Goal: Task Accomplishment & Management: Use online tool/utility

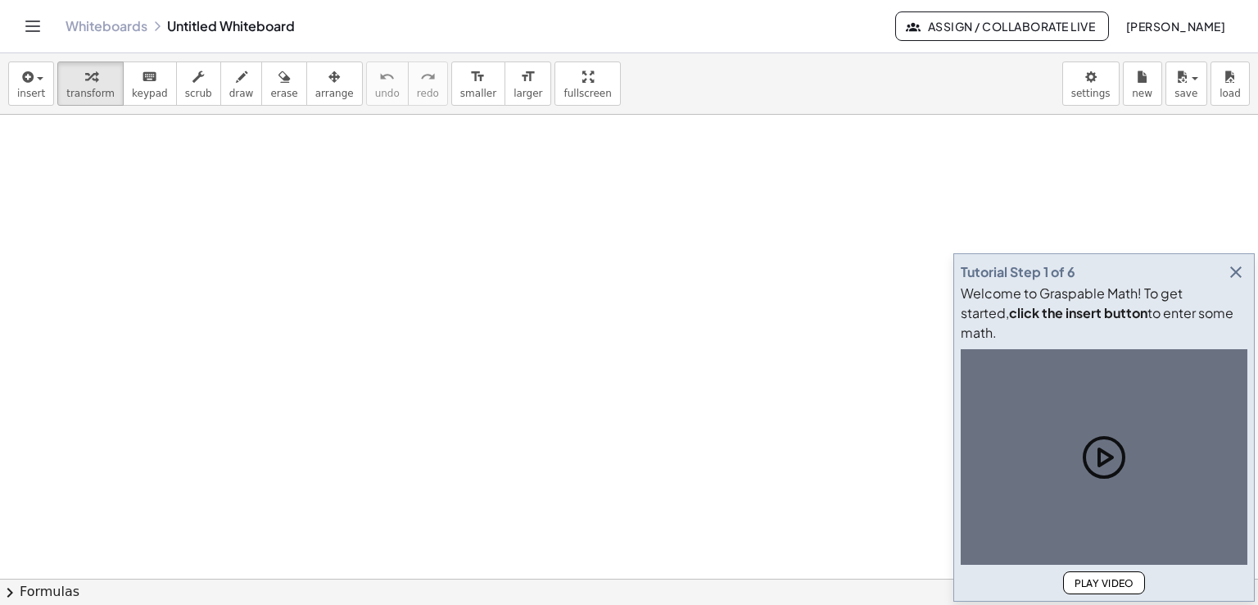
drag, startPoint x: 389, startPoint y: 177, endPoint x: 382, endPoint y: 170, distance: 10.4
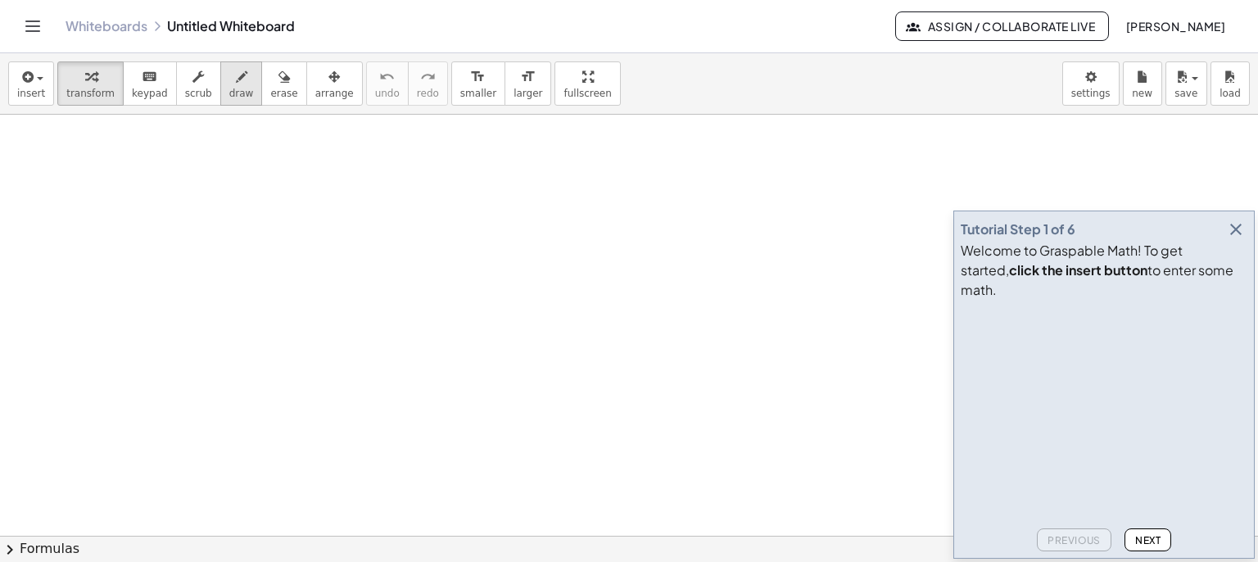
click at [236, 70] on icon "button" at bounding box center [241, 77] width 11 height 20
drag, startPoint x: 400, startPoint y: 201, endPoint x: 380, endPoint y: 227, distance: 32.8
drag, startPoint x: 473, startPoint y: 228, endPoint x: 415, endPoint y: 244, distance: 59.6
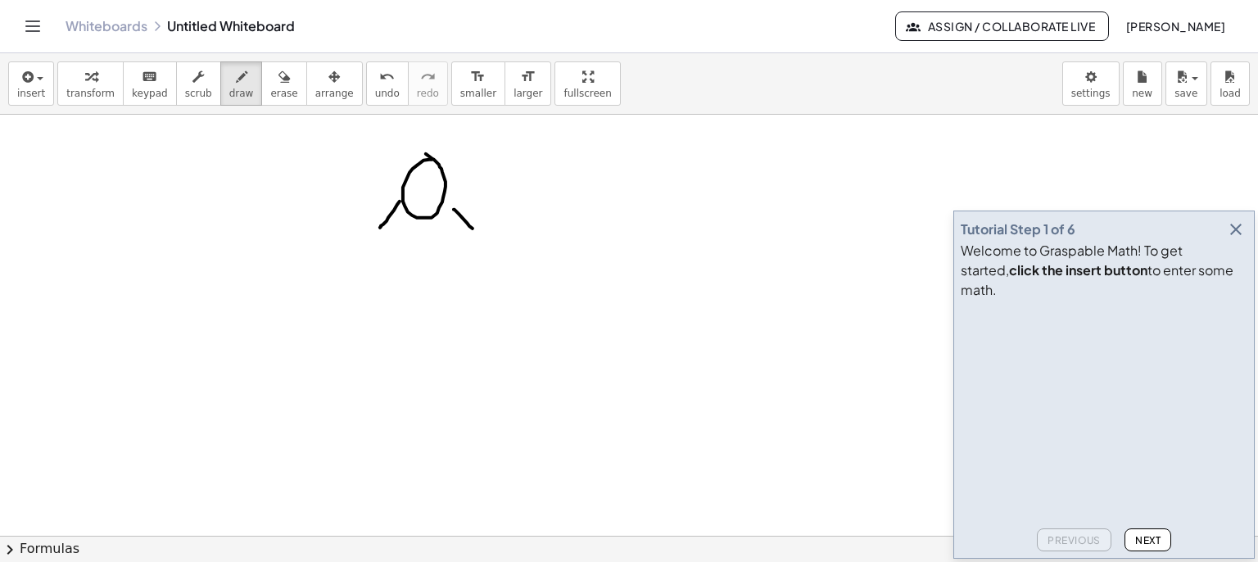
drag, startPoint x: 361, startPoint y: 233, endPoint x: 367, endPoint y: 247, distance: 15.1
drag, startPoint x: 365, startPoint y: 241, endPoint x: 372, endPoint y: 237, distance: 8.4
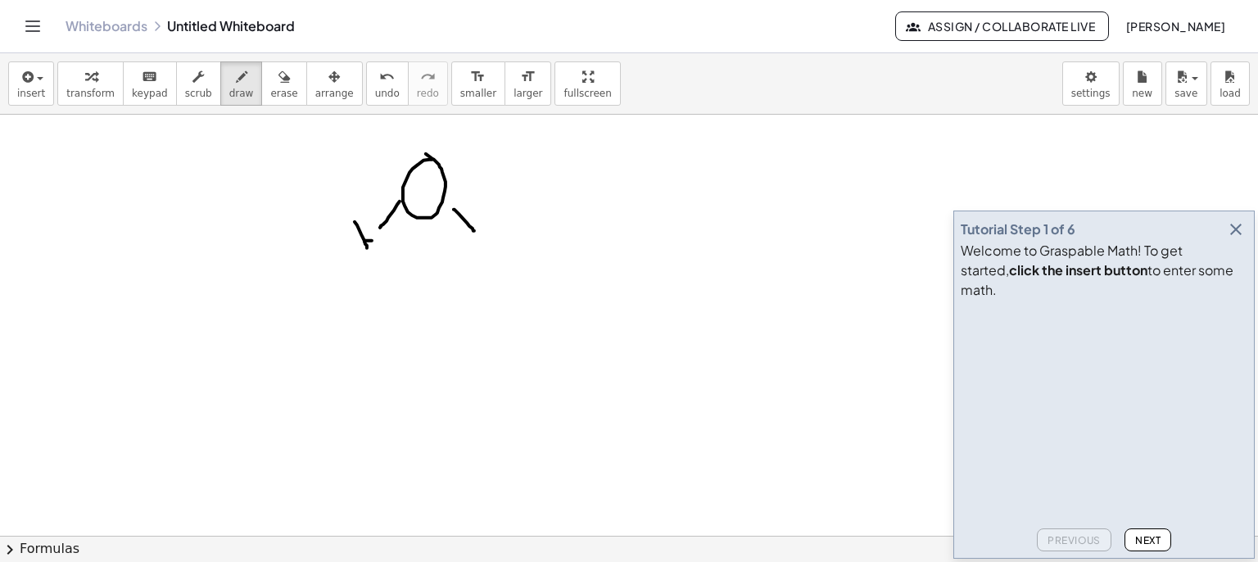
drag, startPoint x: 365, startPoint y: 220, endPoint x: 383, endPoint y: 245, distance: 30.5
drag, startPoint x: 470, startPoint y: 246, endPoint x: 482, endPoint y: 258, distance: 16.8
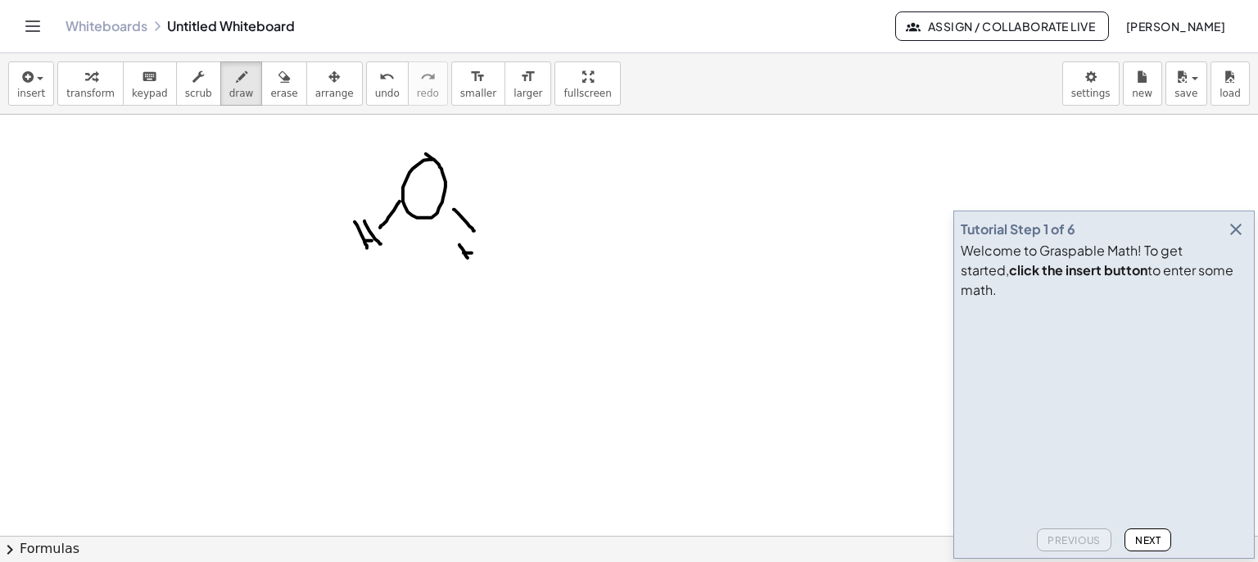
drag, startPoint x: 262, startPoint y: 398, endPoint x: 256, endPoint y: 434, distance: 36.5
drag, startPoint x: 338, startPoint y: 409, endPoint x: 328, endPoint y: 442, distance: 34.2
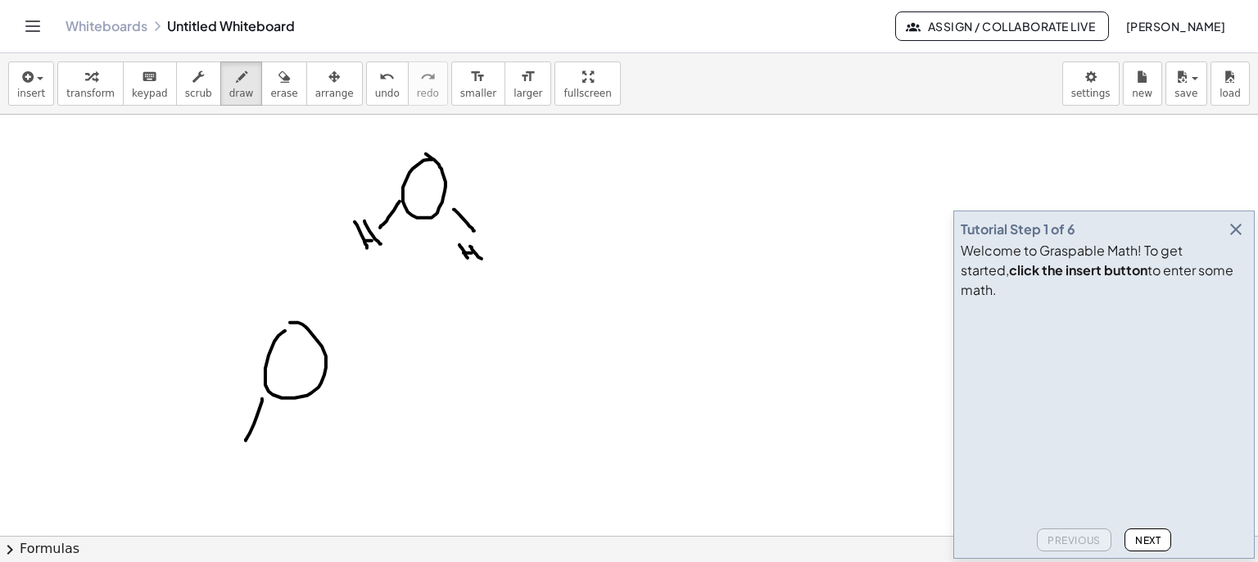
drag, startPoint x: 242, startPoint y: 450, endPoint x: 250, endPoint y: 465, distance: 17.6
drag, startPoint x: 252, startPoint y: 457, endPoint x: 262, endPoint y: 455, distance: 10.9
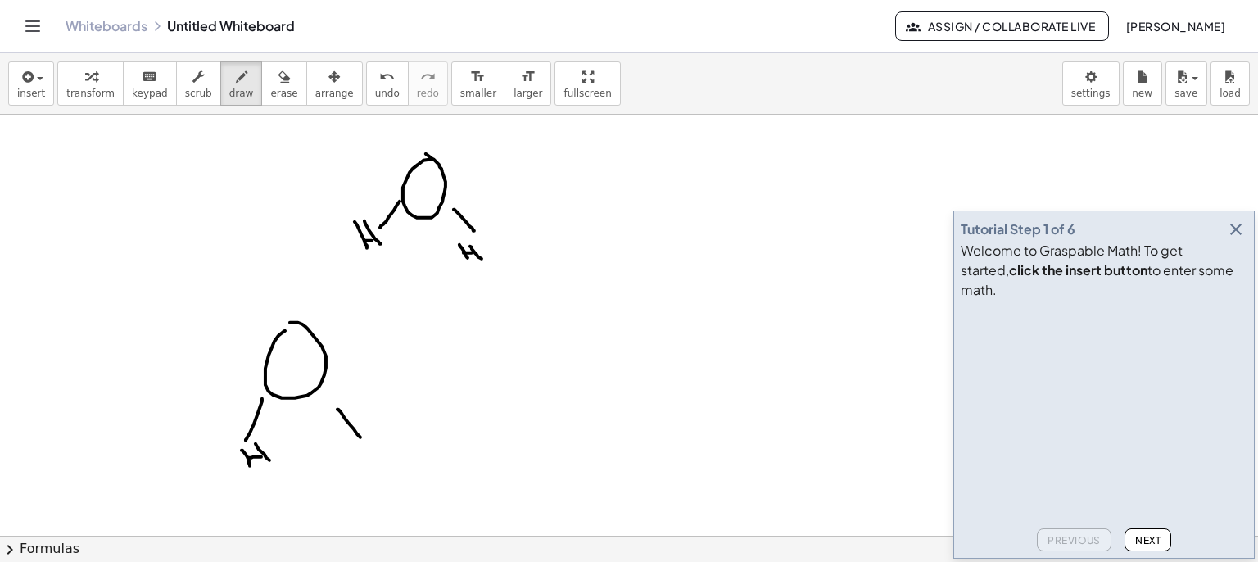
drag, startPoint x: 256, startPoint y: 443, endPoint x: 284, endPoint y: 467, distance: 37.2
drag, startPoint x: 354, startPoint y: 453, endPoint x: 363, endPoint y: 466, distance: 15.9
drag, startPoint x: 360, startPoint y: 458, endPoint x: 370, endPoint y: 456, distance: 9.2
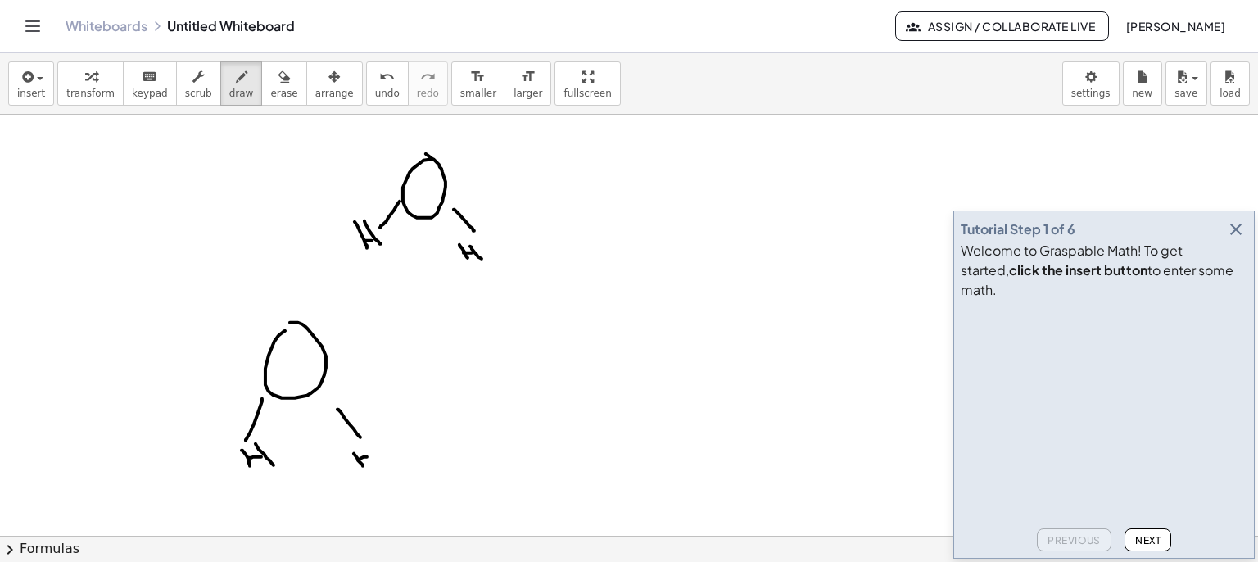
drag, startPoint x: 365, startPoint y: 450, endPoint x: 380, endPoint y: 466, distance: 22.0
drag, startPoint x: 610, startPoint y: 342, endPoint x: 619, endPoint y: 334, distance: 12.8
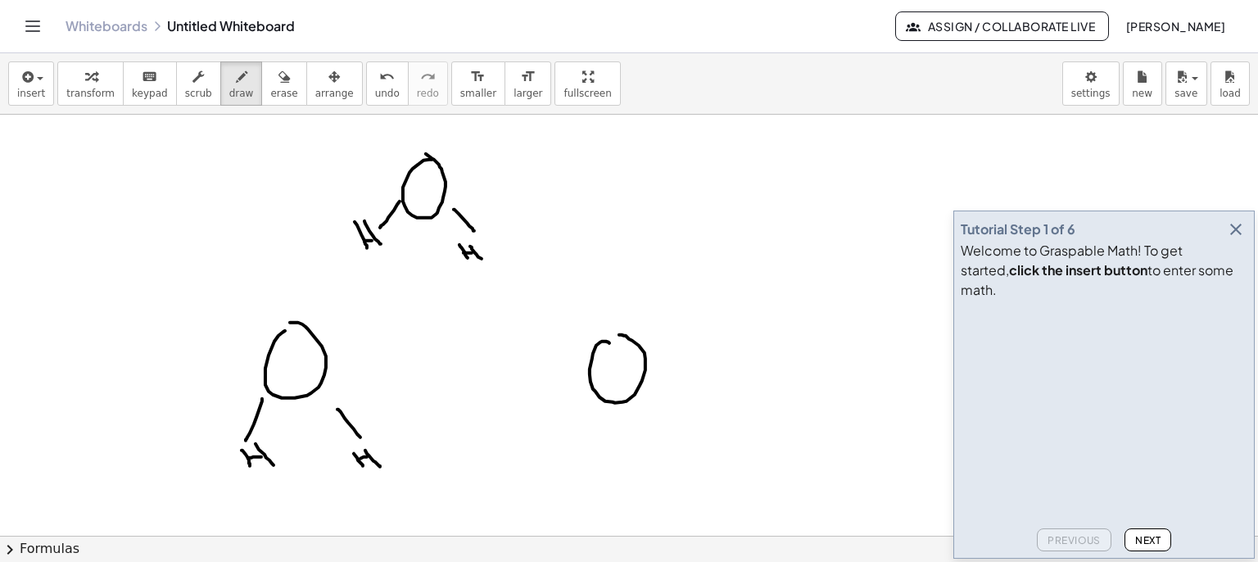
drag, startPoint x: 592, startPoint y: 424, endPoint x: 586, endPoint y: 439, distance: 16.1
drag, startPoint x: 642, startPoint y: 397, endPoint x: 669, endPoint y: 419, distance: 33.8
drag, startPoint x: 560, startPoint y: 456, endPoint x: 574, endPoint y: 476, distance: 23.6
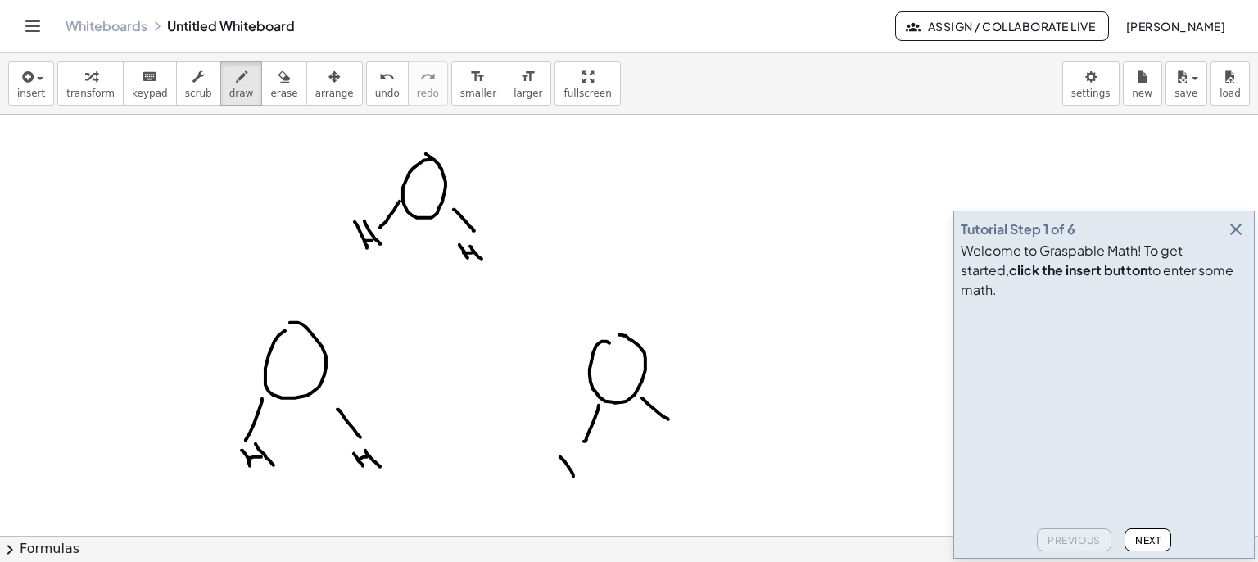
drag, startPoint x: 574, startPoint y: 469, endPoint x: 581, endPoint y: 463, distance: 9.3
drag, startPoint x: 577, startPoint y: 454, endPoint x: 594, endPoint y: 476, distance: 28.0
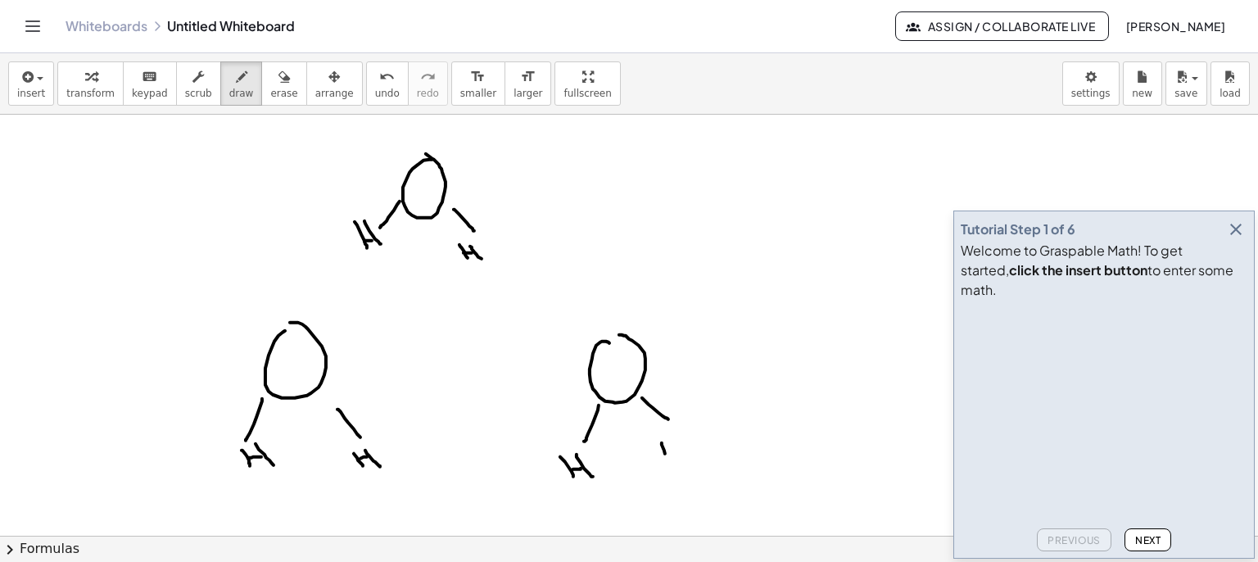
drag, startPoint x: 664, startPoint y: 450, endPoint x: 669, endPoint y: 460, distance: 10.7
drag, startPoint x: 669, startPoint y: 451, endPoint x: 680, endPoint y: 450, distance: 11.6
drag, startPoint x: 678, startPoint y: 437, endPoint x: 516, endPoint y: 351, distance: 183.6
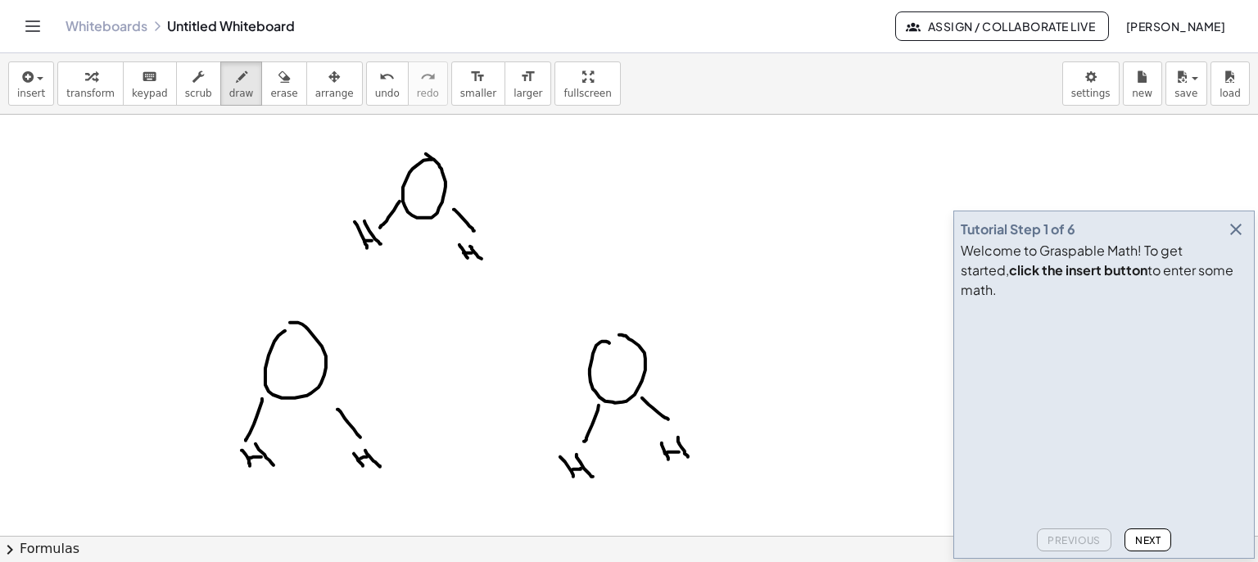
drag, startPoint x: 357, startPoint y: 251, endPoint x: 364, endPoint y: 256, distance: 8.7
drag, startPoint x: 354, startPoint y: 256, endPoint x: 363, endPoint y: 262, distance: 11.1
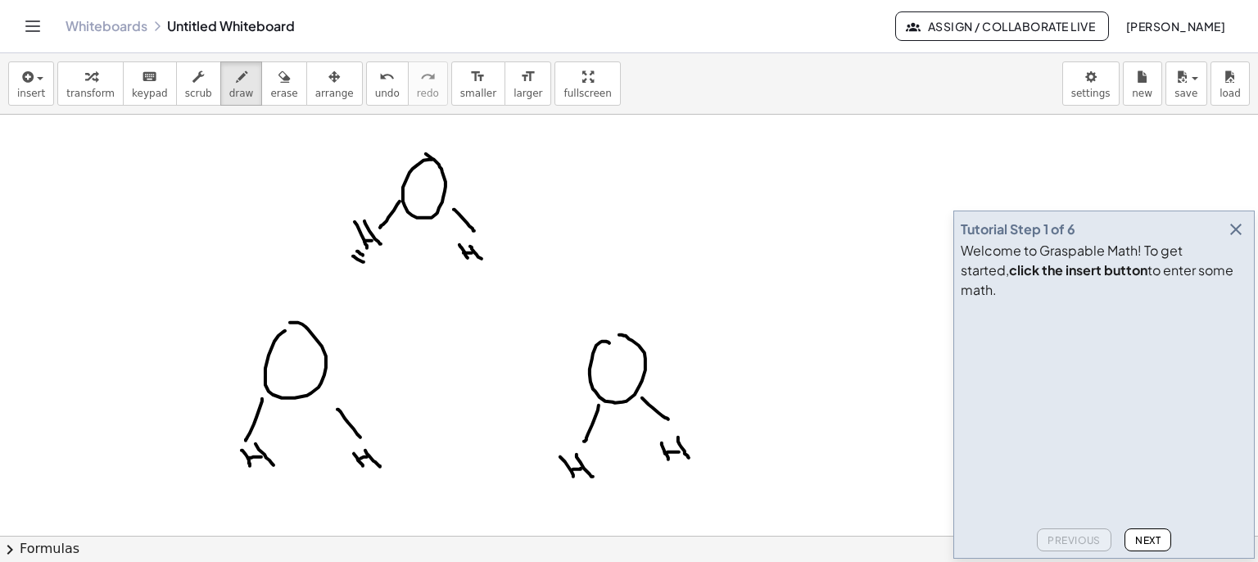
drag, startPoint x: 347, startPoint y: 262, endPoint x: 358, endPoint y: 270, distance: 14.1
drag, startPoint x: 341, startPoint y: 270, endPoint x: 354, endPoint y: 281, distance: 16.9
drag, startPoint x: 337, startPoint y: 281, endPoint x: 349, endPoint y: 292, distance: 16.3
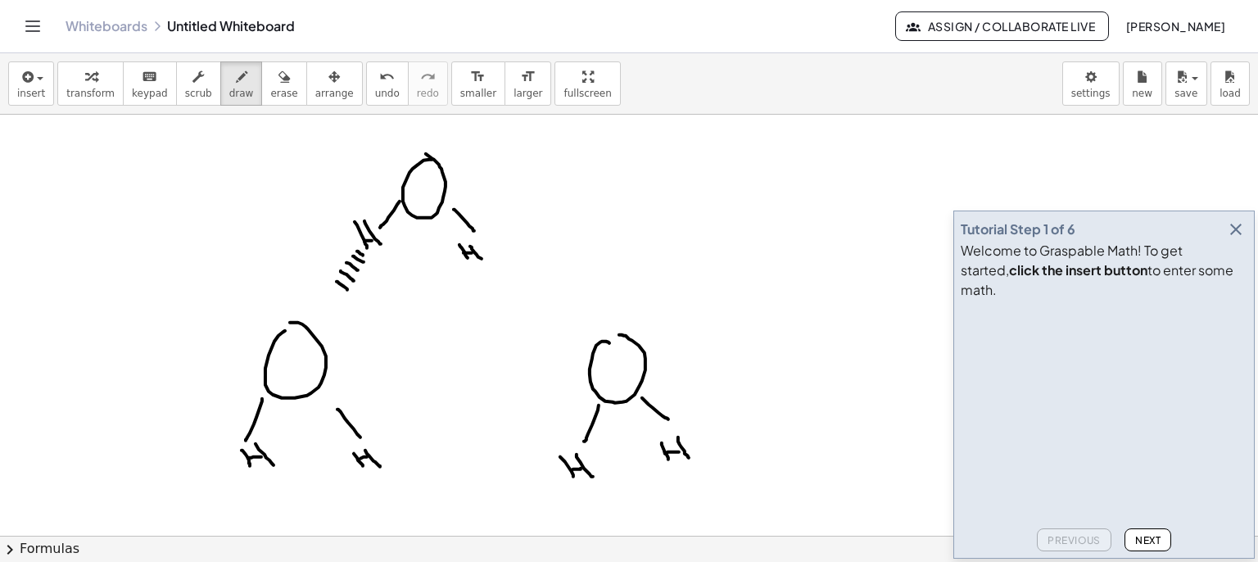
drag, startPoint x: 329, startPoint y: 289, endPoint x: 343, endPoint y: 297, distance: 16.9
drag
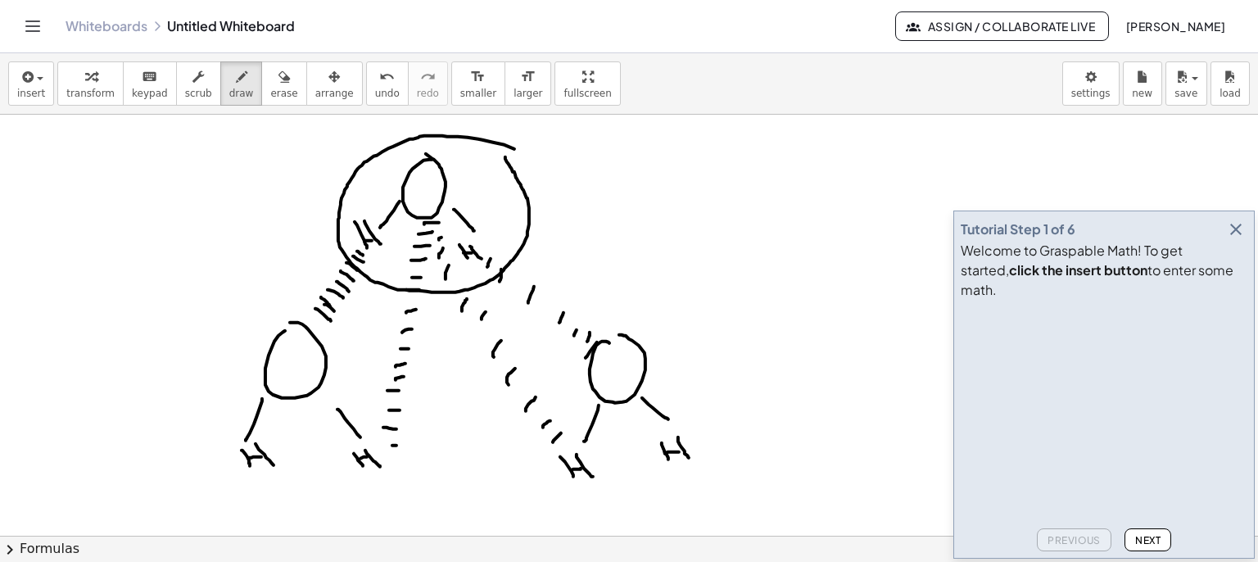
click at [1236, 239] on icon "button" at bounding box center [1236, 230] width 20 height 20
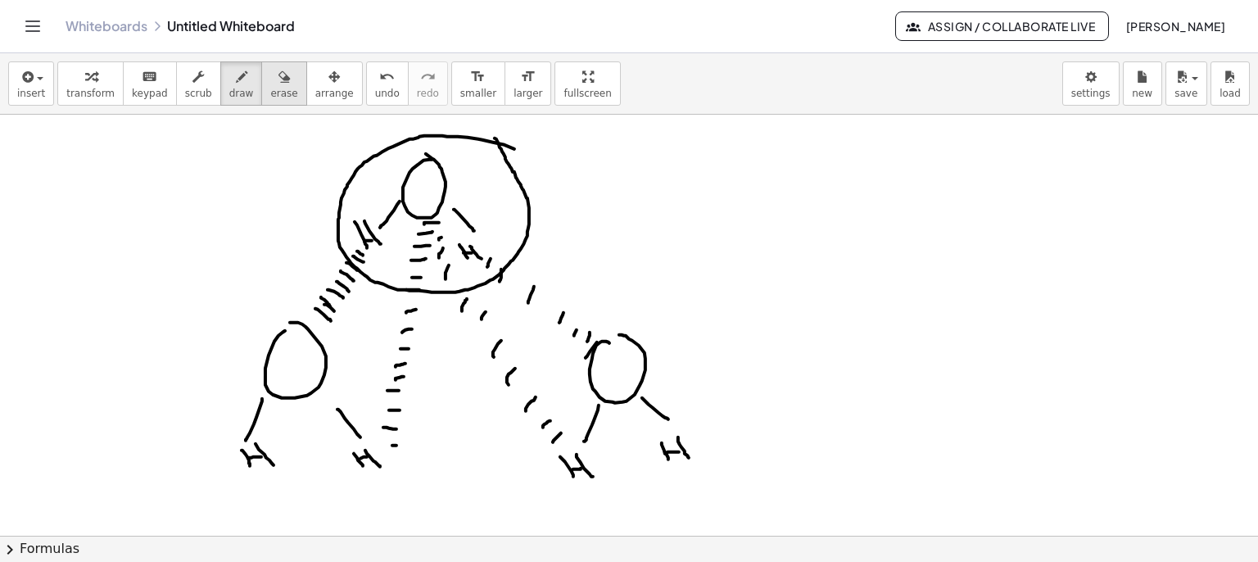
click at [279, 79] on icon "button" at bounding box center [284, 77] width 11 height 20
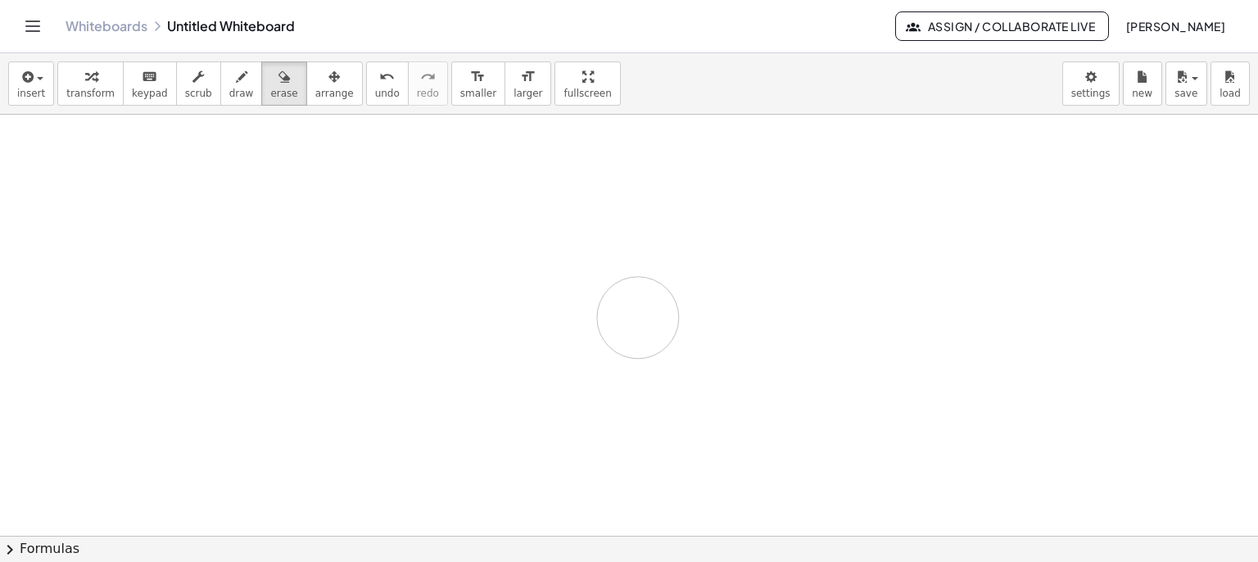
drag, startPoint x: 545, startPoint y: 457, endPoint x: 647, endPoint y: 332, distance: 161.9
click at [144, 79] on icon "keyboard" at bounding box center [150, 77] width 16 height 20
click at [26, 92] on span "insert" at bounding box center [31, 93] width 28 height 11
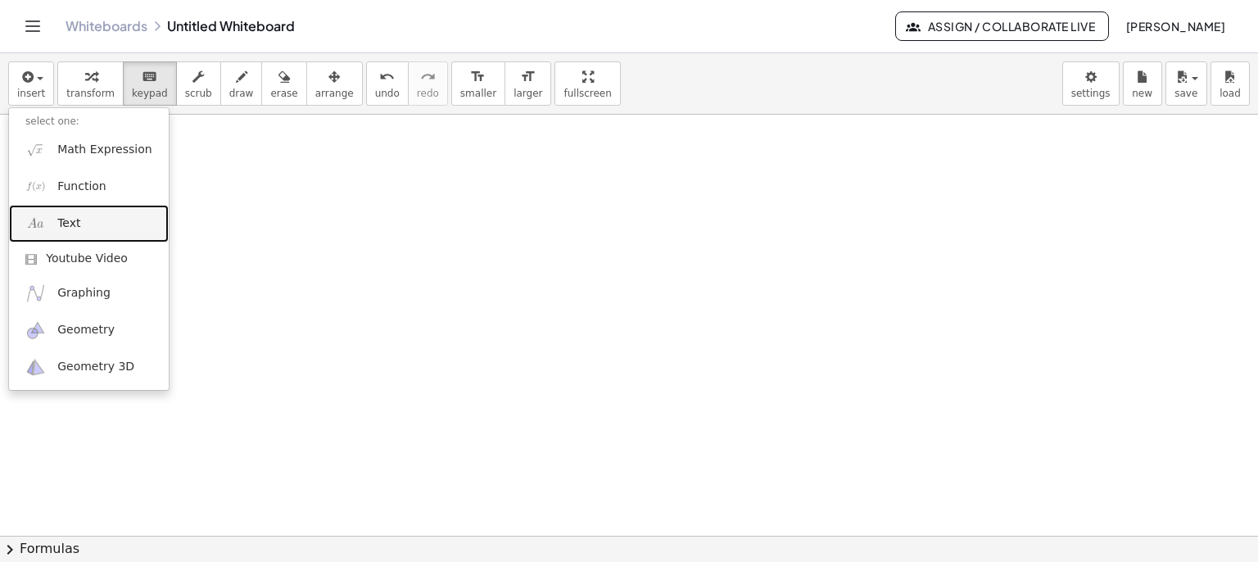
click at [95, 219] on link "Text" at bounding box center [89, 223] width 160 height 37
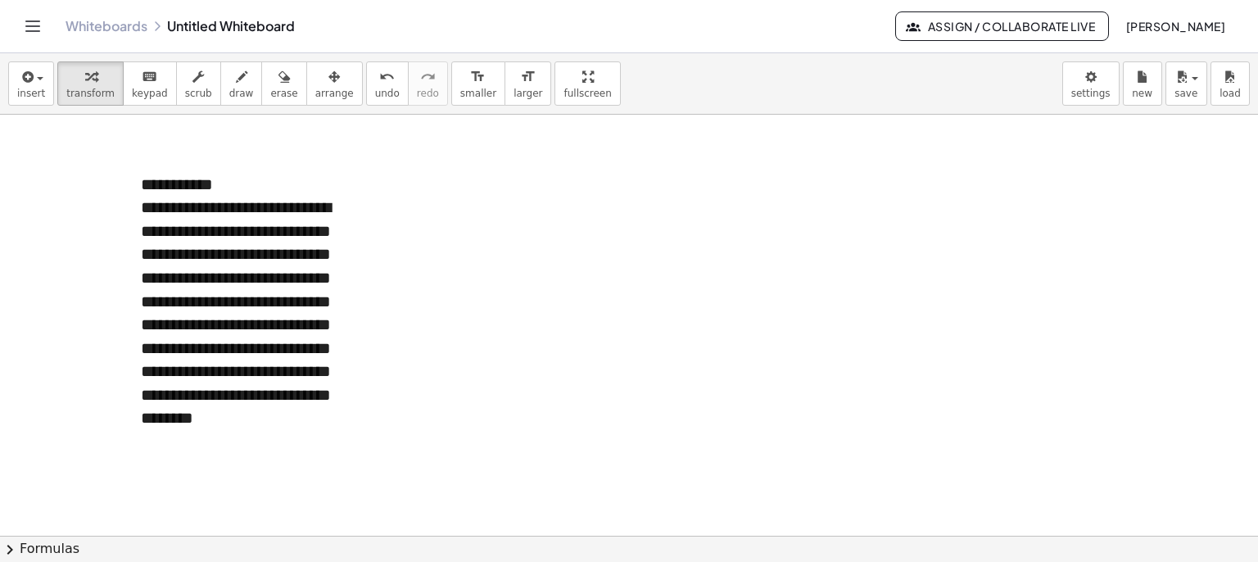
click at [295, 237] on div "**********" at bounding box center [248, 313] width 246 height 314
click at [329, 83] on icon "button" at bounding box center [334, 77] width 11 height 20
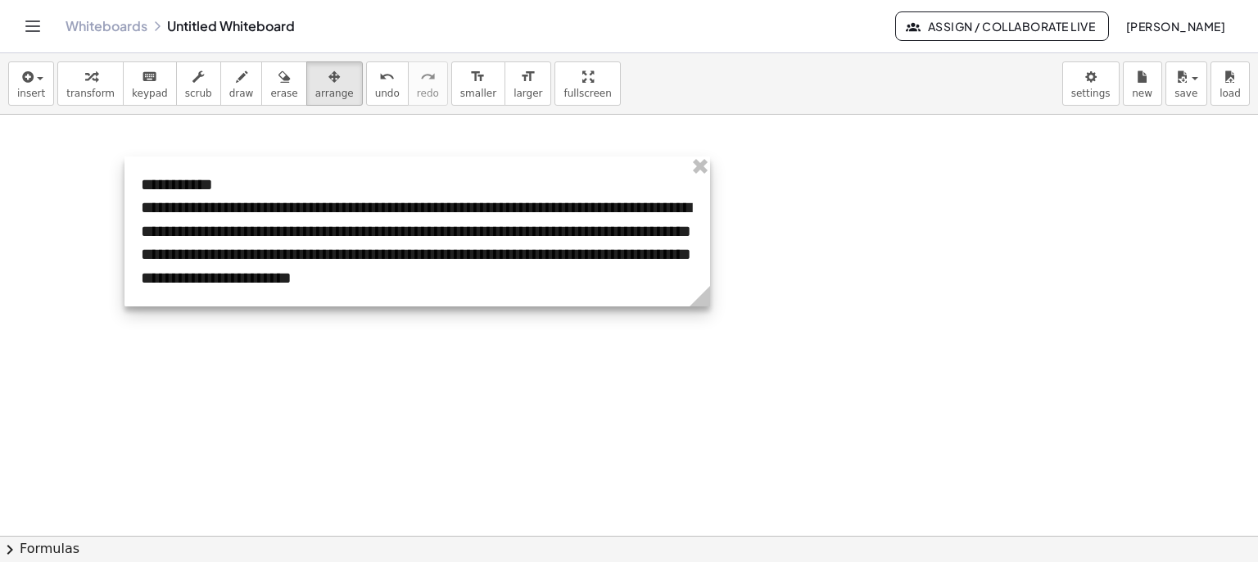
drag, startPoint x: 370, startPoint y: 451, endPoint x: 710, endPoint y: 405, distance: 343.2
click at [414, 255] on div at bounding box center [418, 231] width 586 height 150
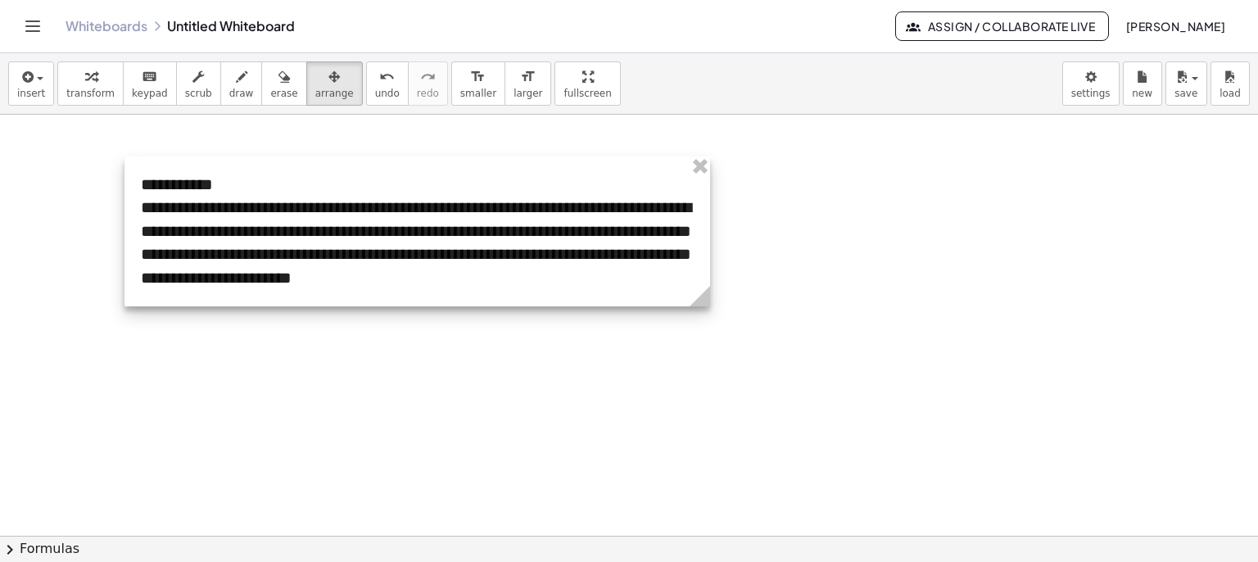
click at [438, 253] on div at bounding box center [418, 231] width 586 height 150
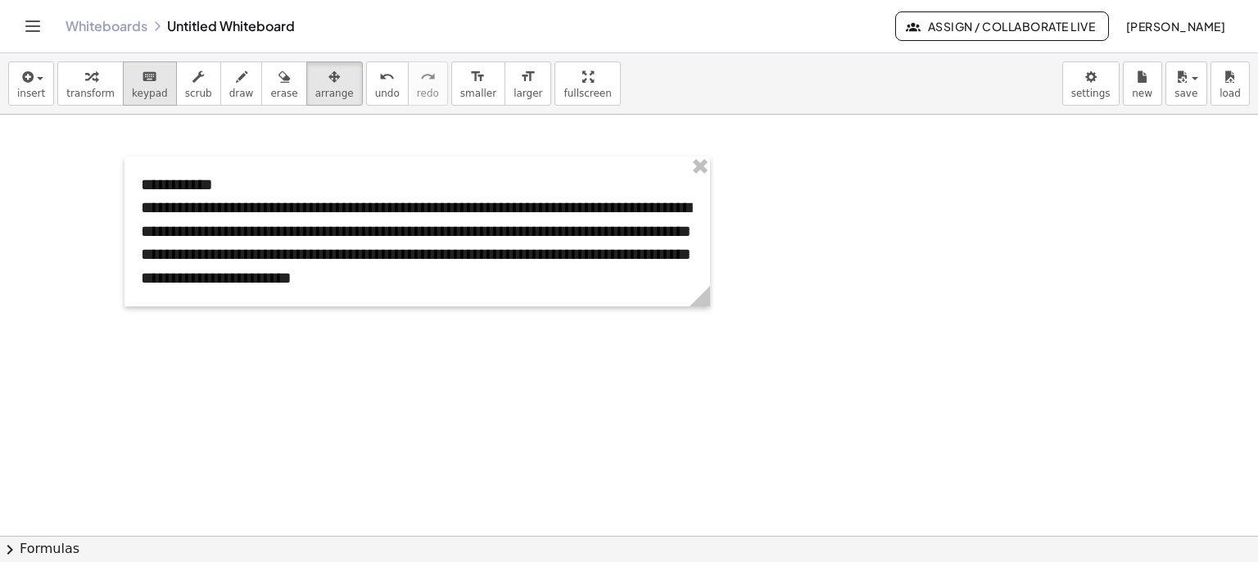
click at [132, 88] on span "keypad" at bounding box center [150, 93] width 36 height 11
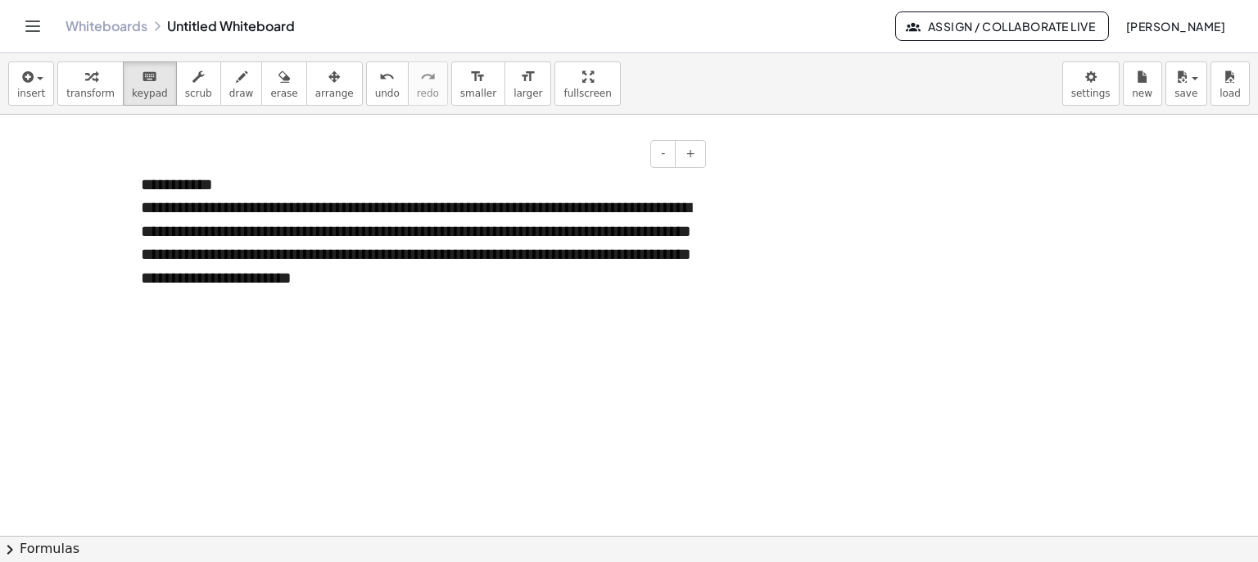
click at [476, 227] on div "**********" at bounding box center [418, 231] width 586 height 150
click at [436, 256] on div "**********" at bounding box center [418, 231] width 586 height 150
click at [555, 285] on div "**********" at bounding box center [418, 231] width 586 height 150
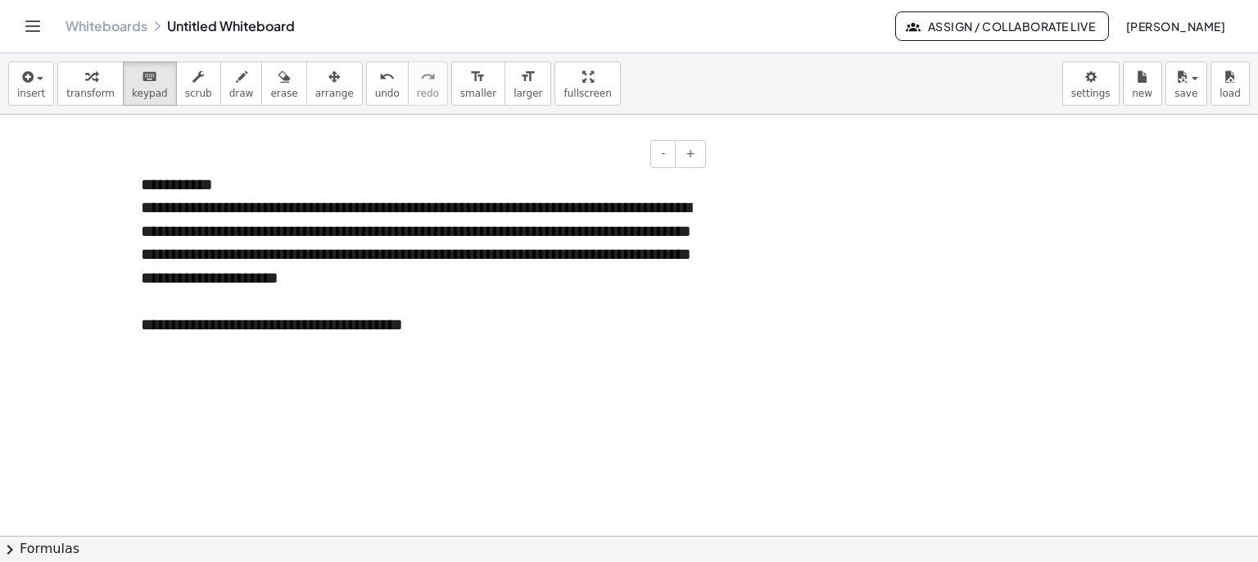
click at [206, 325] on div "**********" at bounding box center [417, 325] width 553 height 24
click at [140, 325] on div at bounding box center [133, 254] width 16 height 197
click at [149, 329] on div "**********" at bounding box center [417, 325] width 553 height 24
click at [542, 329] on div "**********" at bounding box center [417, 325] width 553 height 24
click at [311, 352] on div "**********" at bounding box center [417, 336] width 553 height 47
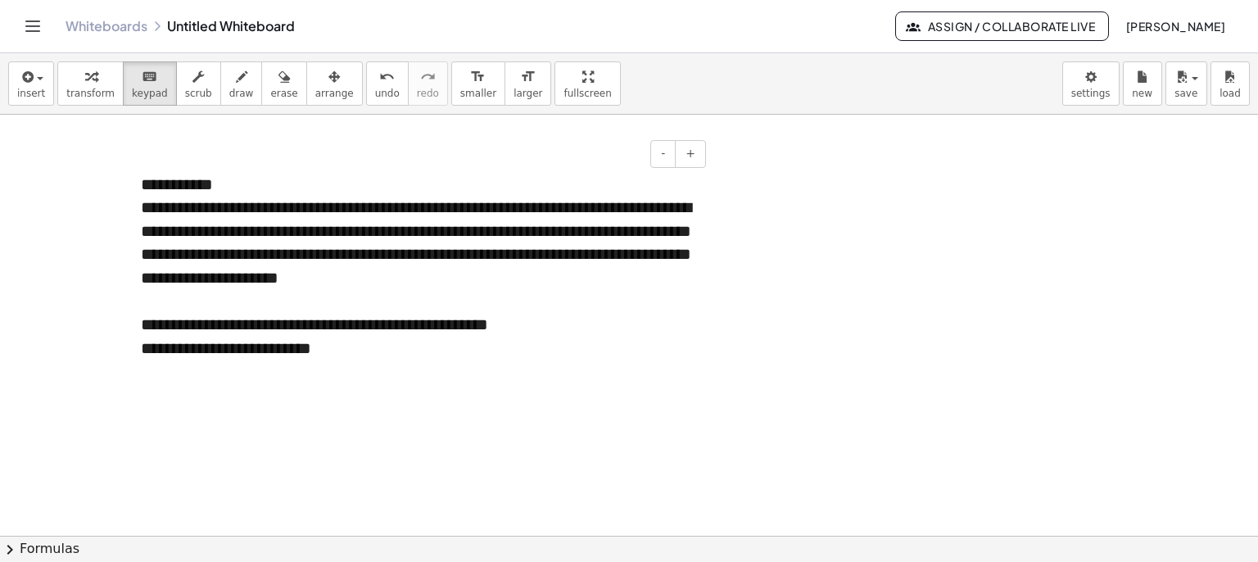
click at [311, 352] on div "**********" at bounding box center [417, 336] width 553 height 47
click at [387, 364] on div "**********" at bounding box center [418, 266] width 586 height 220
click at [236, 85] on icon "button" at bounding box center [241, 77] width 11 height 20
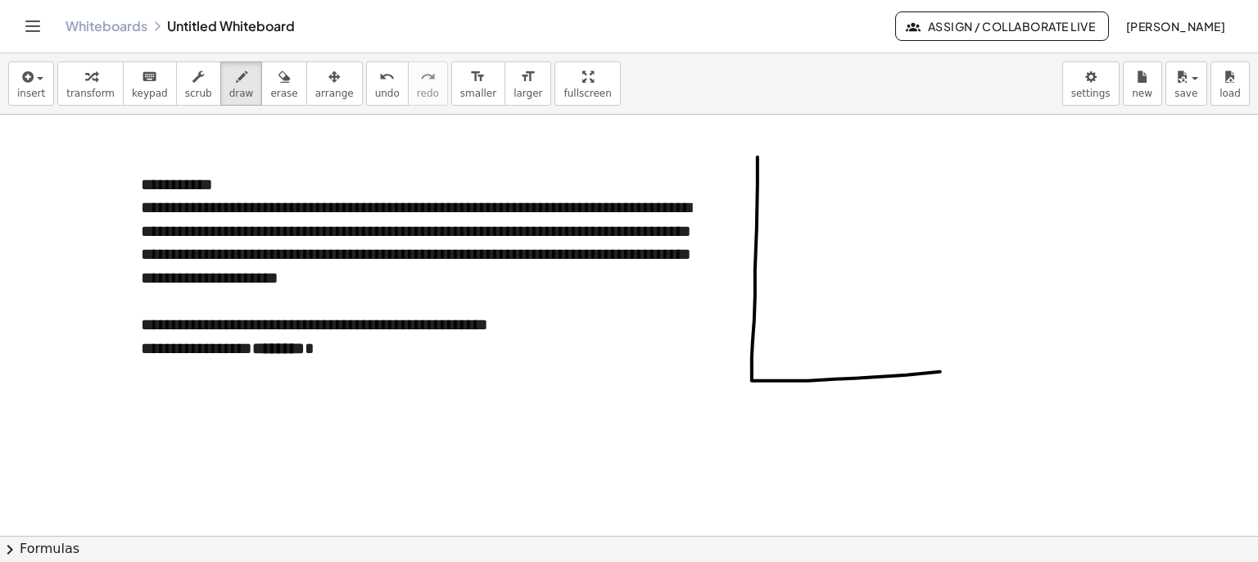
drag, startPoint x: 758, startPoint y: 156, endPoint x: 1023, endPoint y: 366, distance: 338.3
drag, startPoint x: 752, startPoint y: 149, endPoint x: 792, endPoint y: 176, distance: 48.4
drag, startPoint x: 1014, startPoint y: 350, endPoint x: 1018, endPoint y: 394, distance: 44.4
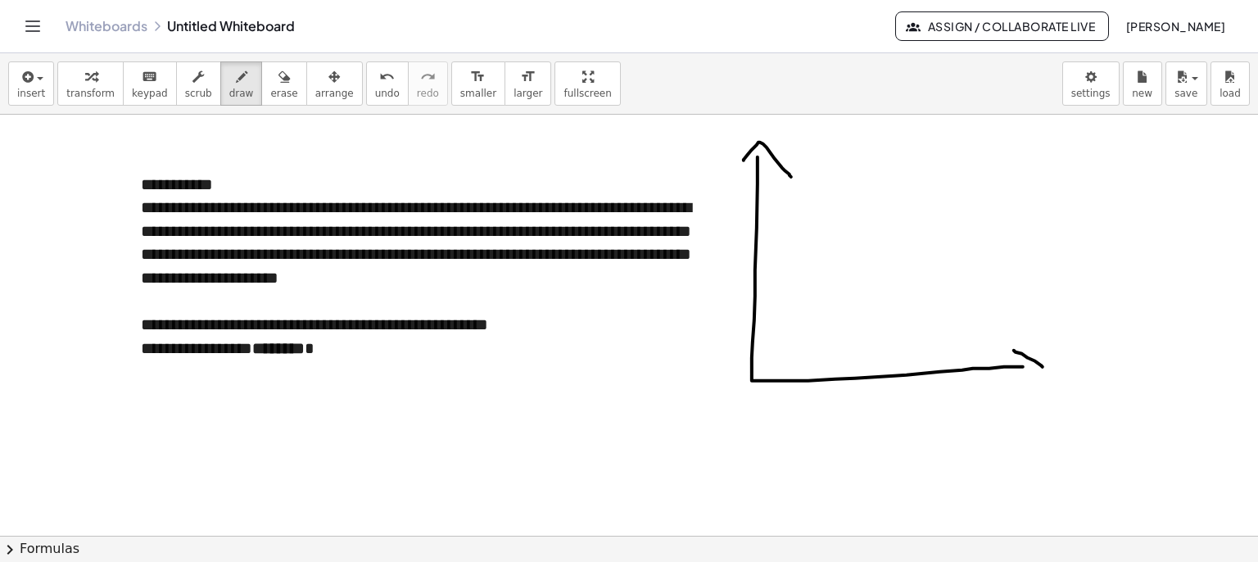
drag, startPoint x: 649, startPoint y: 280, endPoint x: 665, endPoint y: 318, distance: 41.1
drag, startPoint x: 667, startPoint y: 311, endPoint x: 681, endPoint y: 312, distance: 14.0
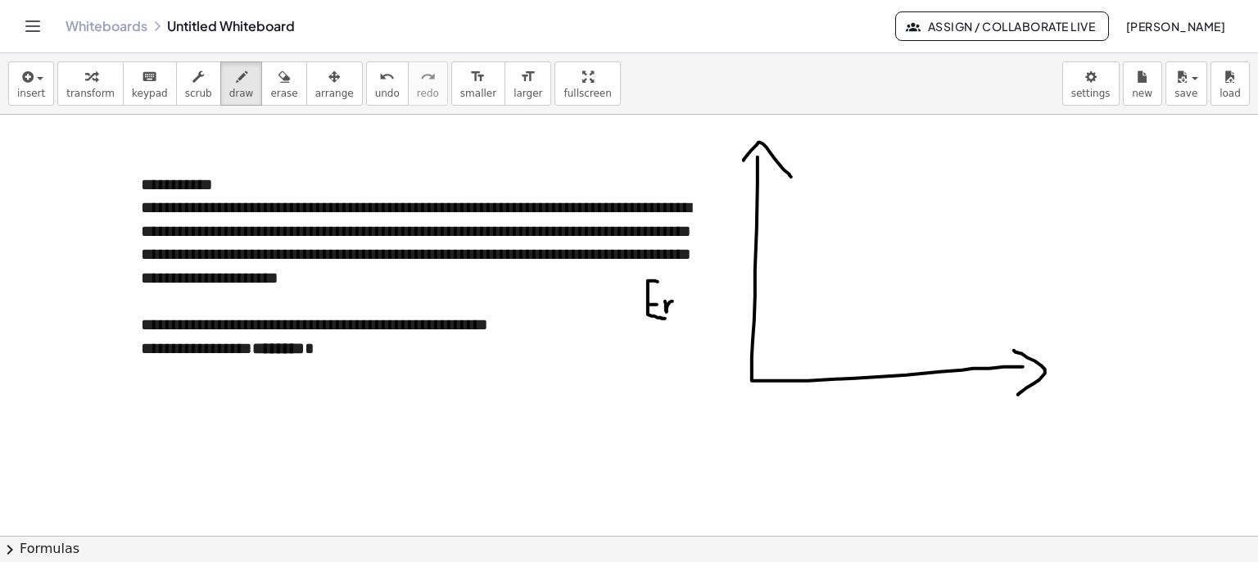
drag, startPoint x: 682, startPoint y: 306, endPoint x: 694, endPoint y: 311, distance: 12.5
drag, startPoint x: 698, startPoint y: 313, endPoint x: 706, endPoint y: 305, distance: 11.6
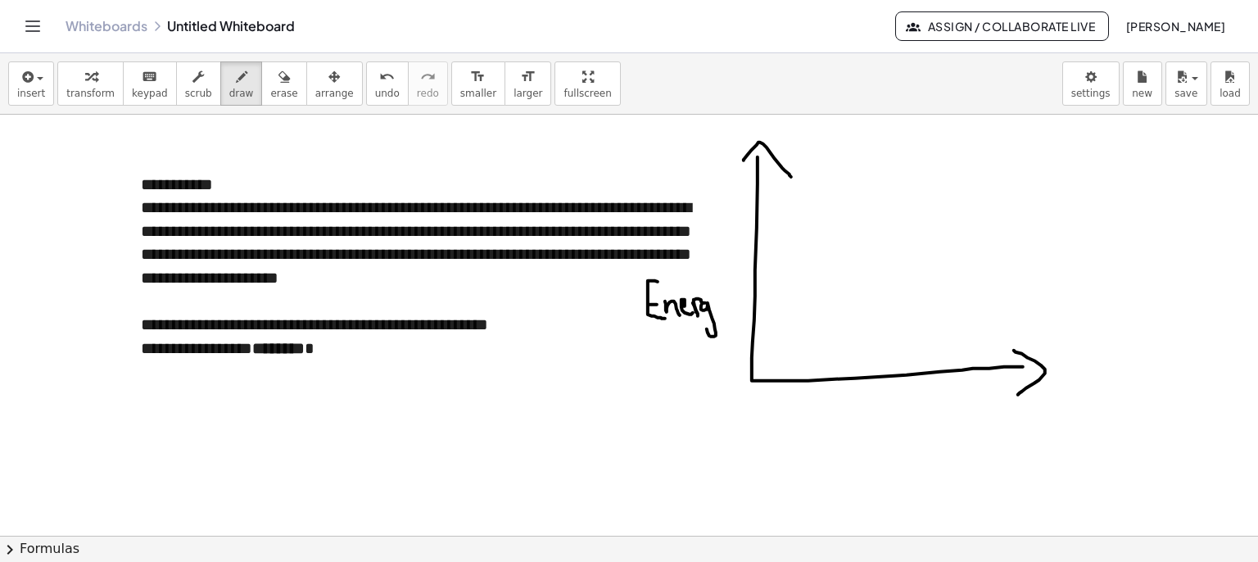
drag, startPoint x: 701, startPoint y: 306, endPoint x: 716, endPoint y: 298, distance: 16.5
drag, startPoint x: 724, startPoint y: 302, endPoint x: 731, endPoint y: 320, distance: 19.2
drag, startPoint x: 755, startPoint y: 311, endPoint x: 913, endPoint y: 347, distance: 162.0
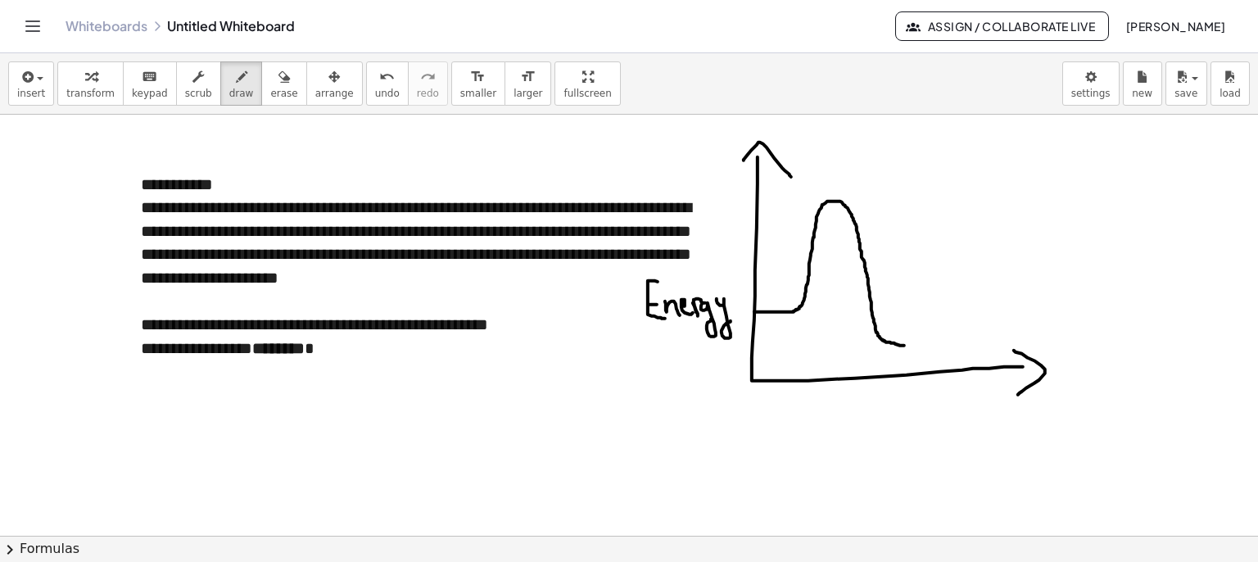
drag, startPoint x: 773, startPoint y: 279, endPoint x: 790, endPoint y: 304, distance: 30.2
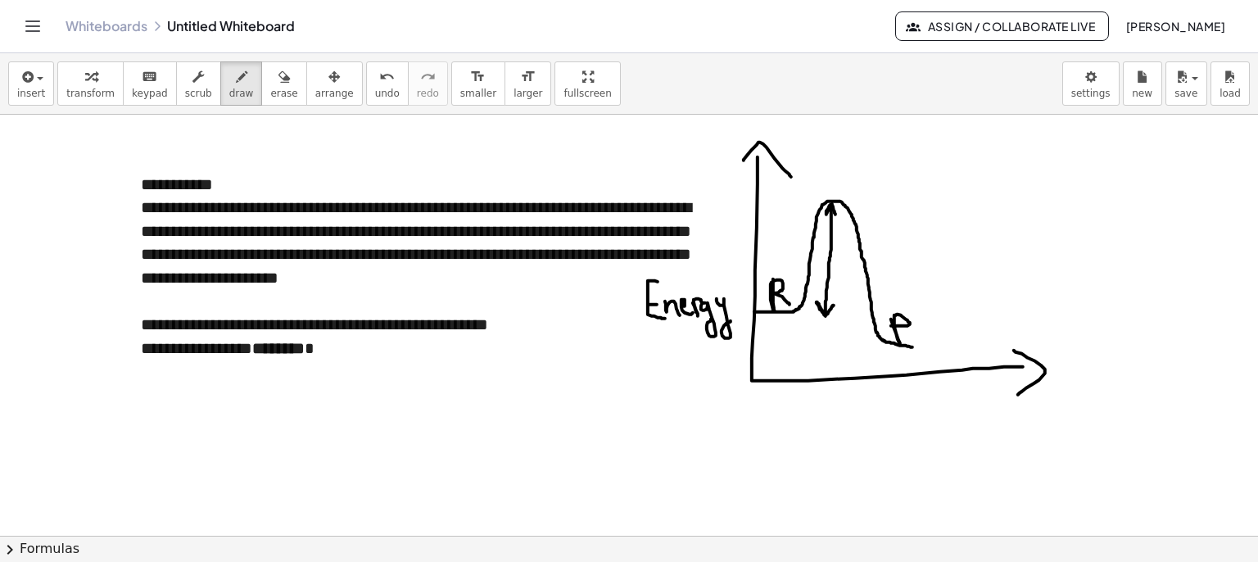
drag, startPoint x: 832, startPoint y: 206, endPoint x: 835, endPoint y: 304, distance: 97.6
click at [236, 78] on icon "button" at bounding box center [241, 77] width 11 height 20
click at [37, 79] on span "button" at bounding box center [40, 78] width 7 height 3
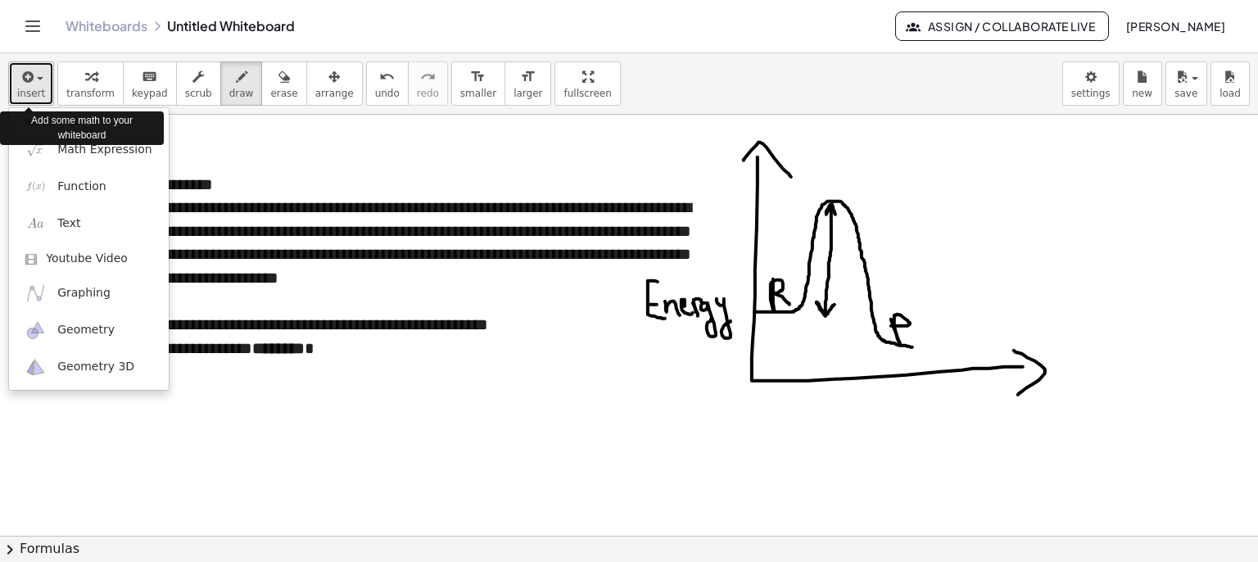
click at [37, 79] on span "button" at bounding box center [40, 78] width 7 height 3
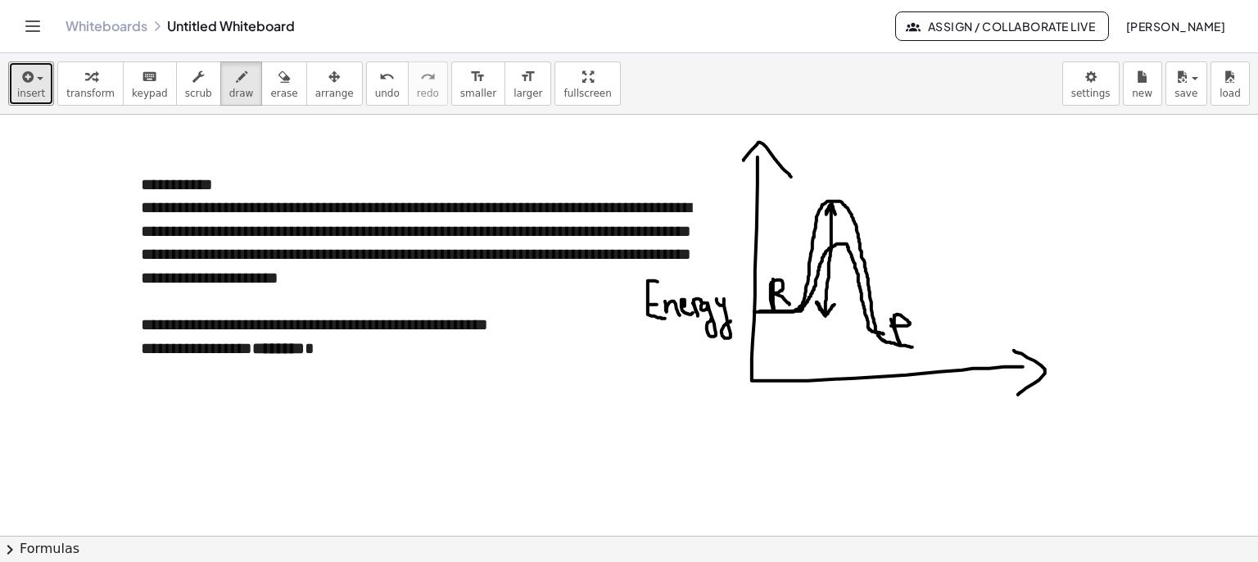
drag, startPoint x: 760, startPoint y: 311, endPoint x: 885, endPoint y: 334, distance: 126.8
drag, startPoint x: 839, startPoint y: 245, endPoint x: 843, endPoint y: 253, distance: 9.2
drag, startPoint x: 841, startPoint y: 248, endPoint x: 847, endPoint y: 311, distance: 62.5
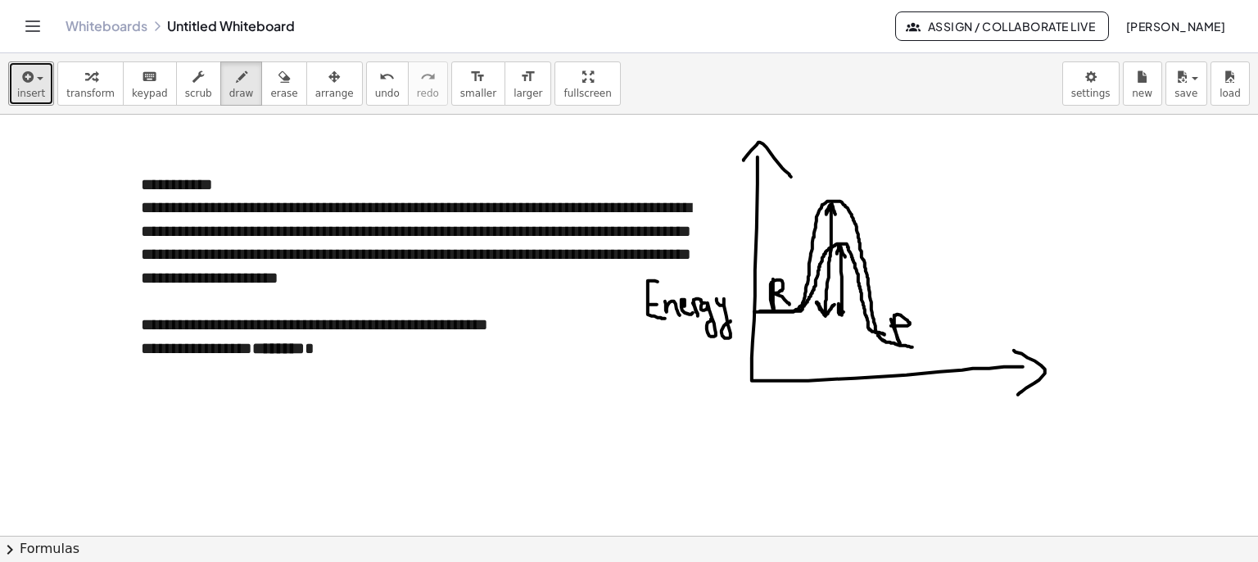
drag, startPoint x: 870, startPoint y: 322, endPoint x: 897, endPoint y: 338, distance: 31.6
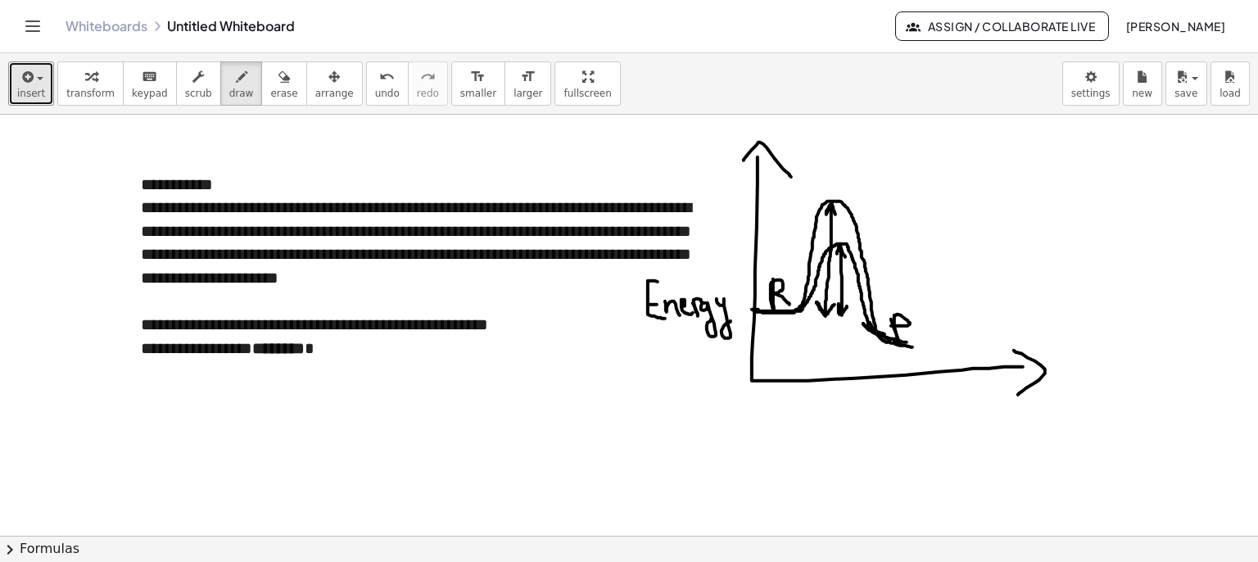
drag, startPoint x: 893, startPoint y: 336, endPoint x: 906, endPoint y: 338, distance: 13.3
drag, startPoint x: 859, startPoint y: 257, endPoint x: 862, endPoint y: 269, distance: 11.9
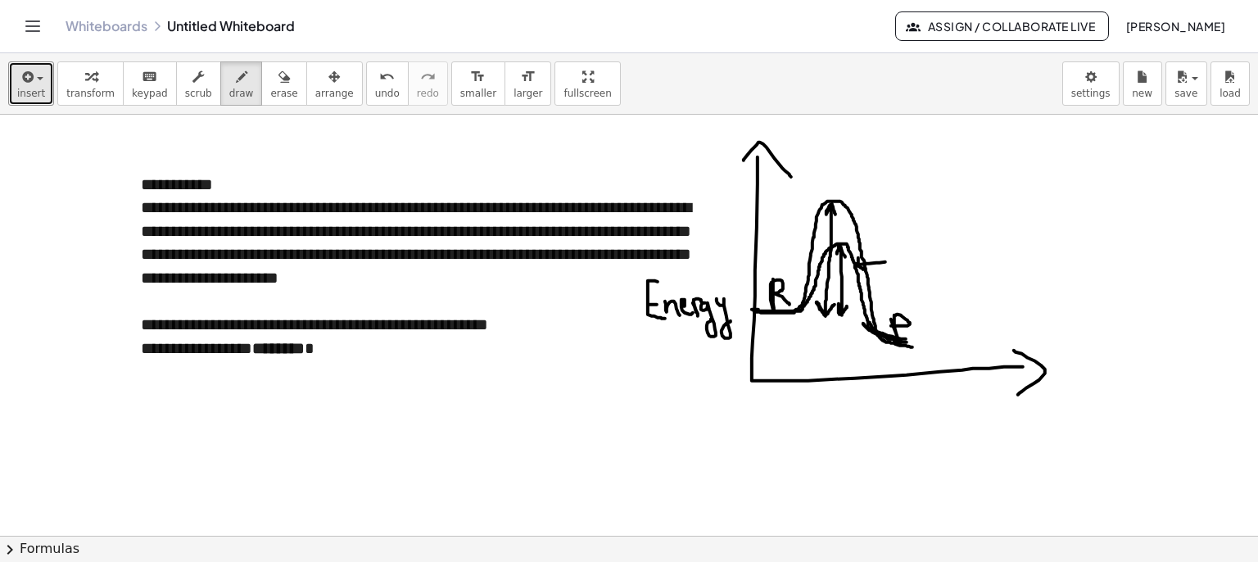
drag, startPoint x: 859, startPoint y: 265, endPoint x: 901, endPoint y: 260, distance: 42.9
drag, startPoint x: 912, startPoint y: 251, endPoint x: 941, endPoint y: 247, distance: 29.7
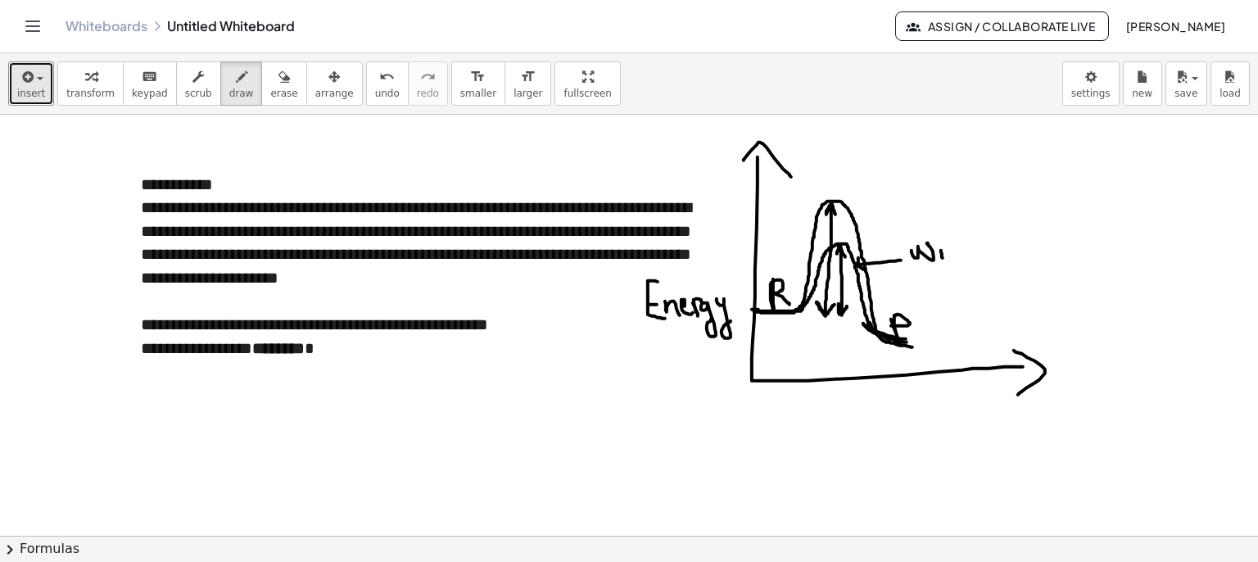
drag, startPoint x: 939, startPoint y: 234, endPoint x: 947, endPoint y: 230, distance: 9.2
drag, startPoint x: 954, startPoint y: 249, endPoint x: 958, endPoint y: 260, distance: 11.4
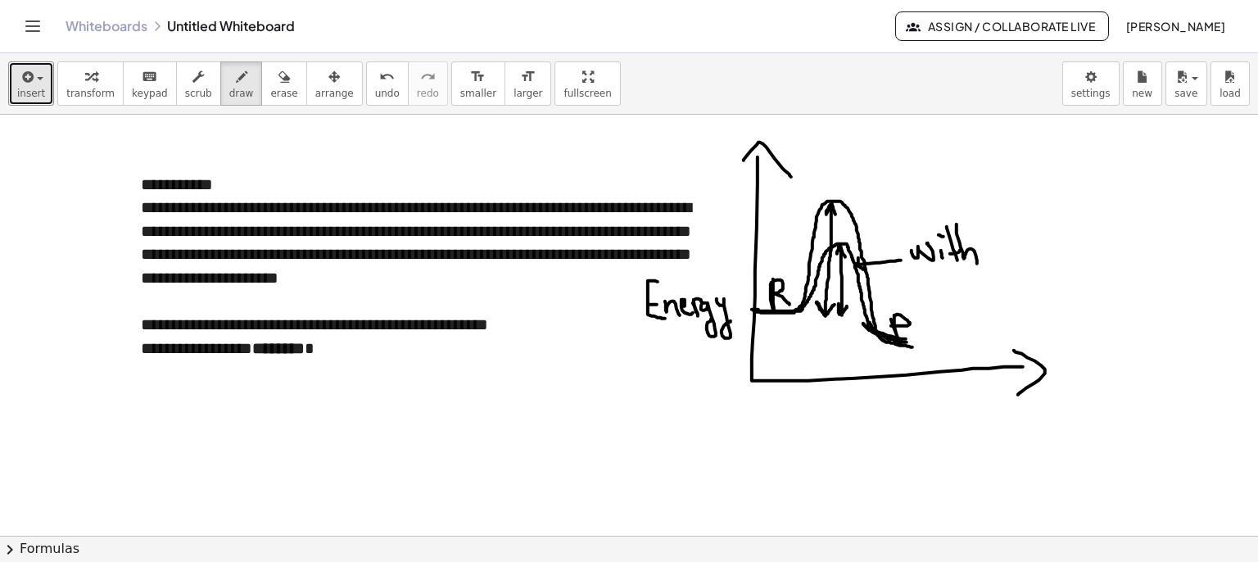
drag, startPoint x: 963, startPoint y: 256, endPoint x: 977, endPoint y: 263, distance: 15.8
drag, startPoint x: 1004, startPoint y: 261, endPoint x: 1027, endPoint y: 245, distance: 27.0
drag, startPoint x: 1039, startPoint y: 253, endPoint x: 1050, endPoint y: 250, distance: 11.9
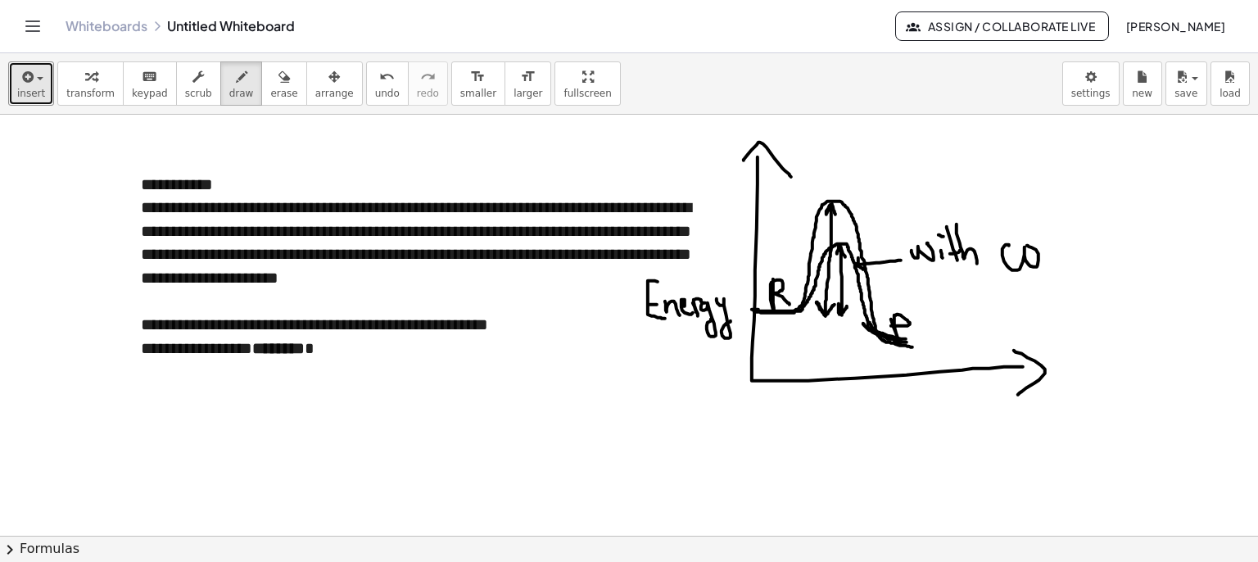
drag, startPoint x: 1052, startPoint y: 252, endPoint x: 1054, endPoint y: 263, distance: 11.7
drag, startPoint x: 1045, startPoint y: 248, endPoint x: 1072, endPoint y: 249, distance: 26.2
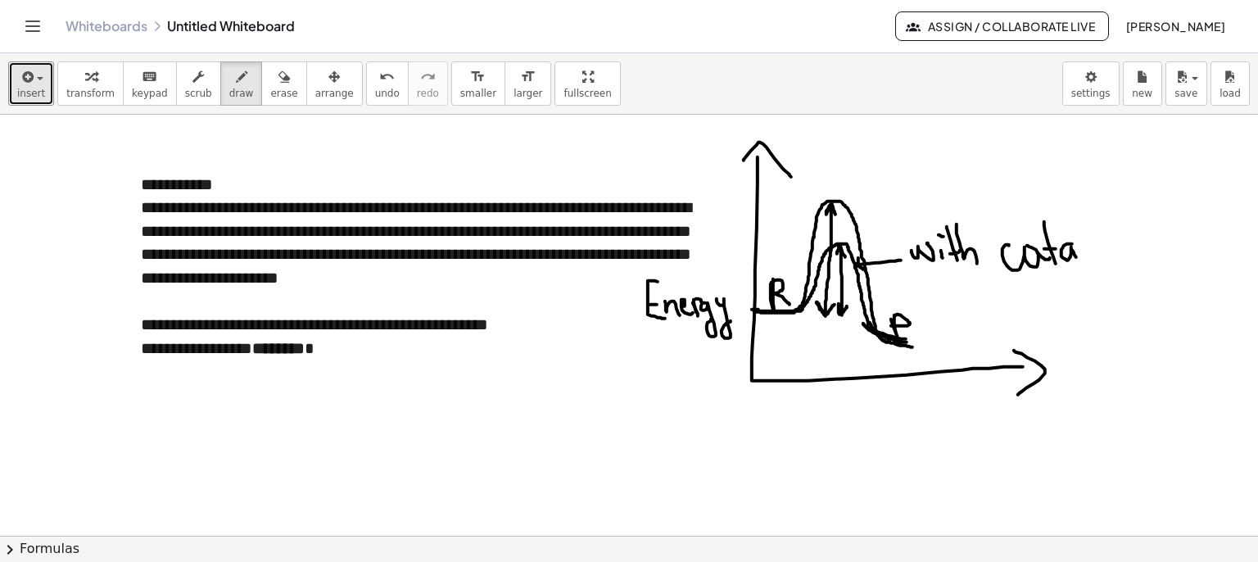
drag, startPoint x: 1069, startPoint y: 243, endPoint x: 1082, endPoint y: 260, distance: 21.0
drag, startPoint x: 1075, startPoint y: 224, endPoint x: 1088, endPoint y: 261, distance: 38.4
drag, startPoint x: 1095, startPoint y: 243, endPoint x: 1115, endPoint y: 253, distance: 22.4
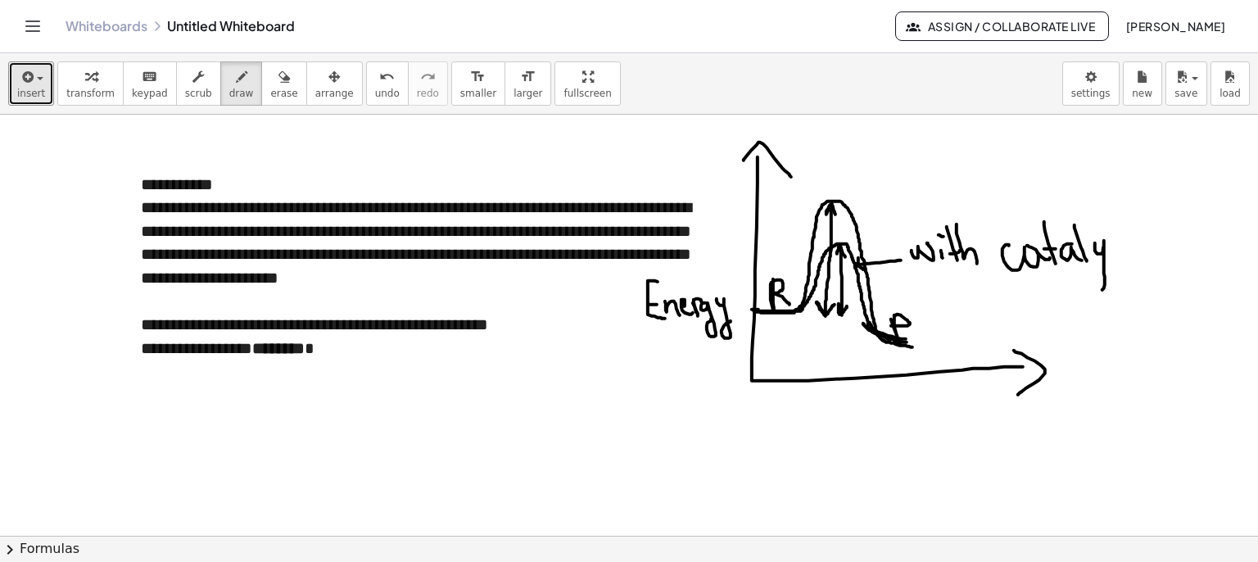
drag, startPoint x: 1114, startPoint y: 247, endPoint x: 1116, endPoint y: 258, distance: 10.8
drag, startPoint x: 1134, startPoint y: 227, endPoint x: 1141, endPoint y: 259, distance: 32.8
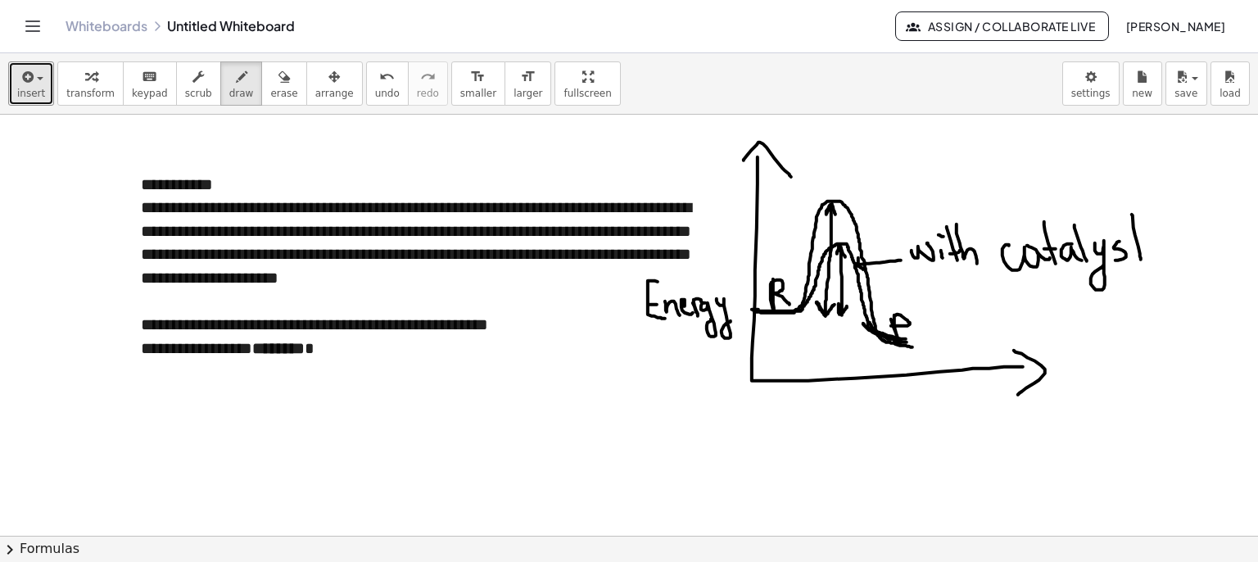
click at [132, 80] on div "keyboard" at bounding box center [150, 76] width 36 height 20
click at [29, 83] on icon "button" at bounding box center [26, 77] width 15 height 20
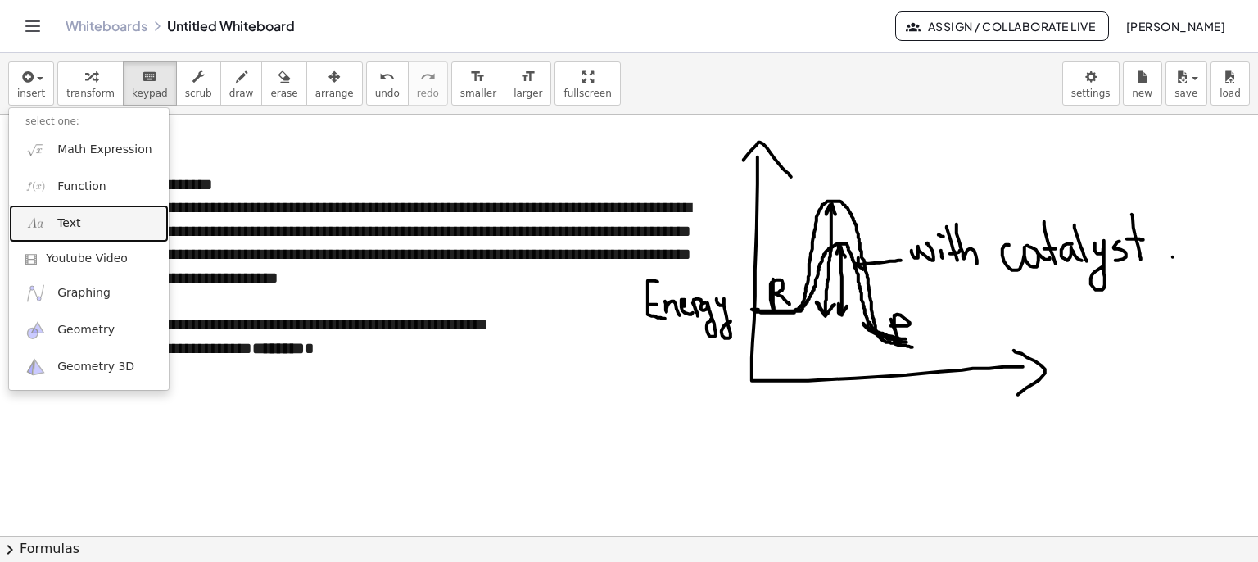
click at [72, 220] on span "Text" at bounding box center [68, 223] width 23 height 16
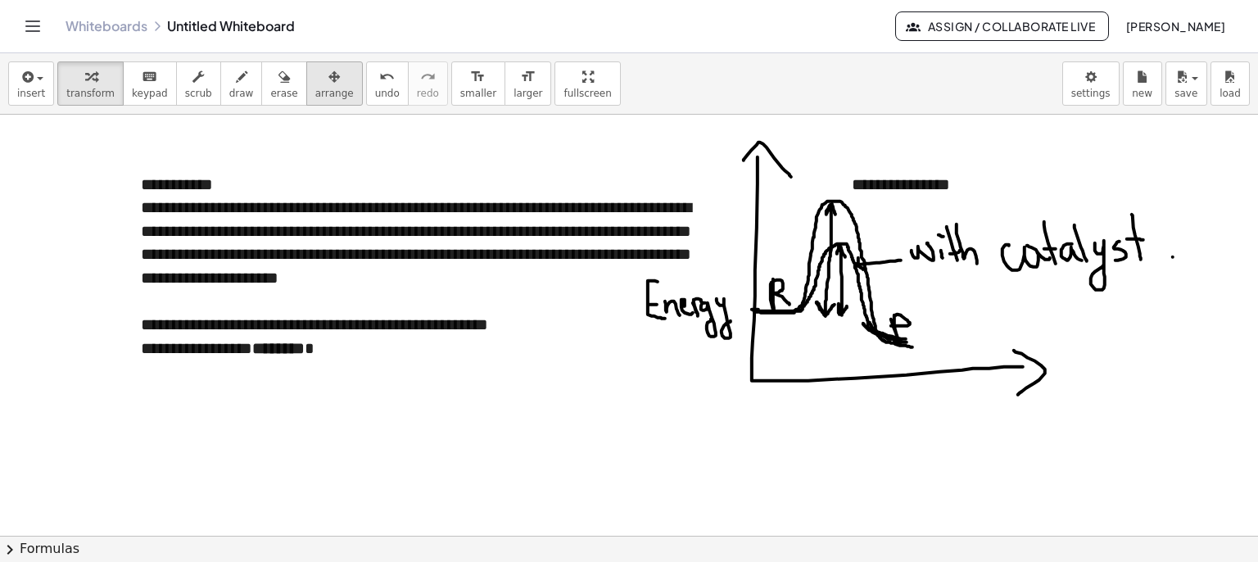
click at [315, 89] on span "arrange" at bounding box center [334, 93] width 39 height 11
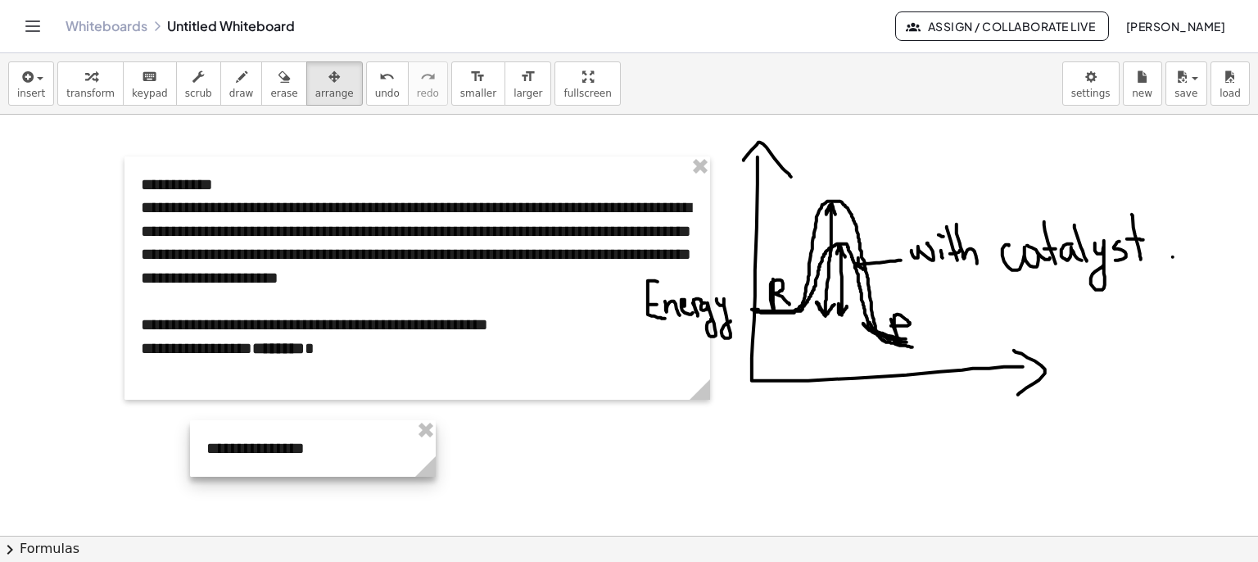
drag, startPoint x: 902, startPoint y: 178, endPoint x: 254, endPoint y: 441, distance: 699.4
click at [254, 441] on div at bounding box center [313, 448] width 246 height 57
click at [144, 72] on icon "keyboard" at bounding box center [150, 77] width 16 height 20
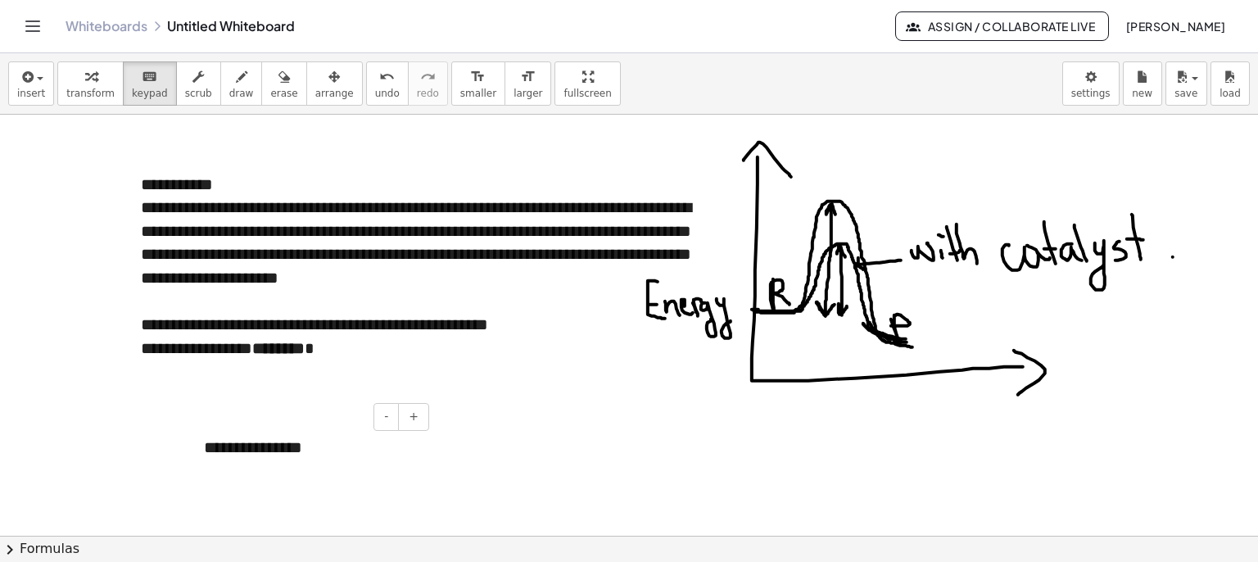
click at [252, 434] on div "**********" at bounding box center [311, 447] width 246 height 57
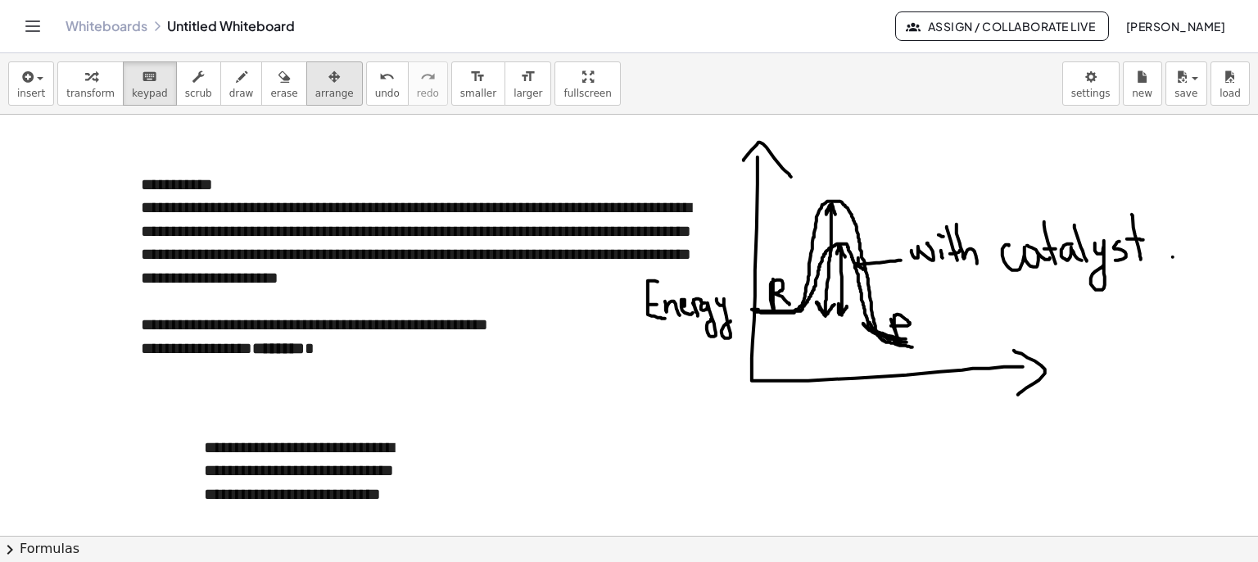
click at [306, 78] on button "arrange" at bounding box center [334, 83] width 57 height 44
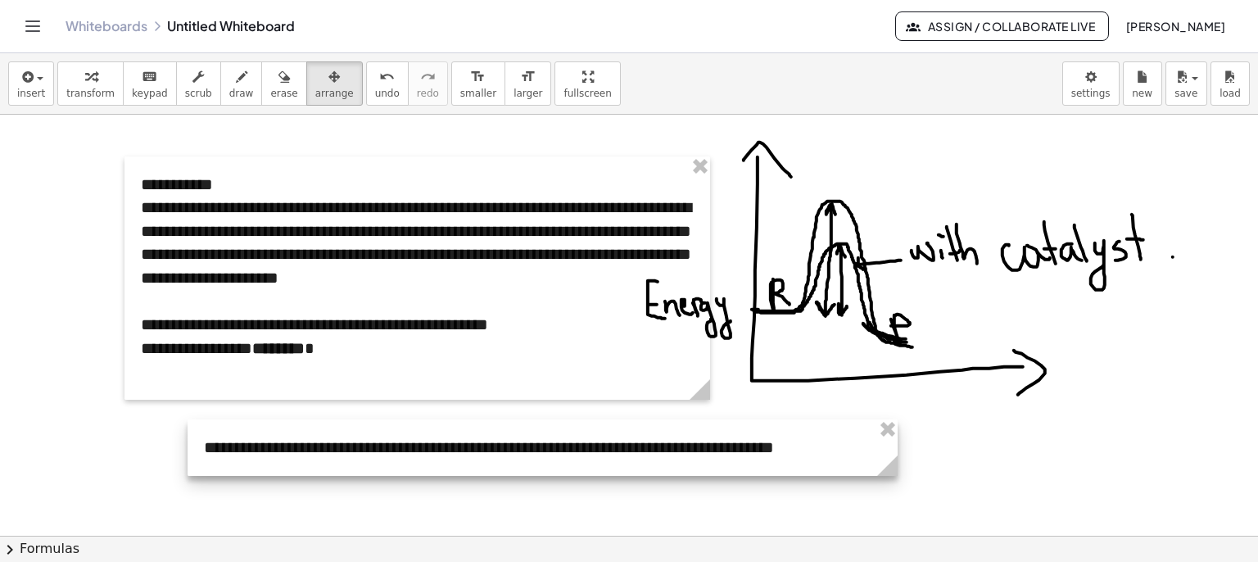
drag, startPoint x: 433, startPoint y: 526, endPoint x: 915, endPoint y: 515, distance: 482.7
click at [836, 448] on div at bounding box center [553, 447] width 730 height 57
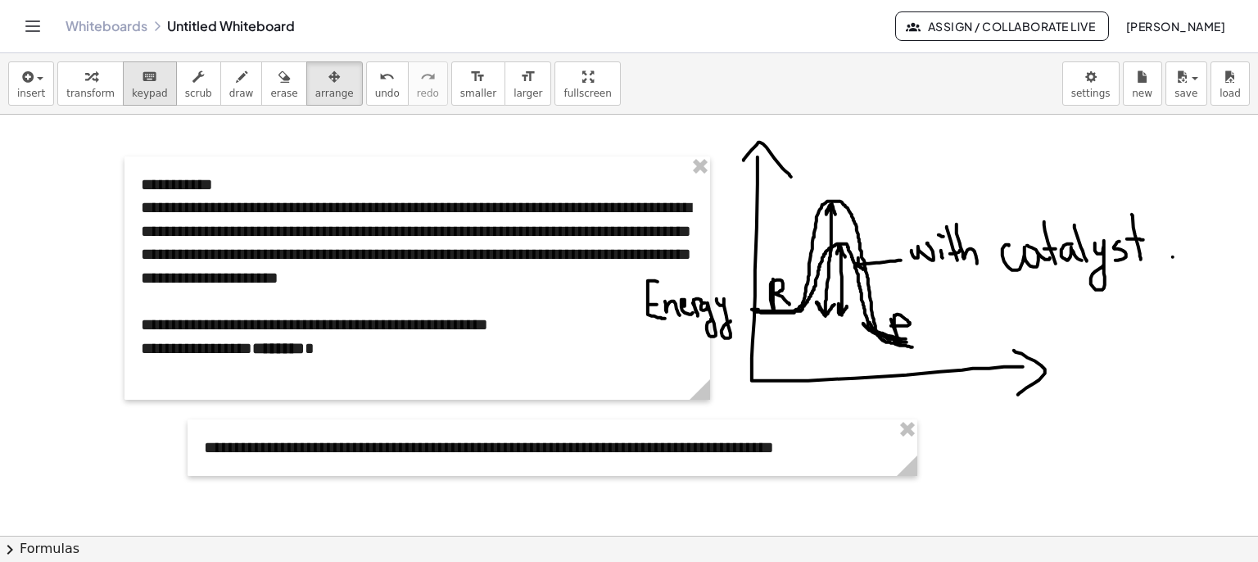
click at [132, 93] on span "keypad" at bounding box center [150, 93] width 36 height 11
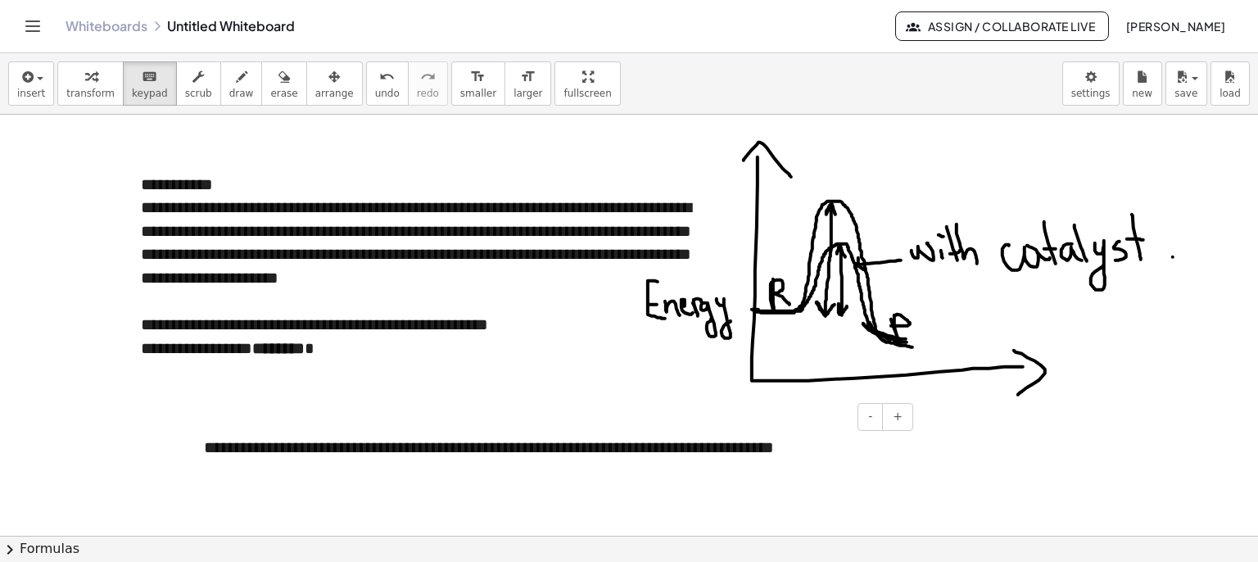
click at [831, 451] on div "**********" at bounding box center [553, 447] width 730 height 57
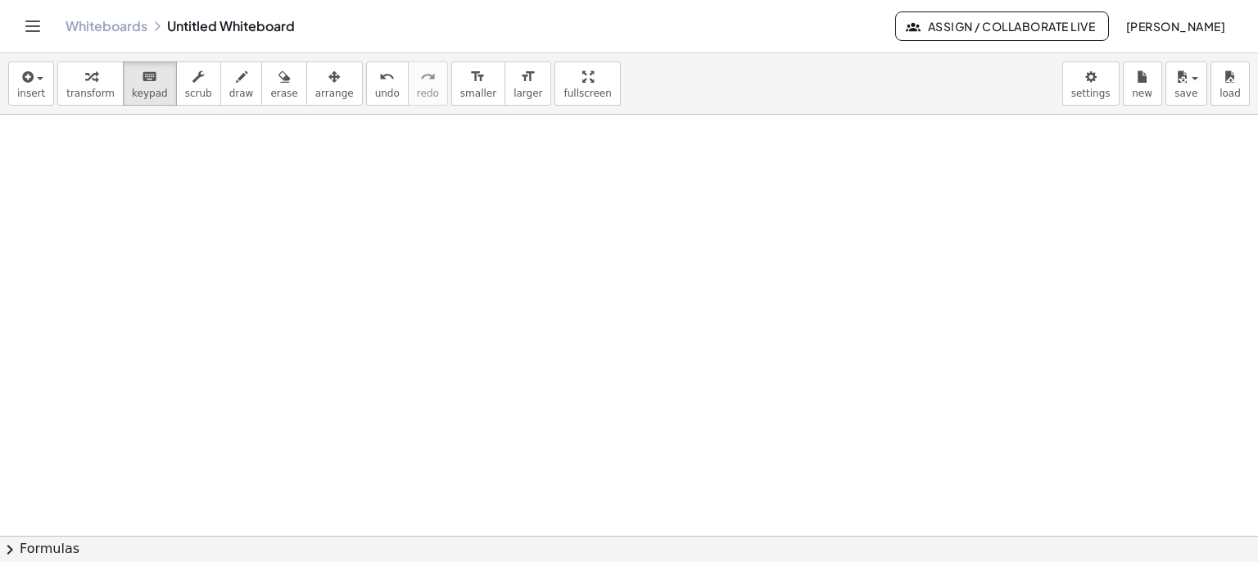
scroll to position [379, 0]
click at [528, 252] on div at bounding box center [629, 253] width 1258 height 1034
click at [0, 98] on div "insert select one: Math Expression Function Text Youtube Video Graphing Geometr…" at bounding box center [629, 83] width 1258 height 61
click at [16, 89] on button "insert" at bounding box center [31, 83] width 46 height 44
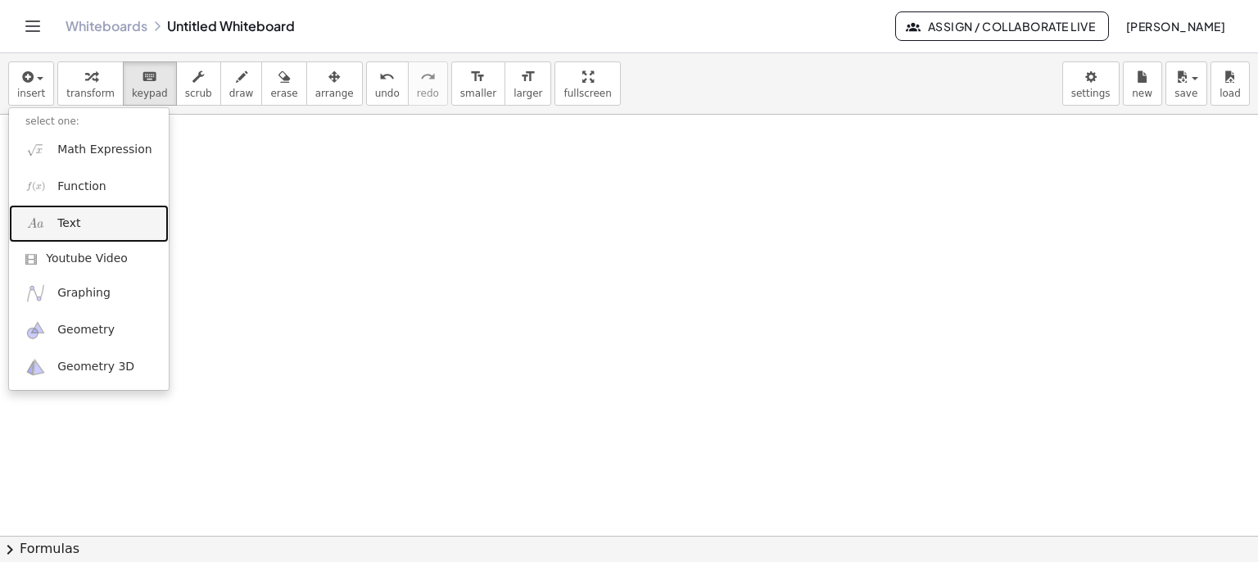
click at [75, 211] on link "Text" at bounding box center [89, 223] width 160 height 37
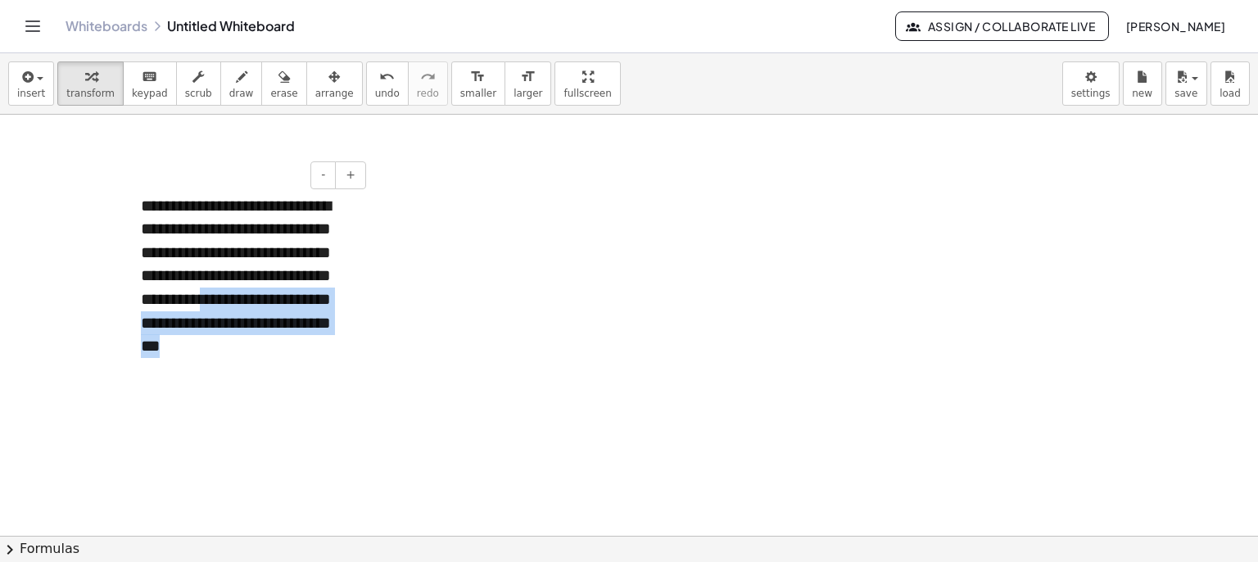
drag, startPoint x: 256, startPoint y: 351, endPoint x: 287, endPoint y: 303, distance: 56.8
click at [287, 303] on div "**********" at bounding box center [248, 276] width 246 height 197
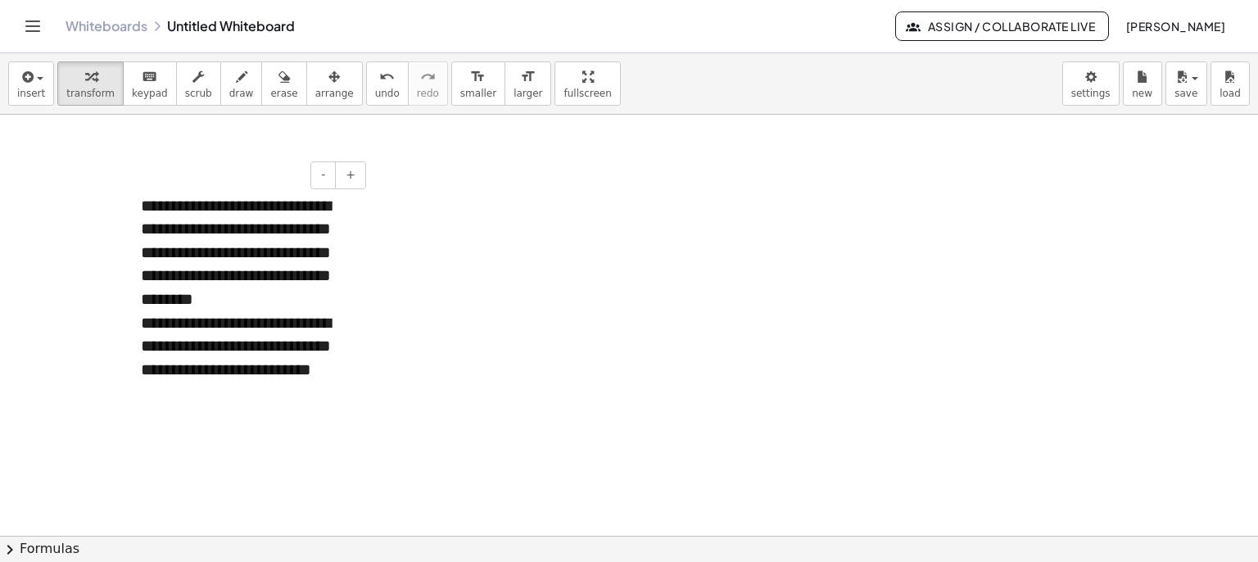
click at [214, 406] on div "**********" at bounding box center [248, 299] width 246 height 243
click at [224, 399] on div "**********" at bounding box center [247, 357] width 213 height 93
click at [242, 368] on div "**********" at bounding box center [247, 357] width 213 height 93
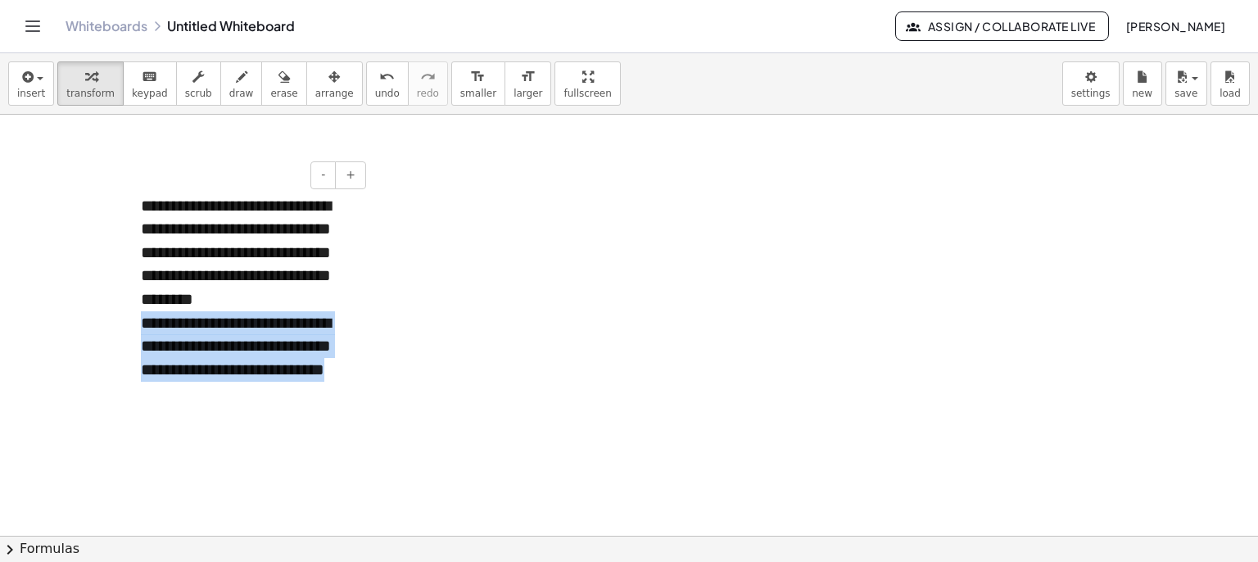
click at [222, 388] on div "**********" at bounding box center [247, 357] width 213 height 93
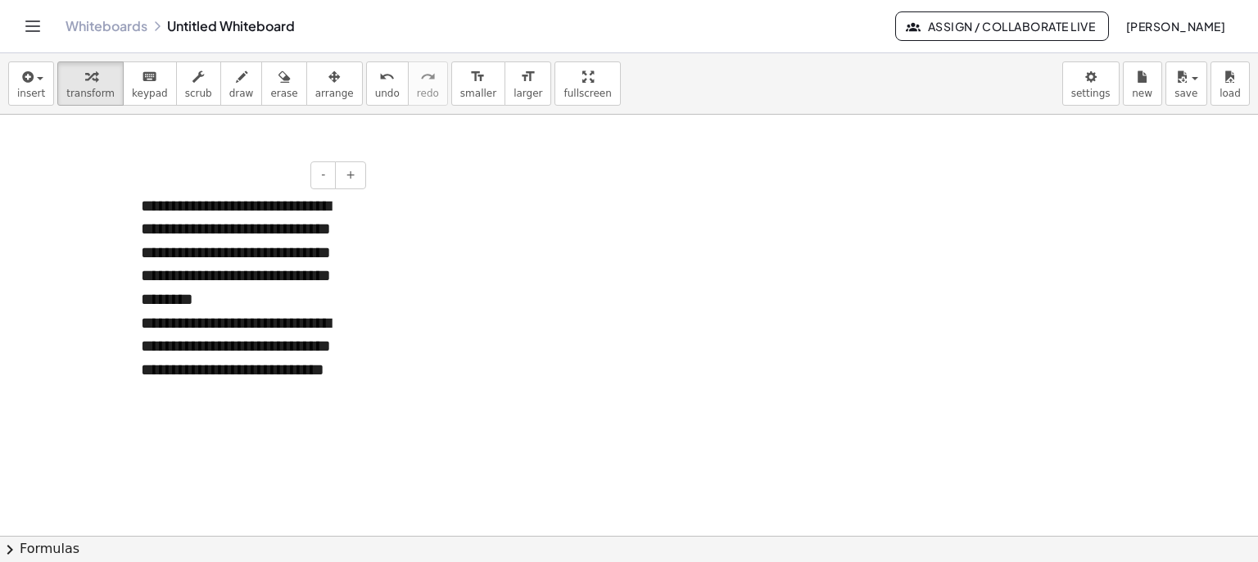
click at [207, 348] on div "**********" at bounding box center [247, 357] width 213 height 93
click at [327, 392] on div "**********" at bounding box center [247, 357] width 213 height 93
click at [236, 85] on icon "button" at bounding box center [241, 77] width 11 height 20
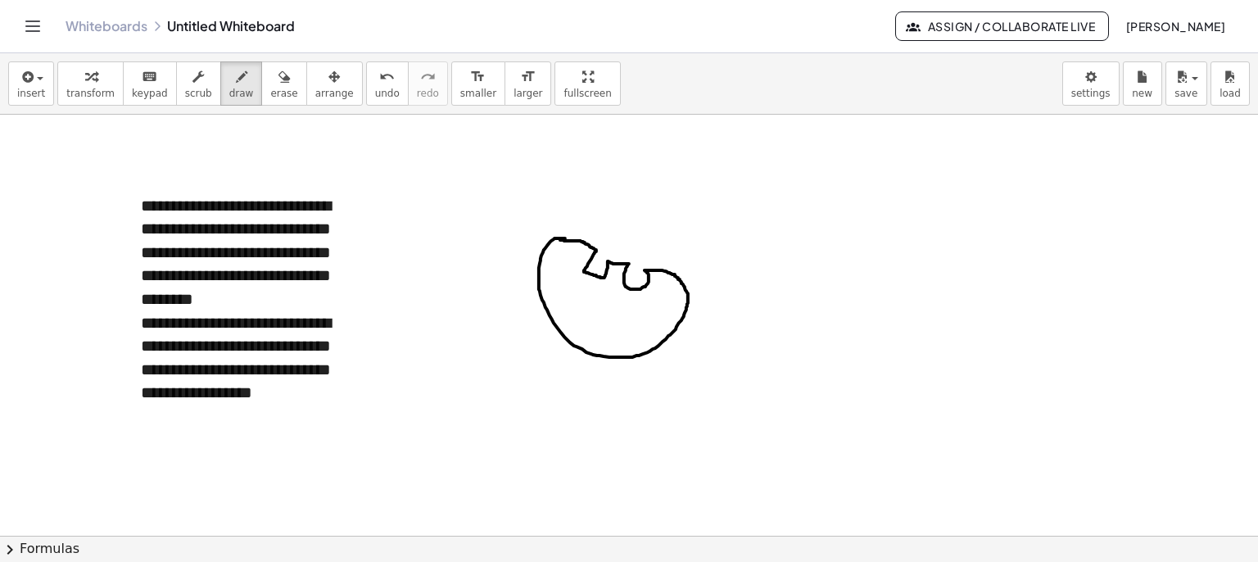
click at [560, 239] on div at bounding box center [629, 253] width 1258 height 1034
drag, startPoint x: 642, startPoint y: 289, endPoint x: 660, endPoint y: 294, distance: 18.7
click at [660, 294] on div at bounding box center [629, 253] width 1258 height 1034
drag, startPoint x: 645, startPoint y: 289, endPoint x: 610, endPoint y: 286, distance: 35.4
click at [610, 286] on div at bounding box center [629, 253] width 1258 height 1034
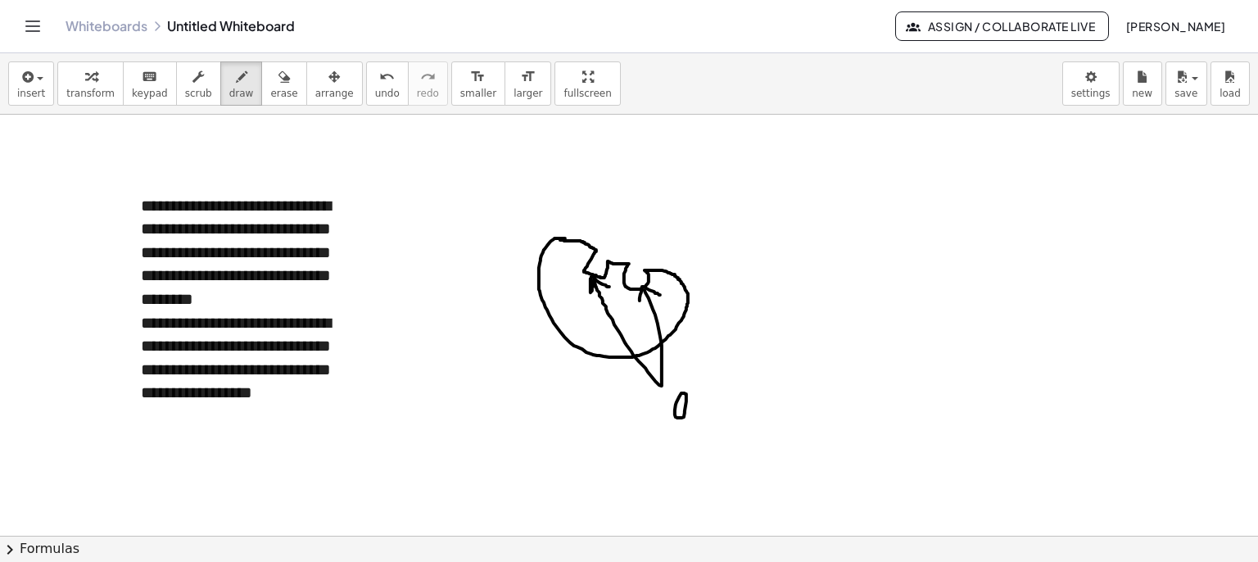
drag, startPoint x: 675, startPoint y: 410, endPoint x: 700, endPoint y: 404, distance: 25.4
click at [700, 404] on div at bounding box center [629, 253] width 1258 height 1034
drag, startPoint x: 702, startPoint y: 388, endPoint x: 717, endPoint y: 367, distance: 25.9
click at [720, 392] on div at bounding box center [629, 253] width 1258 height 1034
drag, startPoint x: 711, startPoint y: 353, endPoint x: 713, endPoint y: 374, distance: 21.4
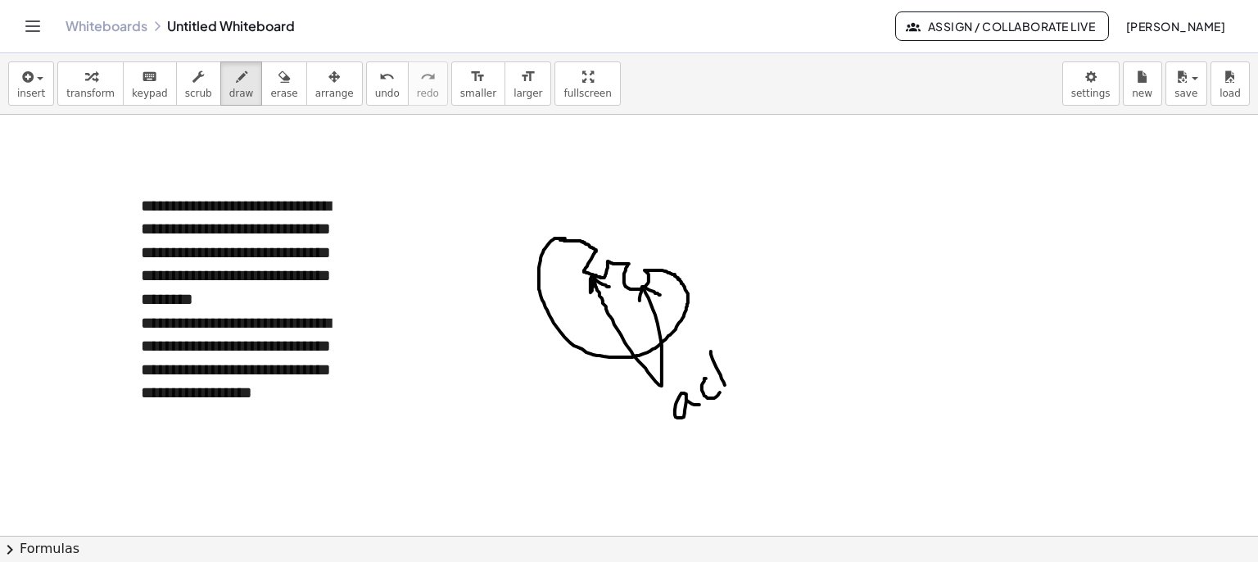
click at [727, 386] on div at bounding box center [629, 253] width 1258 height 1034
drag, startPoint x: 718, startPoint y: 371, endPoint x: 728, endPoint y: 370, distance: 10.0
click at [725, 370] on div at bounding box center [629, 253] width 1258 height 1034
drag, startPoint x: 736, startPoint y: 374, endPoint x: 740, endPoint y: 382, distance: 8.4
click at [739, 382] on div at bounding box center [629, 253] width 1258 height 1034
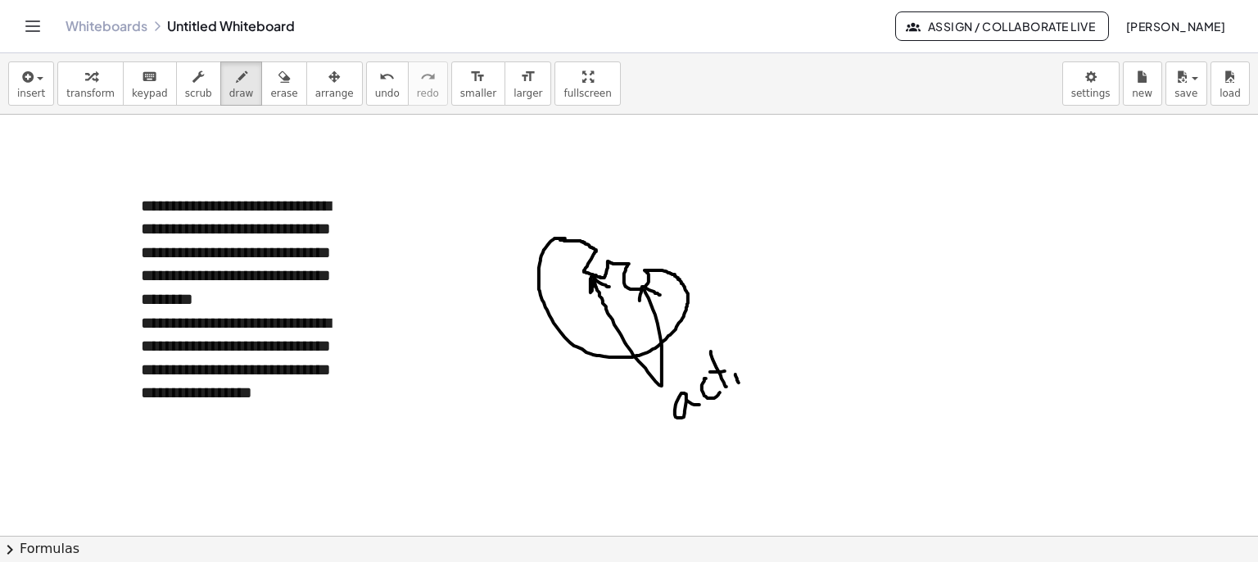
click at [733, 360] on div at bounding box center [629, 253] width 1258 height 1034
drag, startPoint x: 754, startPoint y: 376, endPoint x: 756, endPoint y: 364, distance: 12.5
click at [755, 360] on div at bounding box center [629, 253] width 1258 height 1034
drag, startPoint x: 764, startPoint y: 366, endPoint x: 742, endPoint y: 404, distance: 43.7
click at [773, 367] on div at bounding box center [629, 253] width 1258 height 1034
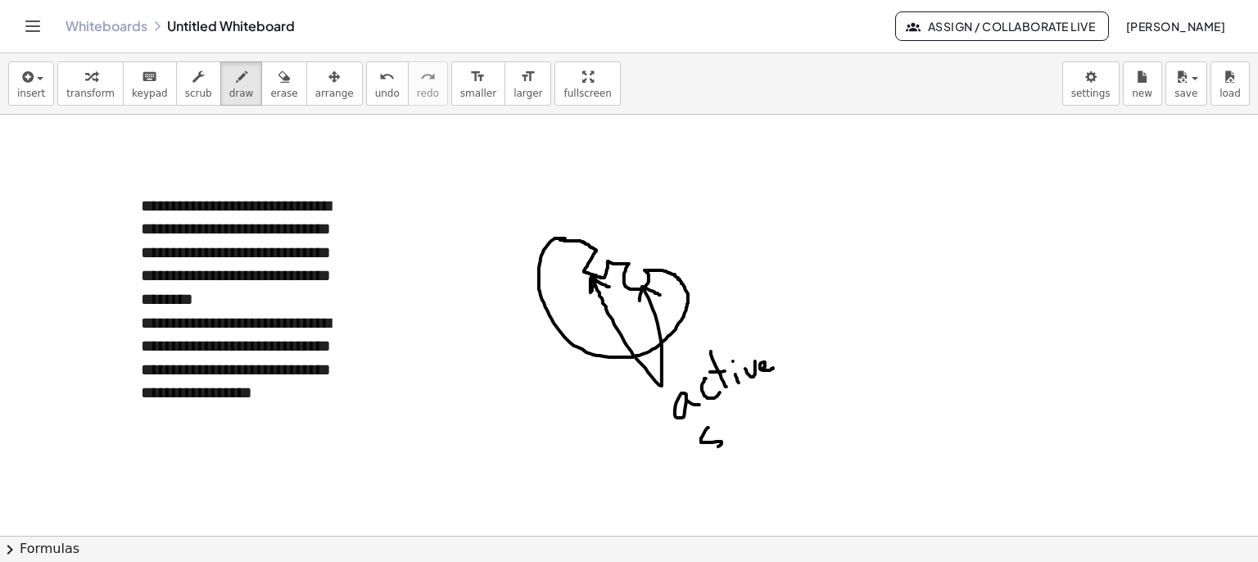
drag, startPoint x: 705, startPoint y: 430, endPoint x: 710, endPoint y: 444, distance: 14.8
click at [710, 447] on div at bounding box center [629, 253] width 1258 height 1034
click at [741, 433] on div at bounding box center [629, 253] width 1258 height 1034
click at [737, 417] on div at bounding box center [629, 253] width 1258 height 1034
drag, startPoint x: 749, startPoint y: 410, endPoint x: 760, endPoint y: 434, distance: 26.4
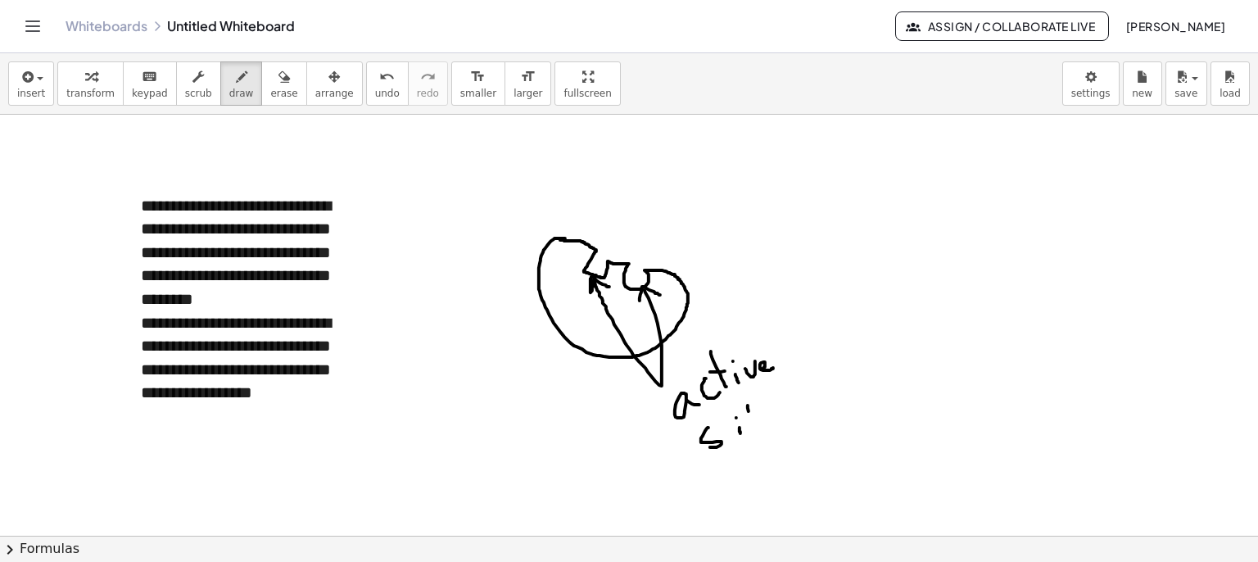
click at [763, 434] on div at bounding box center [629, 253] width 1258 height 1034
drag, startPoint x: 756, startPoint y: 425, endPoint x: 770, endPoint y: 420, distance: 14.8
click at [768, 421] on div at bounding box center [629, 253] width 1258 height 1034
drag, startPoint x: 778, startPoint y: 414, endPoint x: 790, endPoint y: 418, distance: 13.0
click at [790, 419] on div at bounding box center [629, 253] width 1258 height 1034
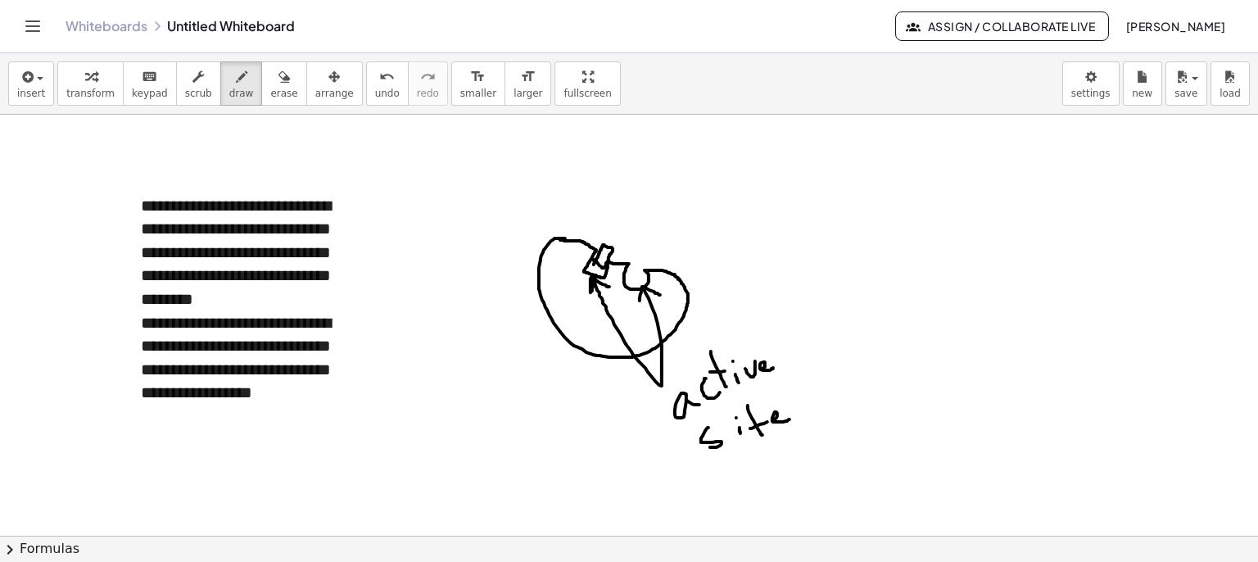
click at [593, 258] on div at bounding box center [629, 253] width 1258 height 1034
drag, startPoint x: 639, startPoint y: 259, endPoint x: 642, endPoint y: 270, distance: 11.1
click at [642, 270] on div at bounding box center [629, 253] width 1258 height 1034
click at [30, 75] on icon "button" at bounding box center [26, 77] width 15 height 20
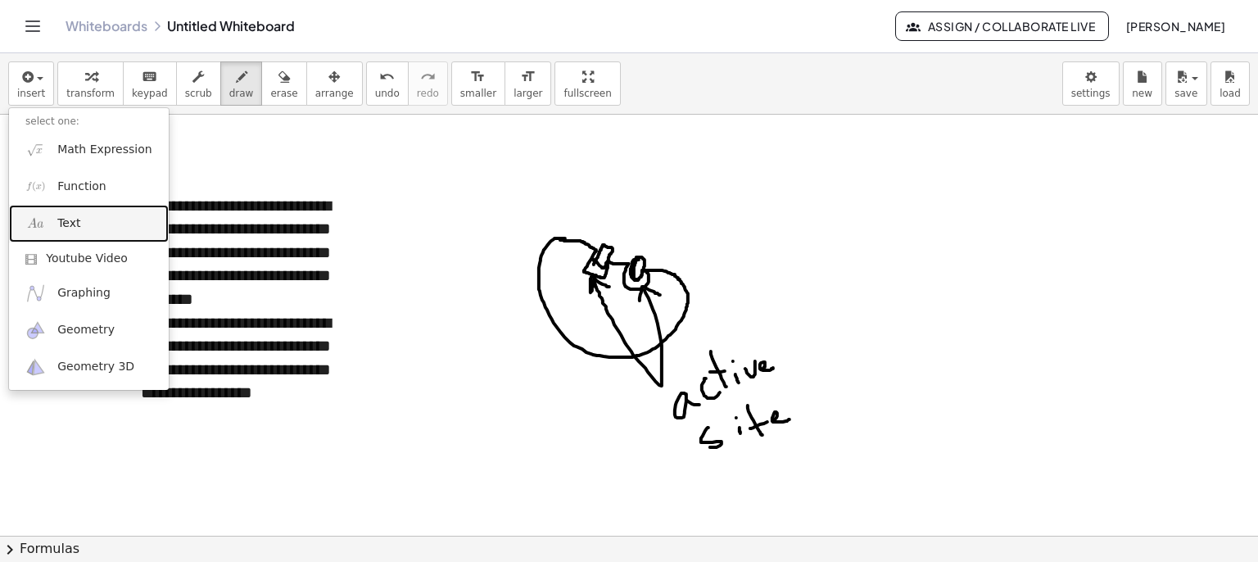
click at [75, 215] on span "Text" at bounding box center [68, 223] width 23 height 16
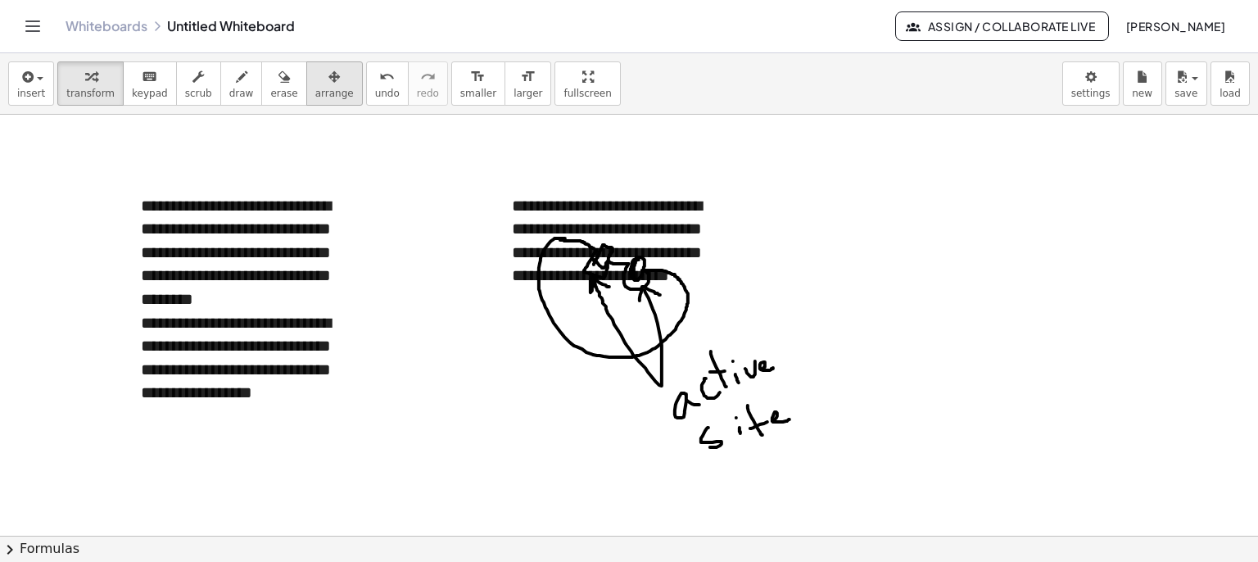
click at [315, 78] on div "button" at bounding box center [334, 76] width 39 height 20
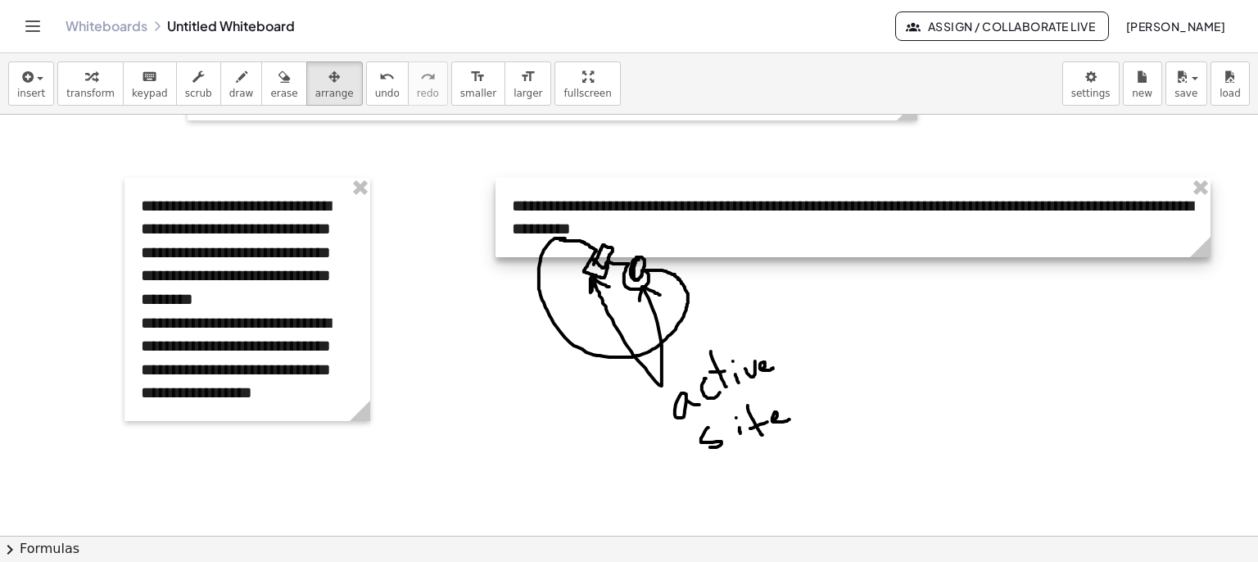
drag, startPoint x: 739, startPoint y: 317, endPoint x: 1214, endPoint y: 309, distance: 475.3
click at [1214, 309] on div "**********" at bounding box center [629, 253] width 1258 height 1034
click at [531, 368] on div at bounding box center [629, 253] width 1258 height 1034
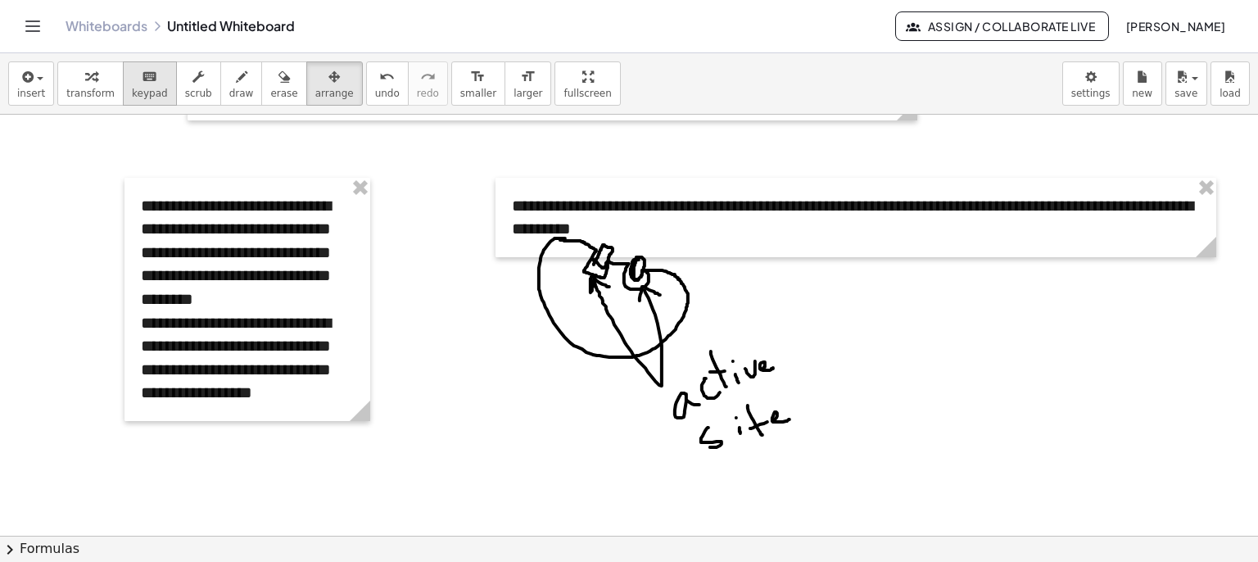
click at [147, 88] on span "keypad" at bounding box center [150, 93] width 36 height 11
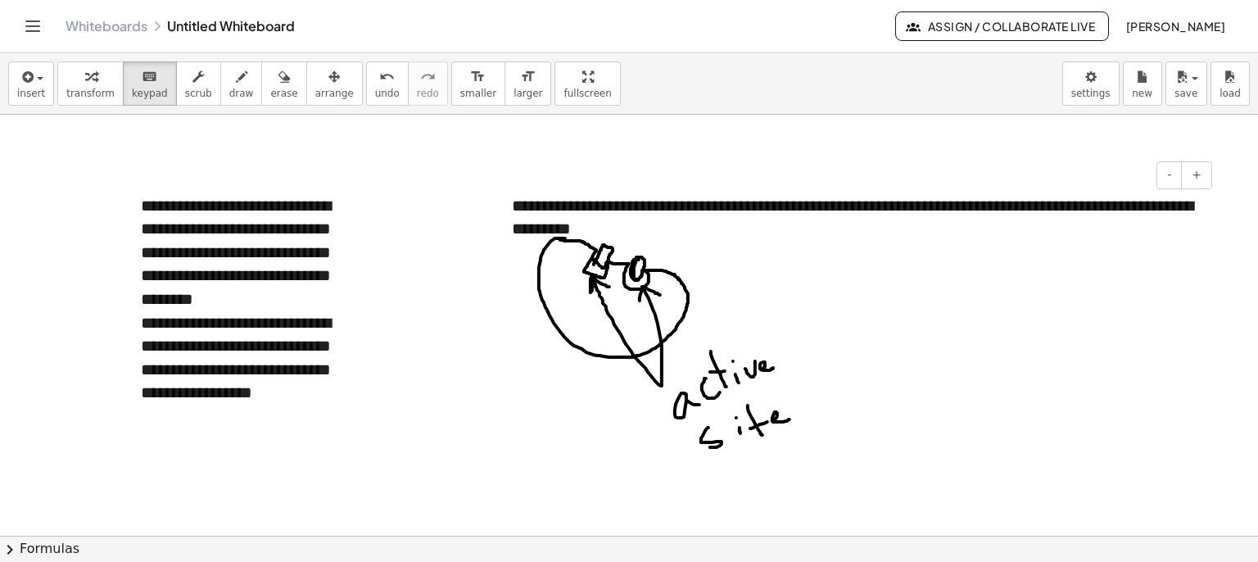
click at [580, 212] on div "**********" at bounding box center [856, 217] width 721 height 79
click at [324, 70] on button "arrange" at bounding box center [334, 83] width 57 height 44
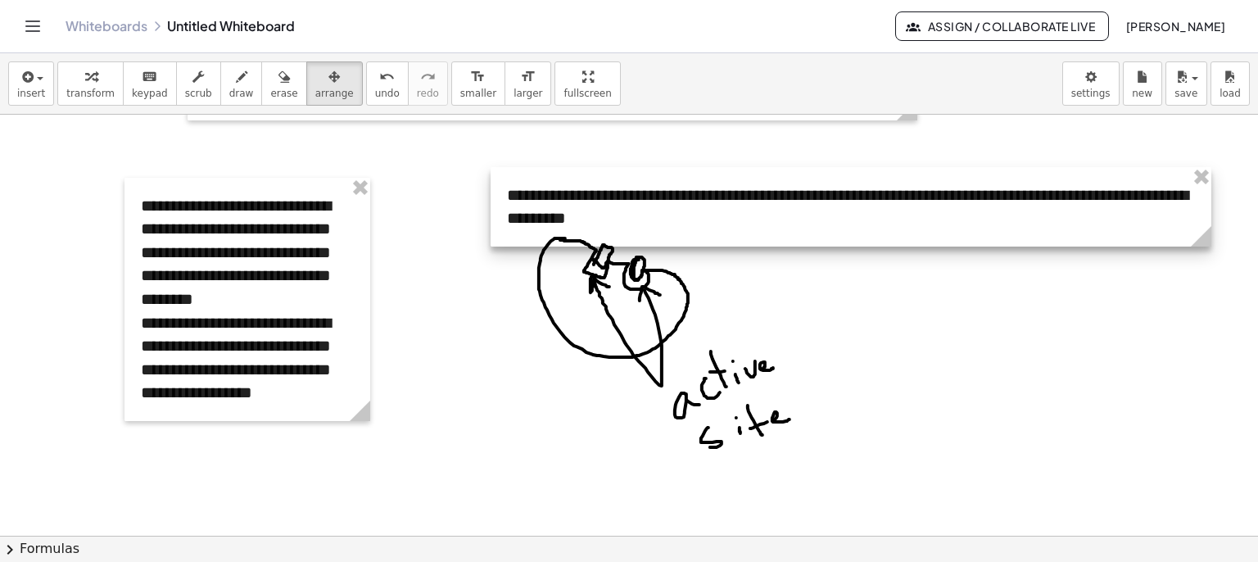
drag, startPoint x: 655, startPoint y: 211, endPoint x: 650, endPoint y: 201, distance: 11.0
click at [650, 201] on div at bounding box center [851, 206] width 721 height 79
click at [452, 309] on div at bounding box center [629, 253] width 1258 height 1034
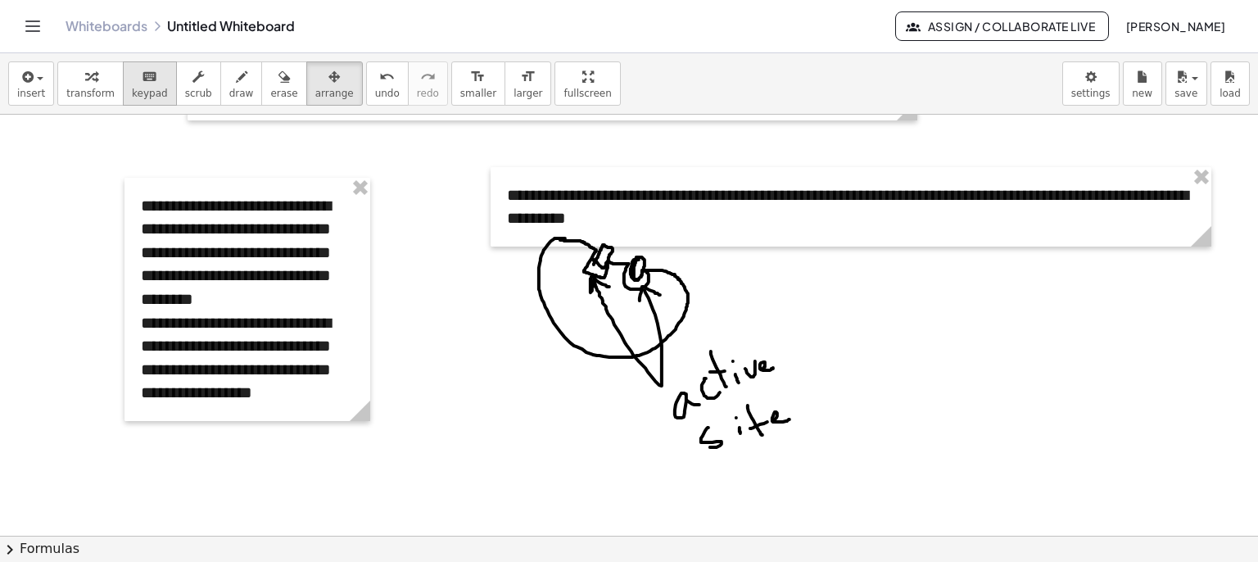
click at [144, 88] on span "keypad" at bounding box center [150, 93] width 36 height 11
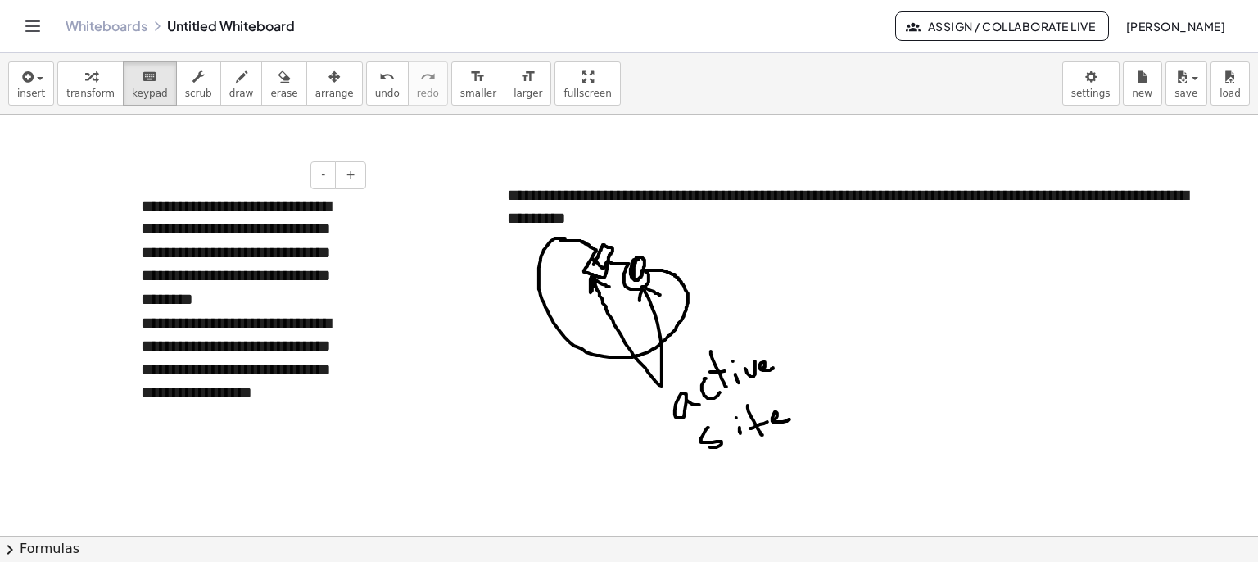
click at [203, 204] on div "**********" at bounding box center [248, 299] width 246 height 243
click at [311, 63] on button "arrange" at bounding box center [334, 83] width 57 height 44
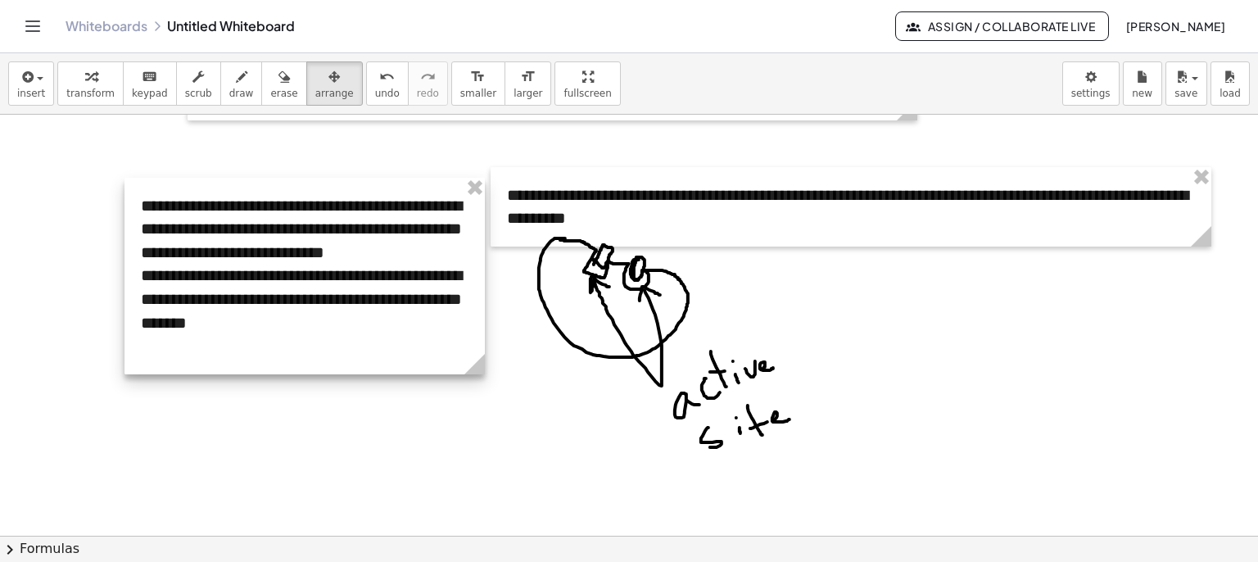
drag, startPoint x: 372, startPoint y: 407, endPoint x: 469, endPoint y: 399, distance: 97.0
click at [469, 399] on div "**********" at bounding box center [629, 253] width 1258 height 1034
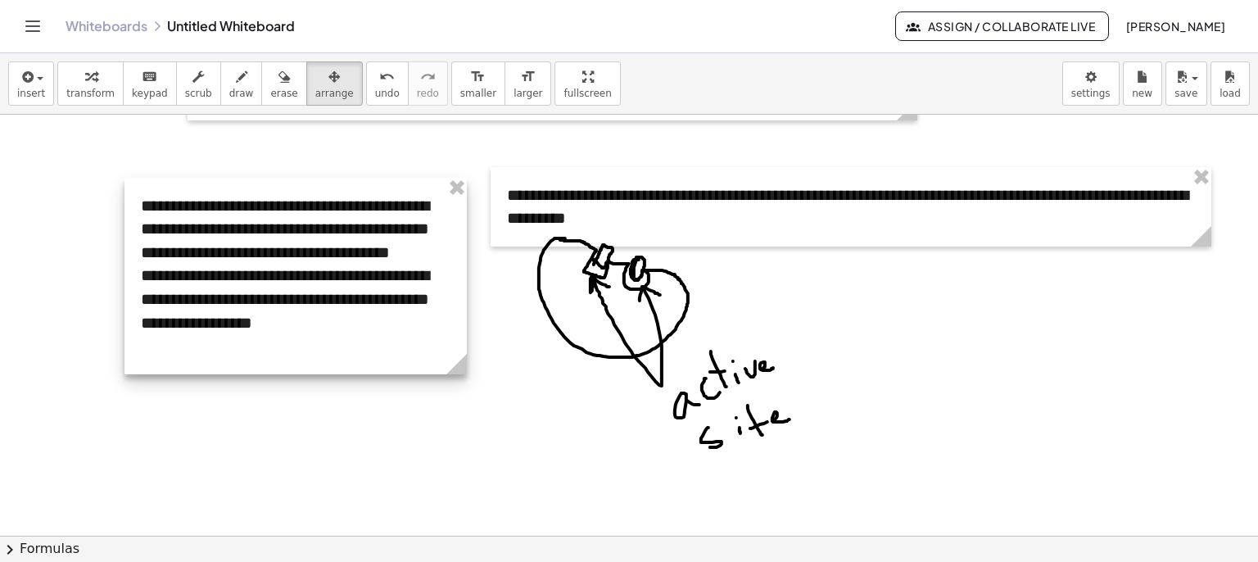
click at [401, 455] on div at bounding box center [629, 253] width 1258 height 1034
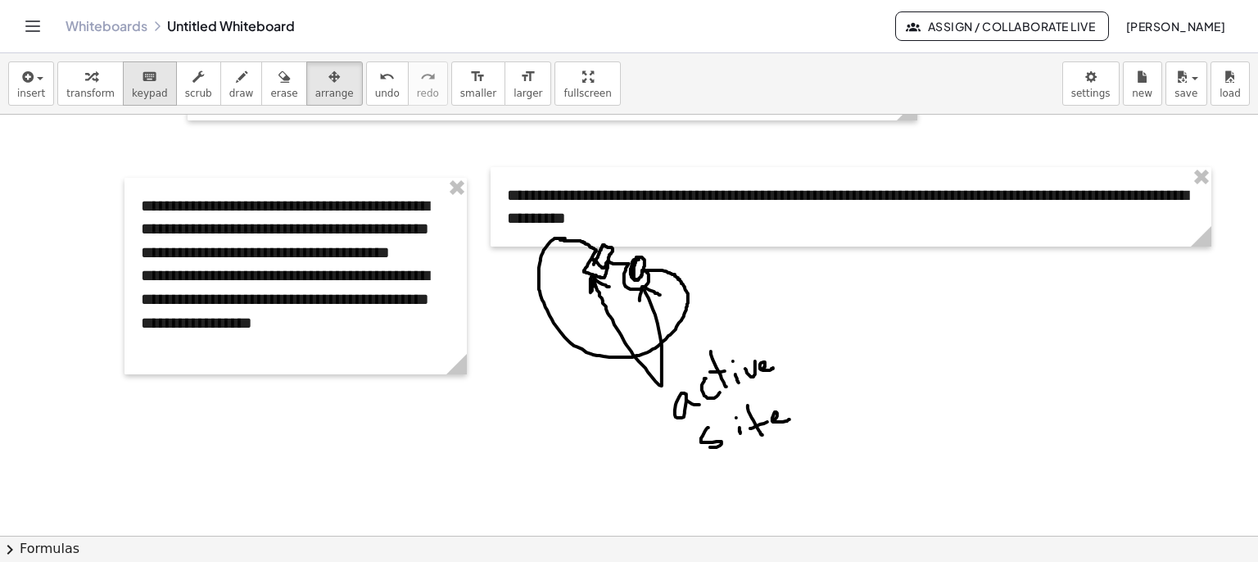
click at [148, 89] on span "keypad" at bounding box center [150, 93] width 36 height 11
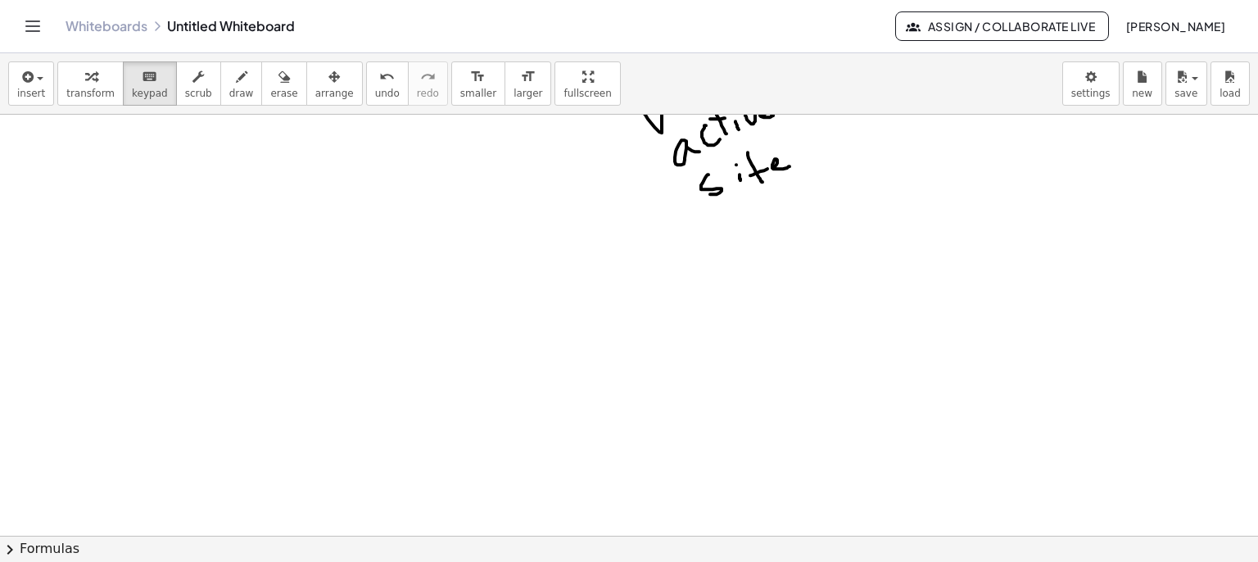
scroll to position [621, 0]
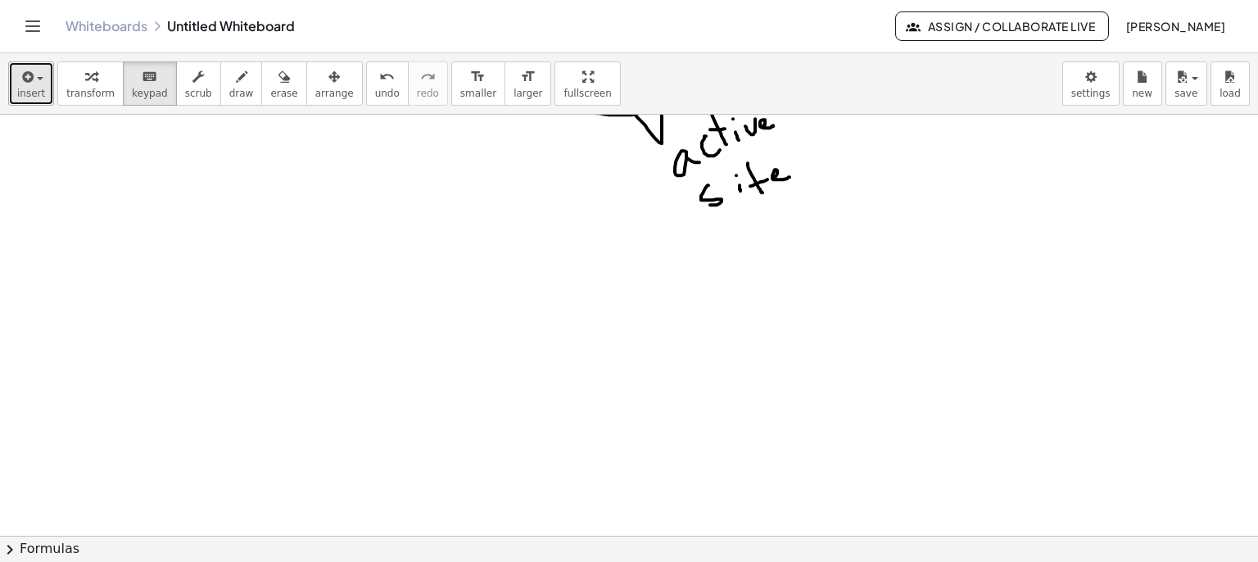
click at [40, 79] on span "button" at bounding box center [40, 78] width 7 height 3
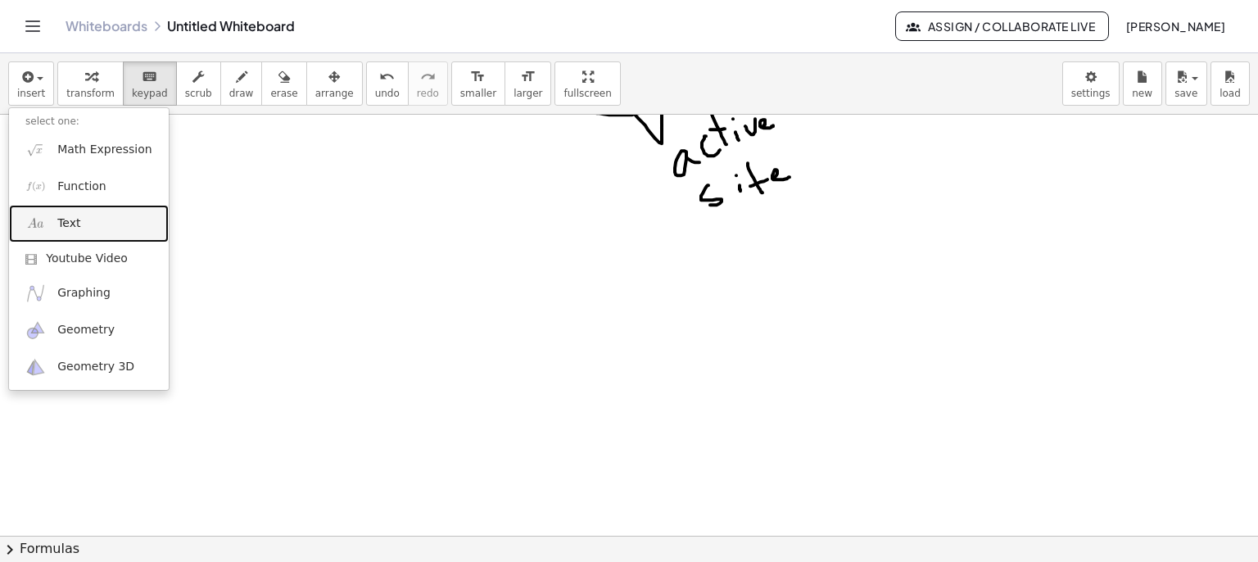
click at [62, 206] on link "Text" at bounding box center [89, 223] width 160 height 37
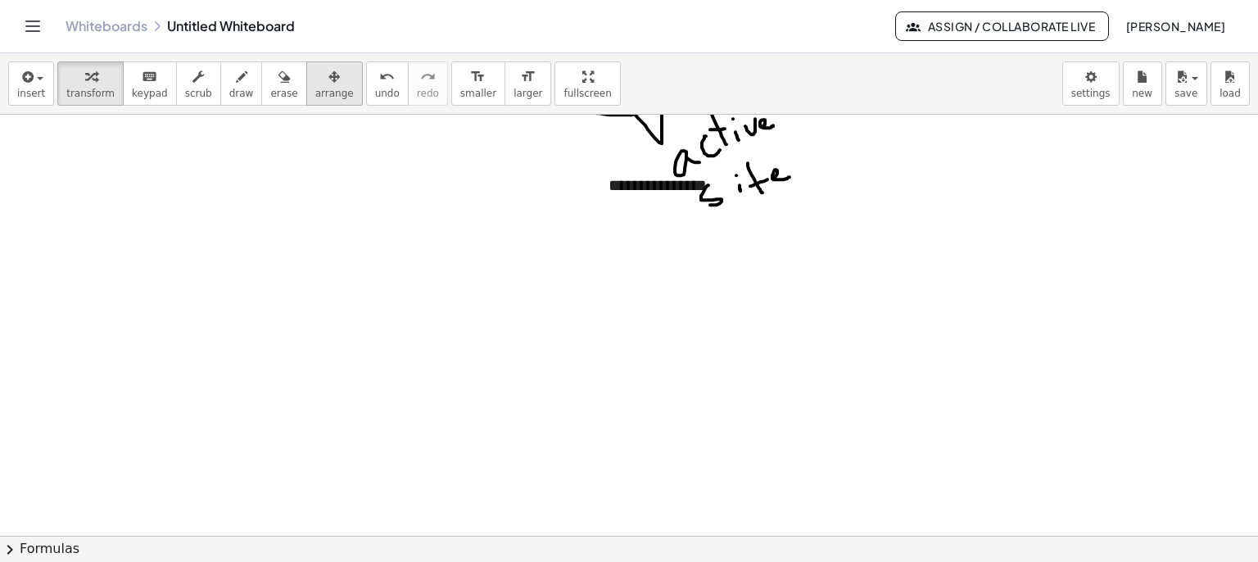
click at [315, 88] on span "arrange" at bounding box center [334, 93] width 39 height 11
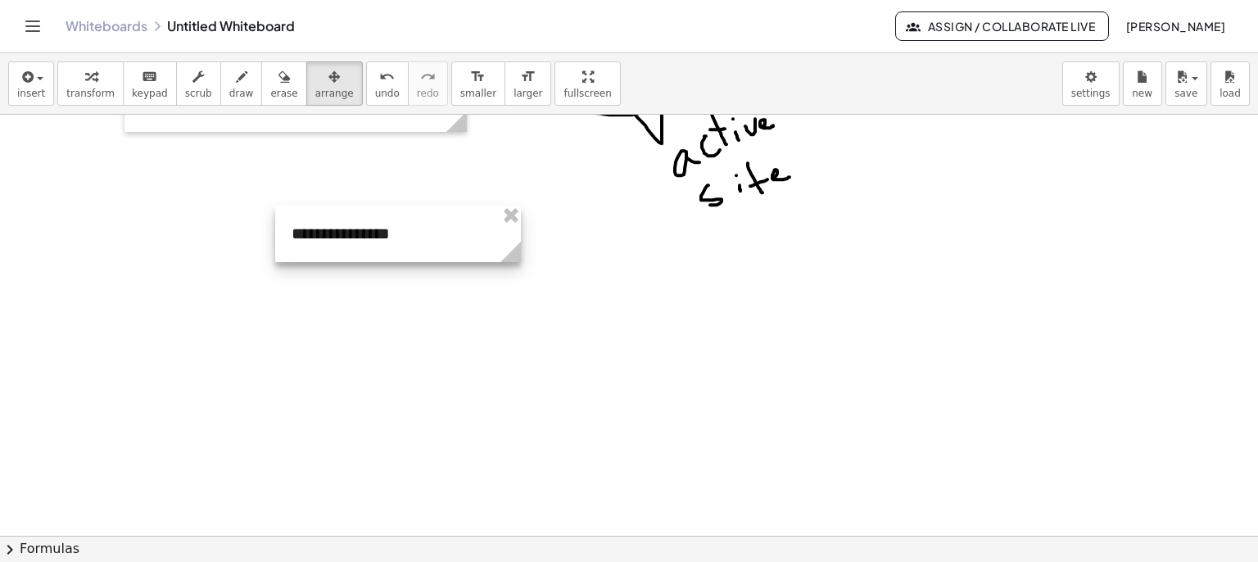
drag, startPoint x: 464, startPoint y: 210, endPoint x: 290, endPoint y: 241, distance: 176.5
click at [292, 240] on div at bounding box center [398, 234] width 246 height 57
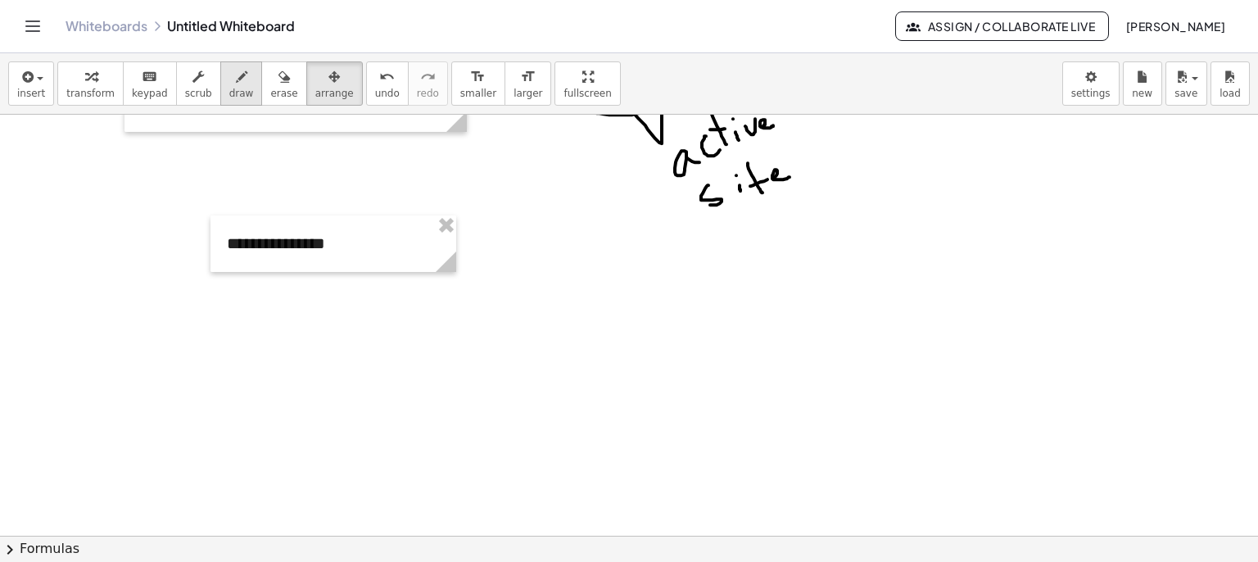
click at [236, 79] on icon "button" at bounding box center [241, 77] width 11 height 20
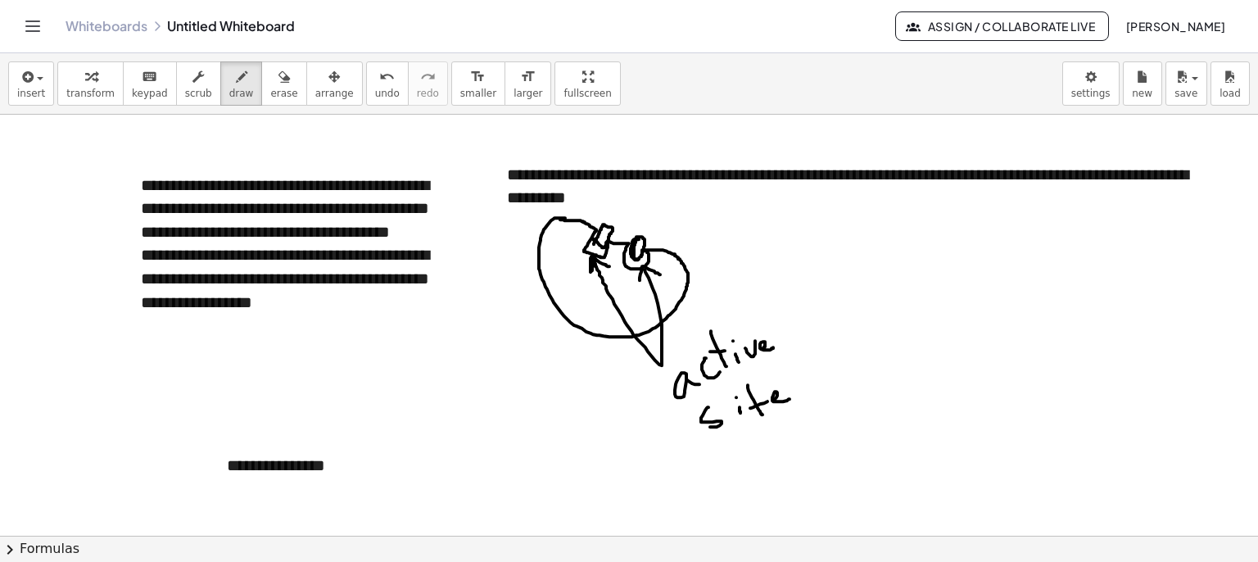
scroll to position [412, 0]
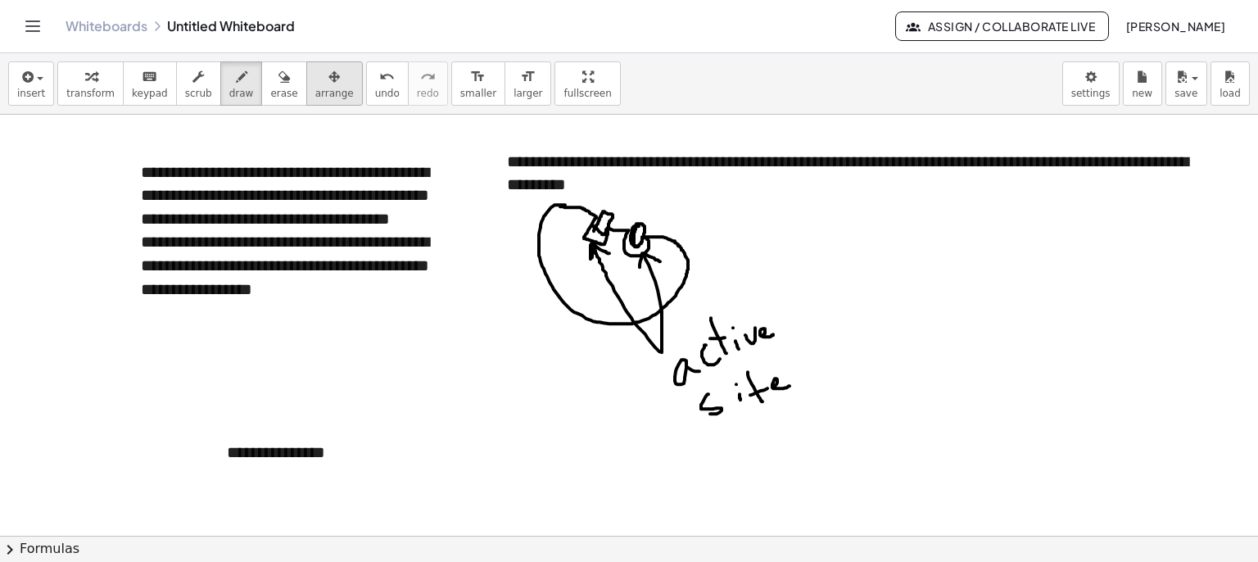
click at [315, 79] on div "button" at bounding box center [334, 76] width 39 height 20
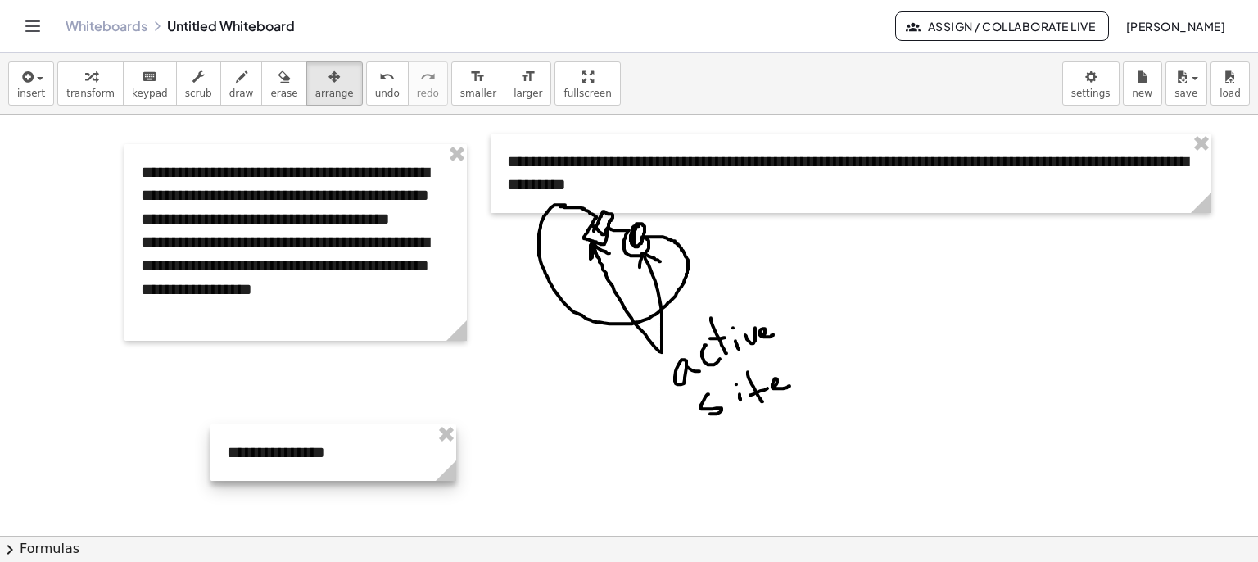
click at [260, 455] on div at bounding box center [334, 452] width 246 height 57
click at [142, 83] on icon "keyboard" at bounding box center [150, 77] width 16 height 20
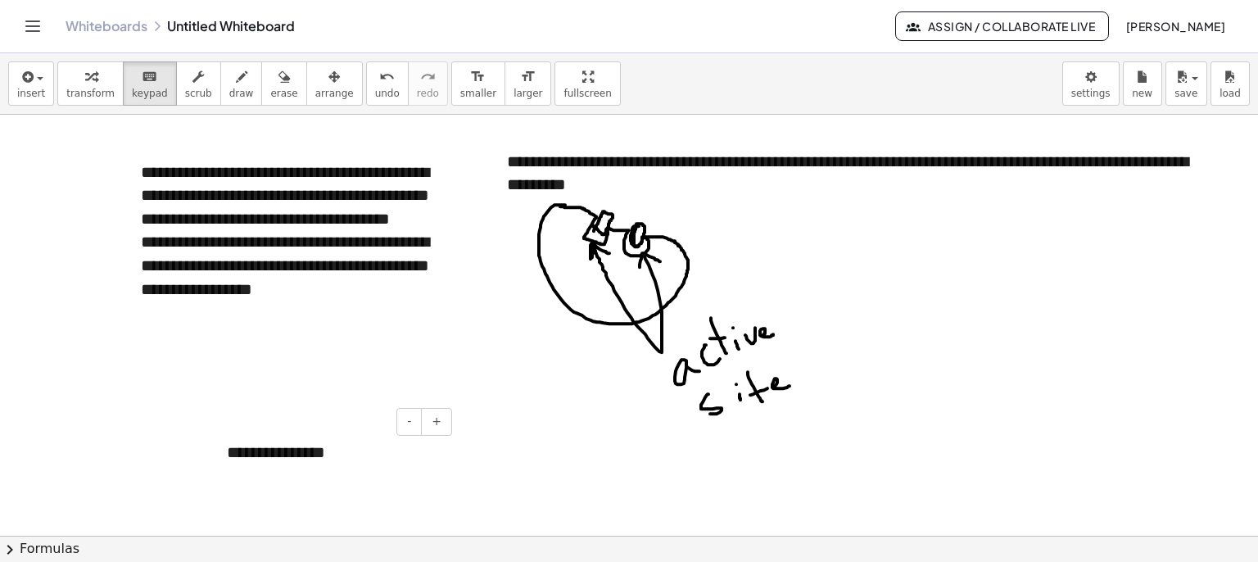
click at [307, 443] on div "**********" at bounding box center [334, 452] width 246 height 57
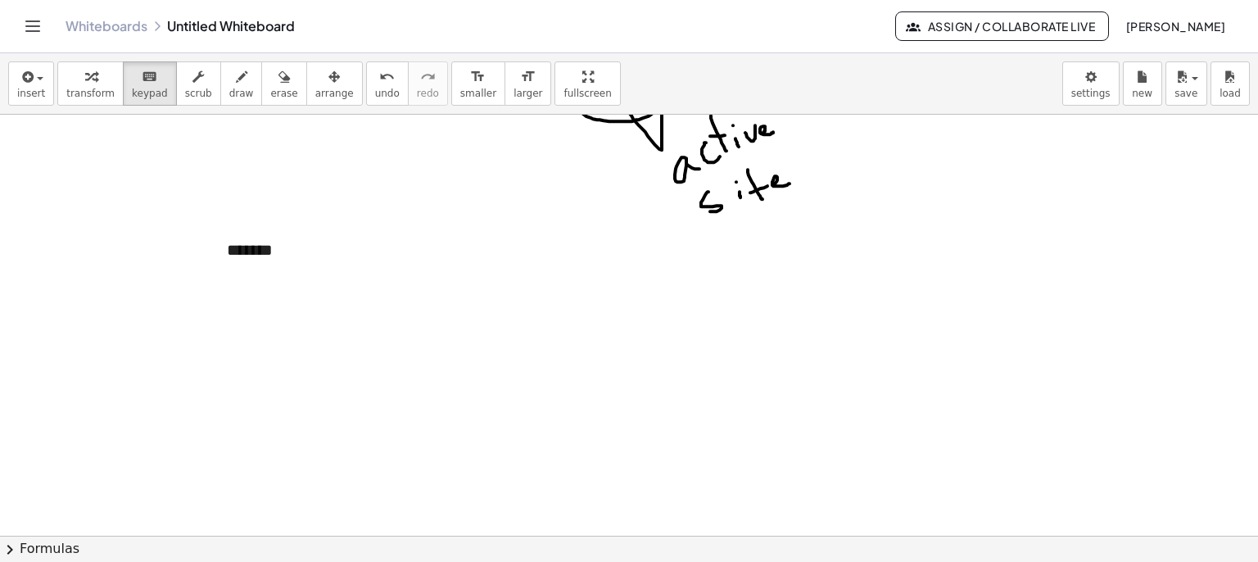
scroll to position [657, 0]
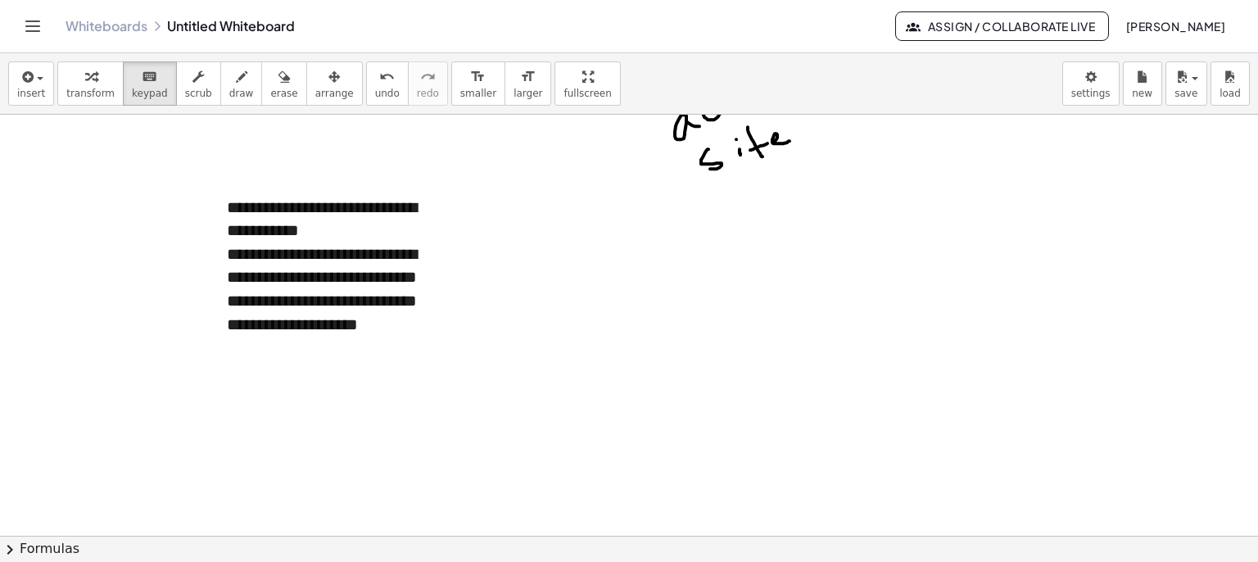
click at [315, 88] on span "arrange" at bounding box center [334, 93] width 39 height 11
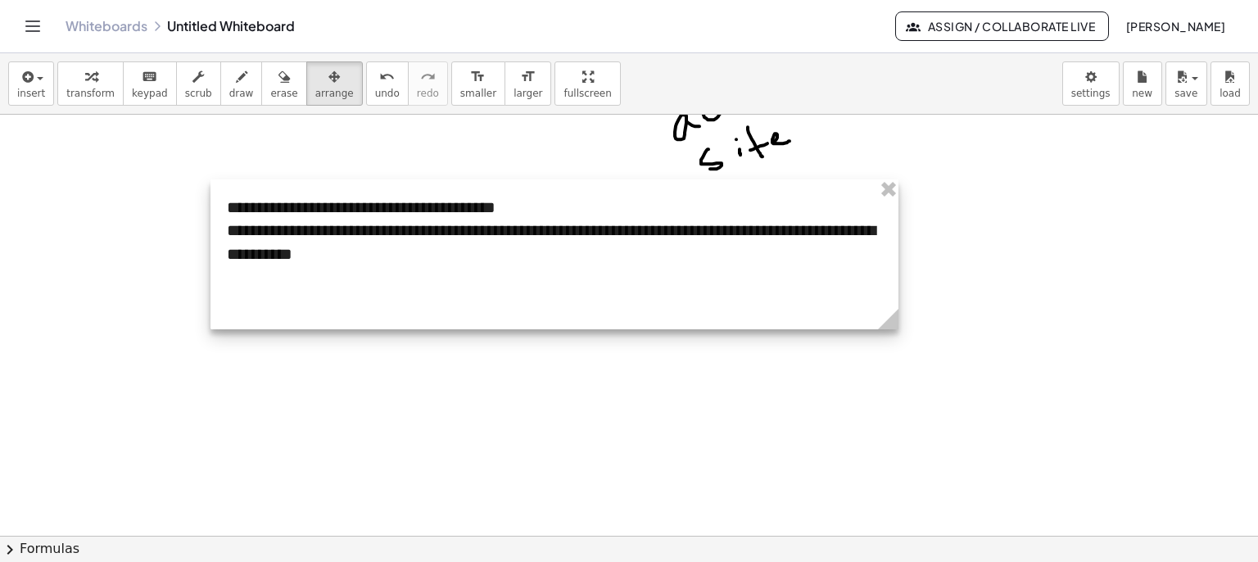
drag, startPoint x: 452, startPoint y: 417, endPoint x: 898, endPoint y: 367, distance: 448.5
click at [898, 367] on div "**********" at bounding box center [629, 90] width 1258 height 1264
click at [455, 273] on div at bounding box center [556, 254] width 691 height 150
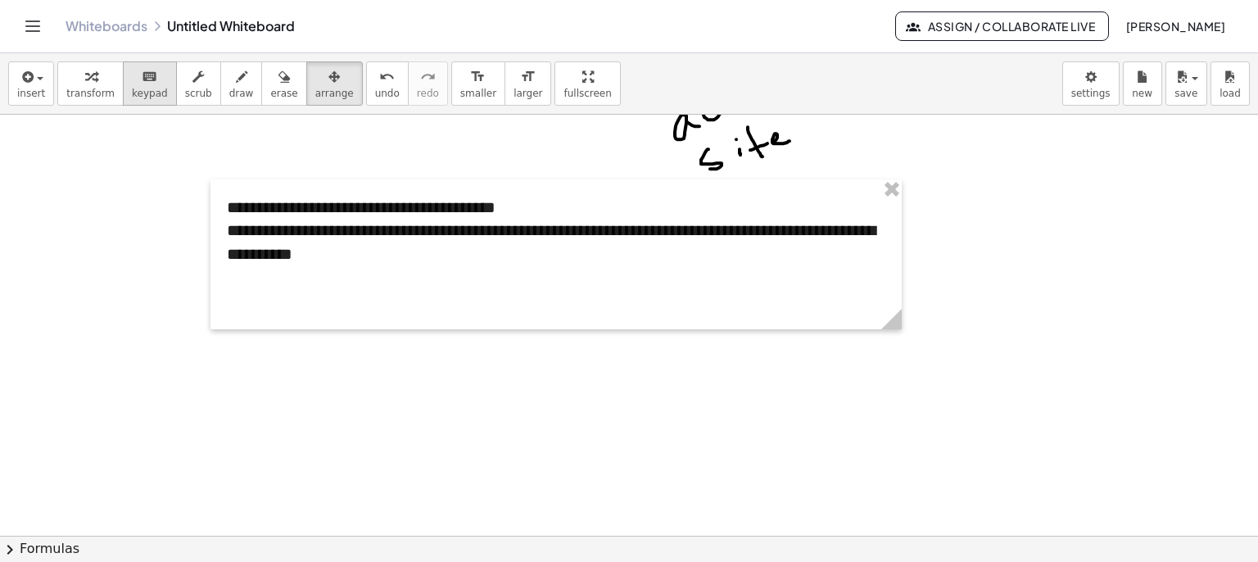
click at [132, 79] on div "keyboard" at bounding box center [150, 76] width 36 height 20
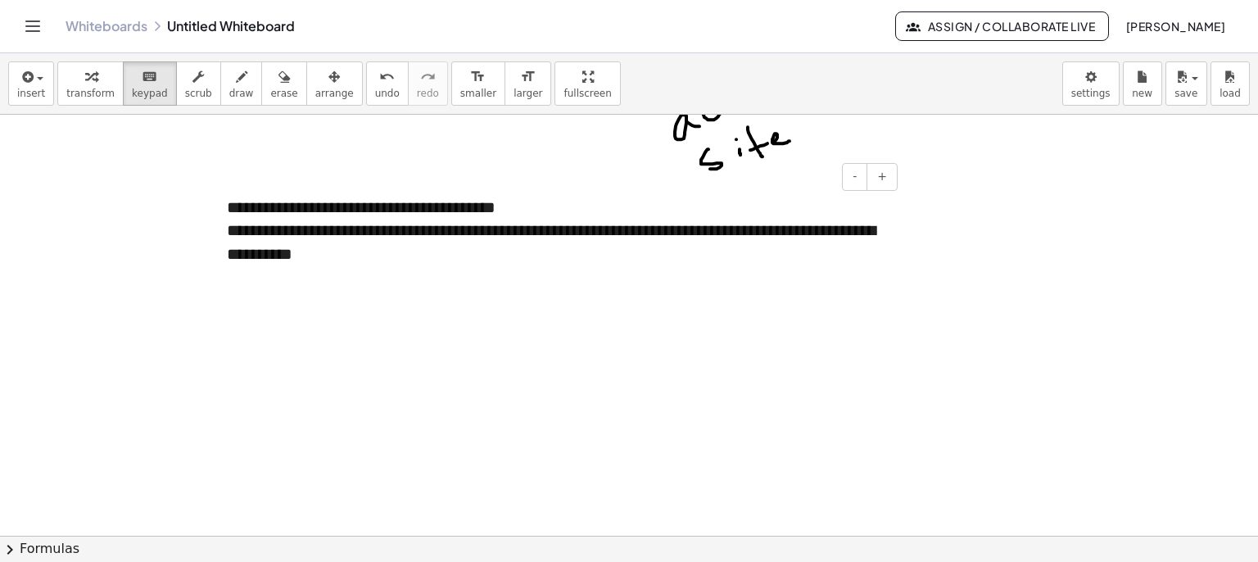
click at [391, 252] on div "**********" at bounding box center [556, 254] width 691 height 150
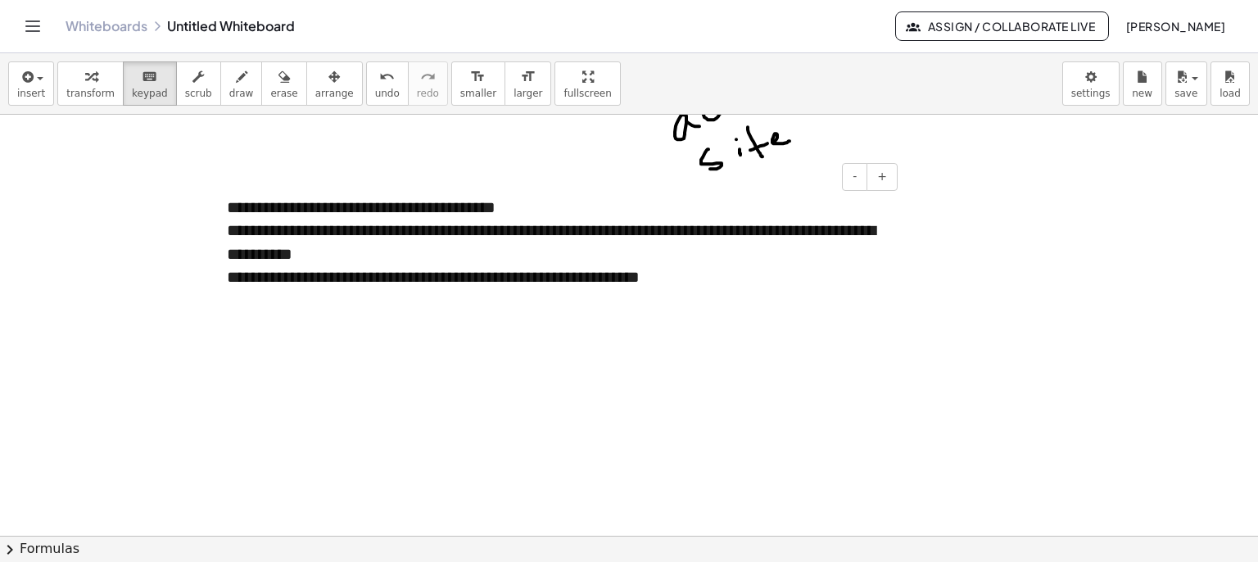
click at [691, 270] on div "**********" at bounding box center [556, 265] width 691 height 173
click at [718, 274] on div "**********" at bounding box center [556, 277] width 691 height 197
click at [439, 301] on div "**********" at bounding box center [556, 289] width 691 height 220
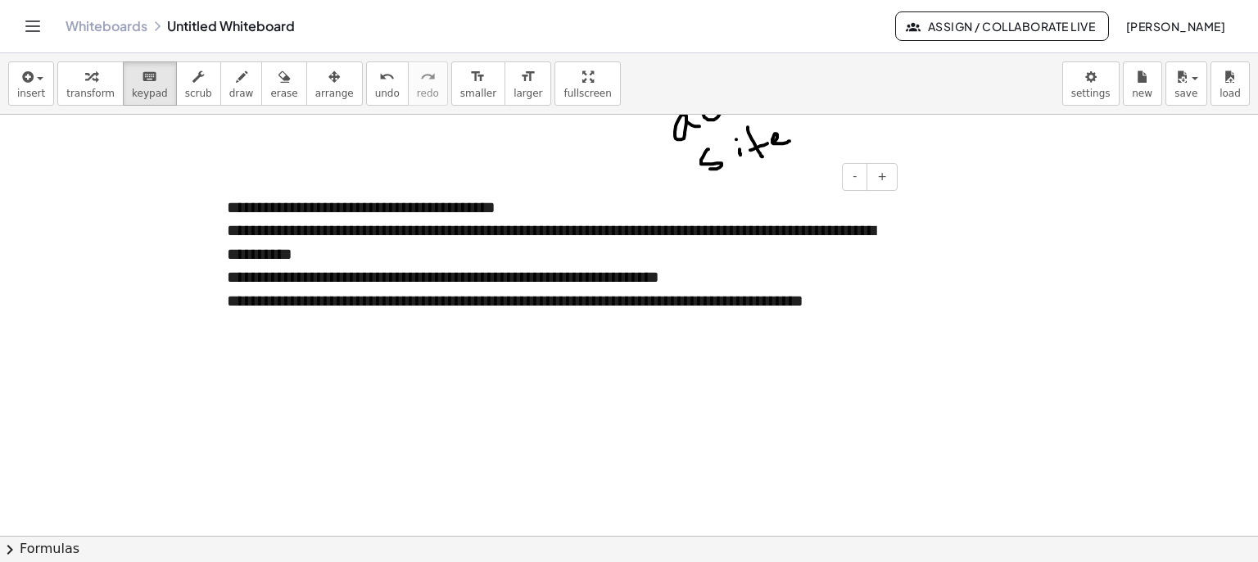
click at [321, 321] on div "**********" at bounding box center [556, 300] width 691 height 243
click at [121, 232] on div at bounding box center [629, 90] width 1258 height 1264
click at [510, 329] on div "**********" at bounding box center [556, 300] width 691 height 243
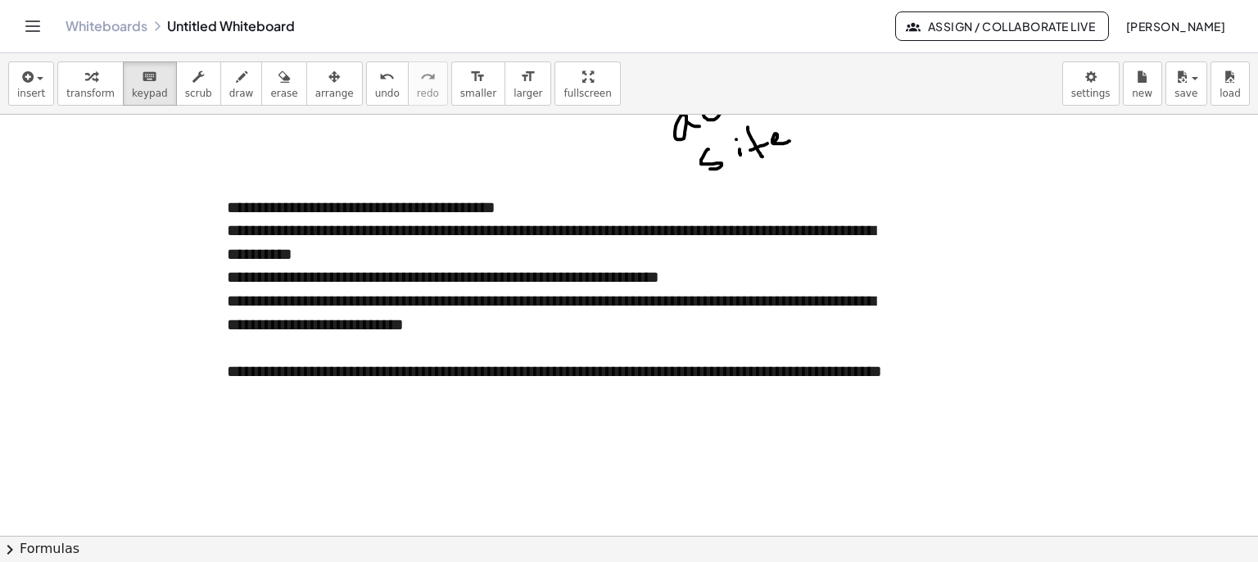
click at [166, 351] on div at bounding box center [629, 90] width 1258 height 1264
